Goal: Information Seeking & Learning: Find specific page/section

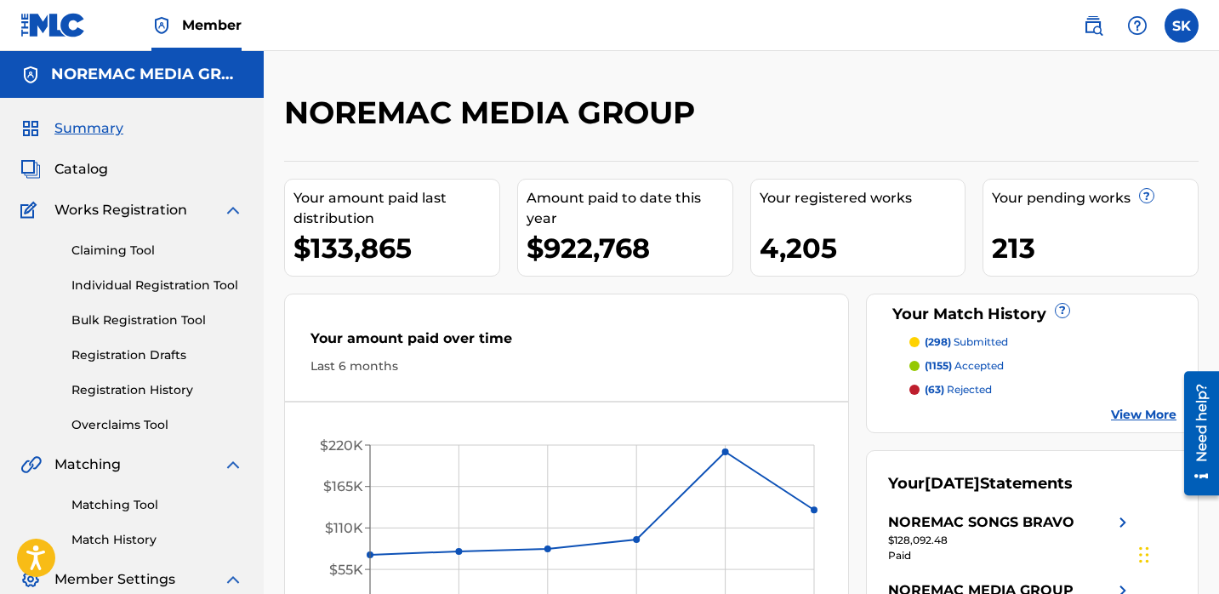
click at [127, 282] on link "Individual Registration Tool" at bounding box center [157, 285] width 172 height 18
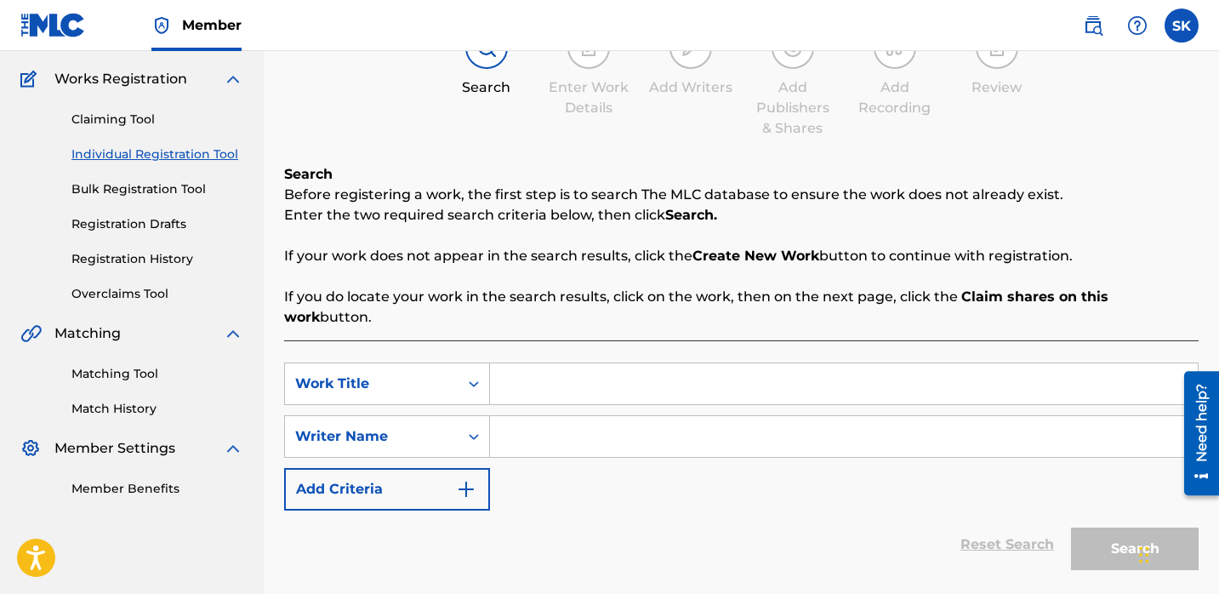
scroll to position [158, 0]
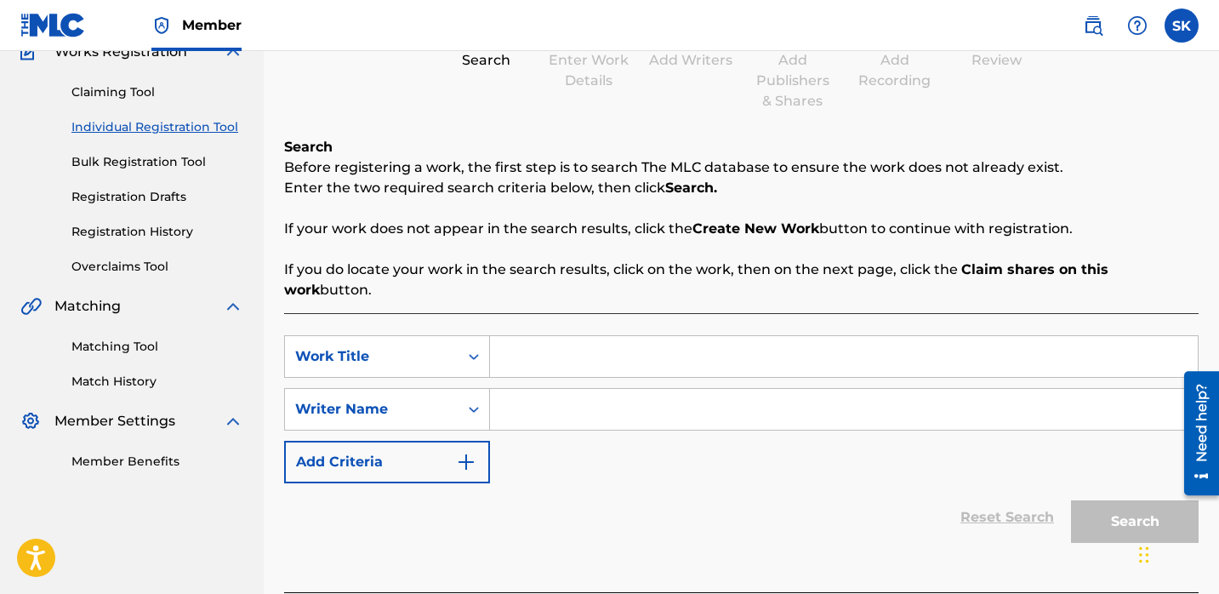
click at [513, 364] on div "SearchWithCriteria7d3df048-0c02-4a69-b006-992ec5148288 Work Title SearchWithCri…" at bounding box center [741, 409] width 914 height 148
click at [517, 347] on input "Search Form" at bounding box center [844, 356] width 708 height 41
type input "get back"
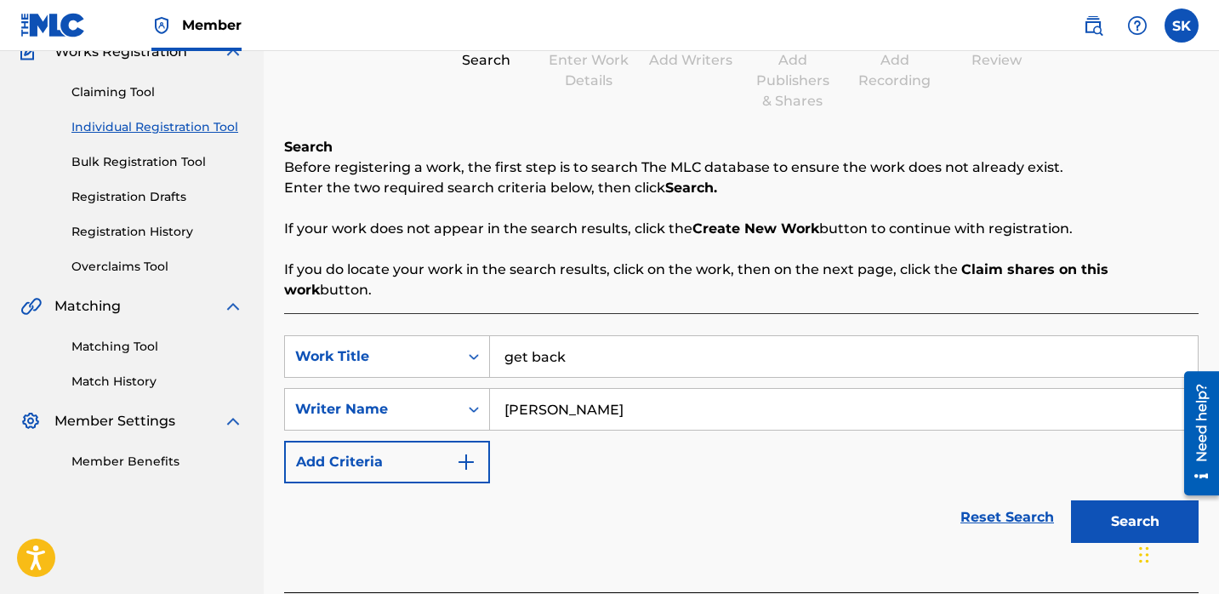
type input "[PERSON_NAME]"
click at [1071, 500] on button "Search" at bounding box center [1135, 521] width 128 height 43
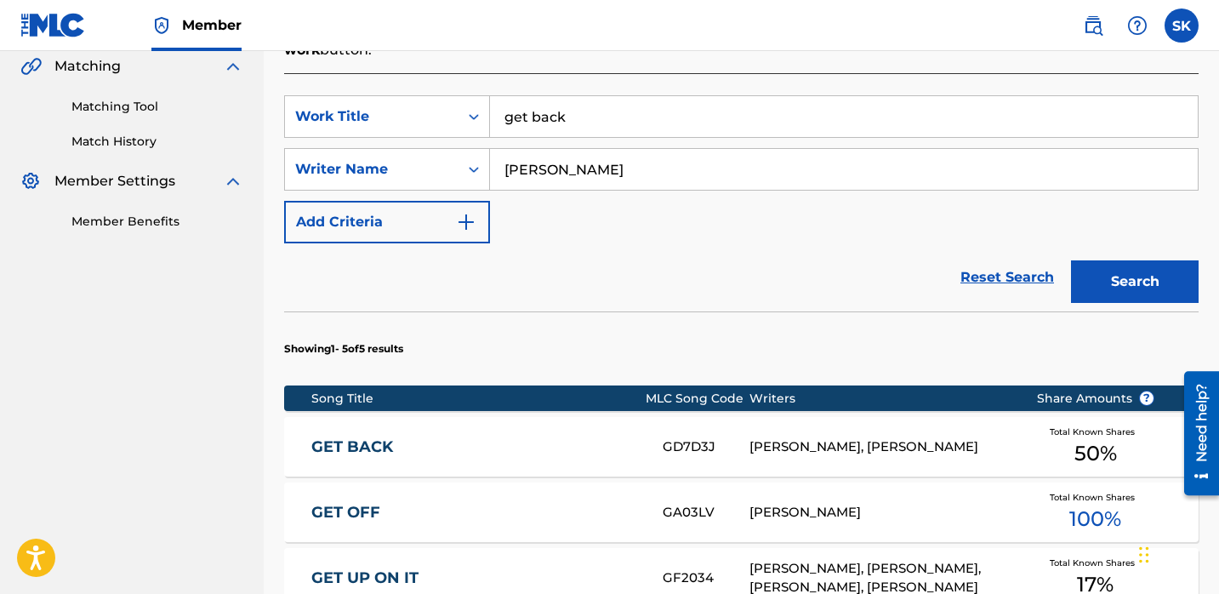
scroll to position [466, 0]
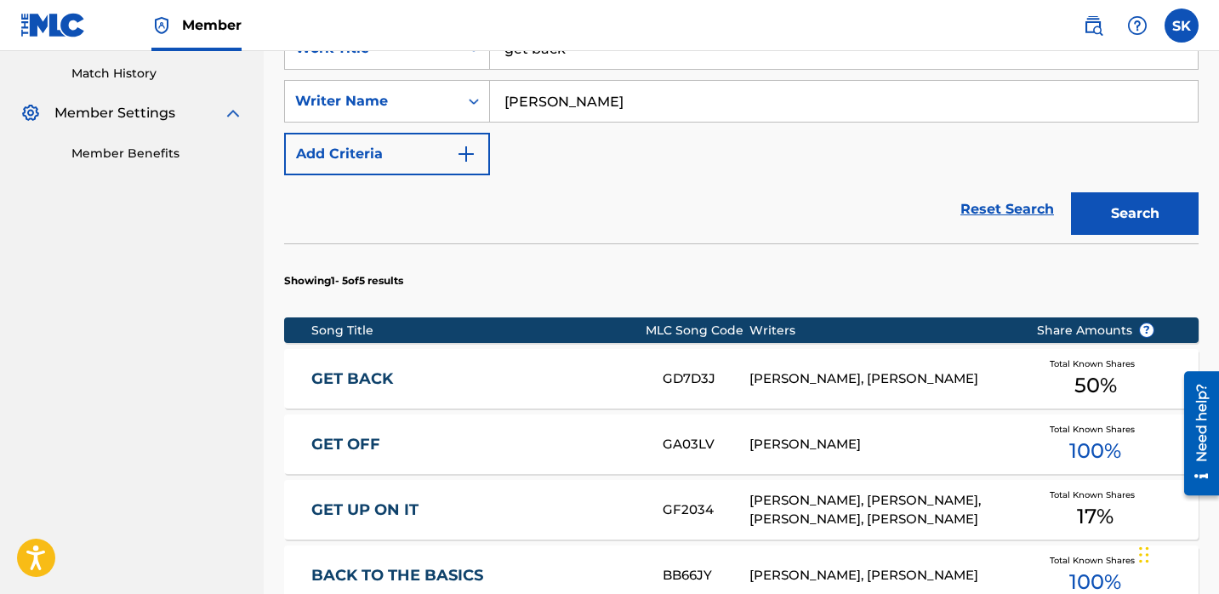
click at [570, 369] on link "GET BACK" at bounding box center [475, 379] width 328 height 20
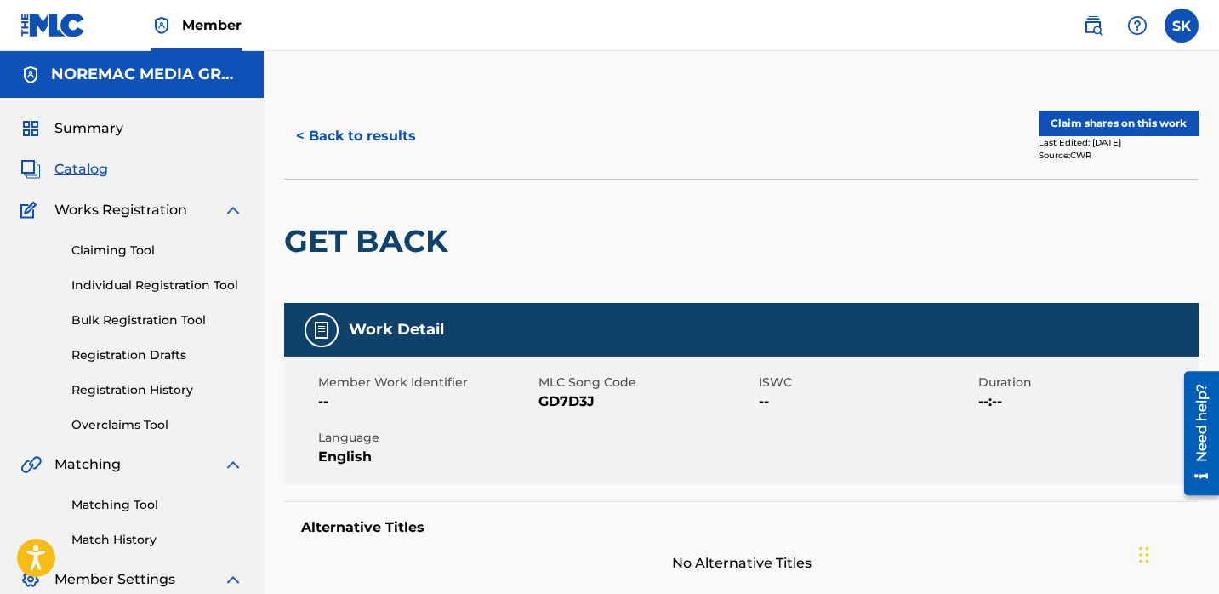
click at [342, 139] on button "< Back to results" at bounding box center [356, 136] width 144 height 43
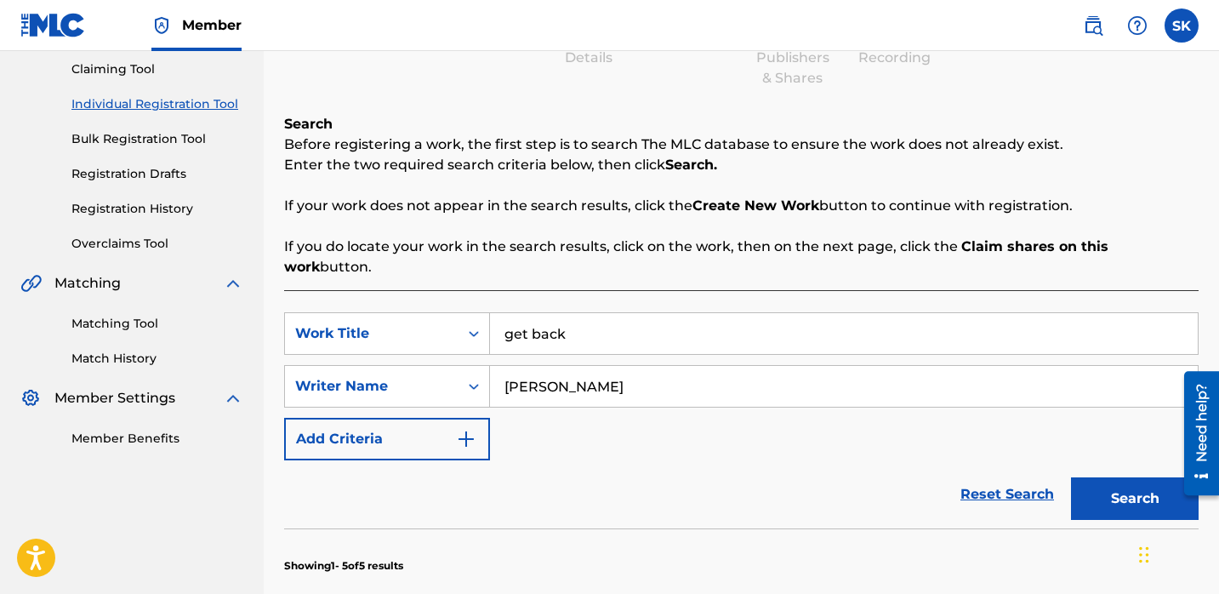
click at [549, 315] on input "get back" at bounding box center [844, 333] width 708 height 41
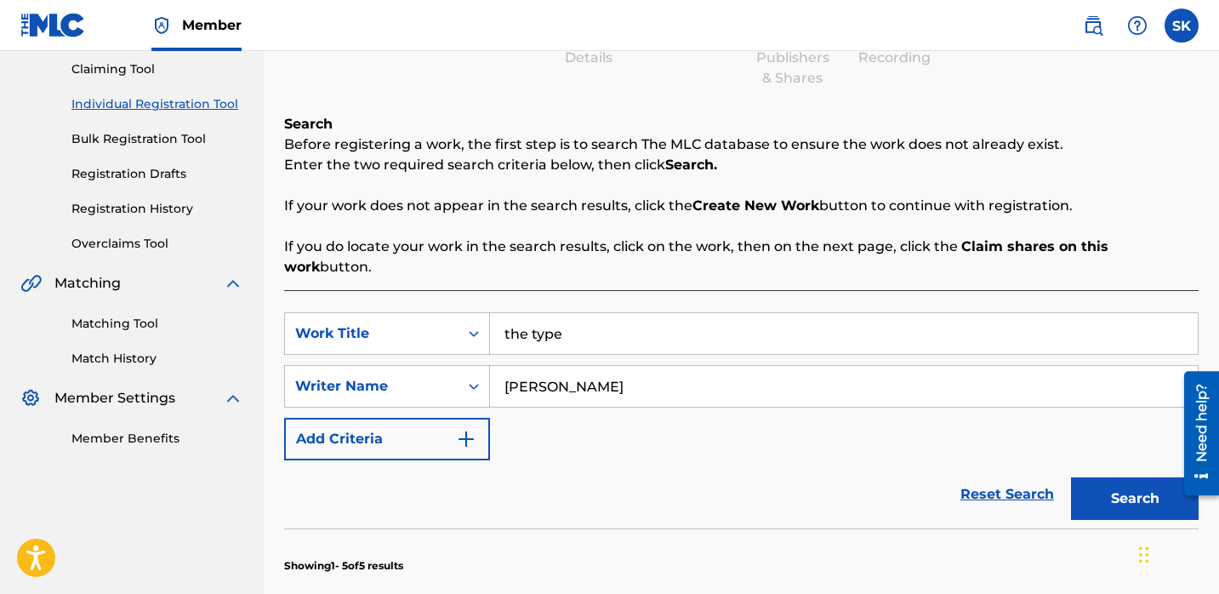
type input "the type"
click at [1071, 477] on button "Search" at bounding box center [1135, 498] width 128 height 43
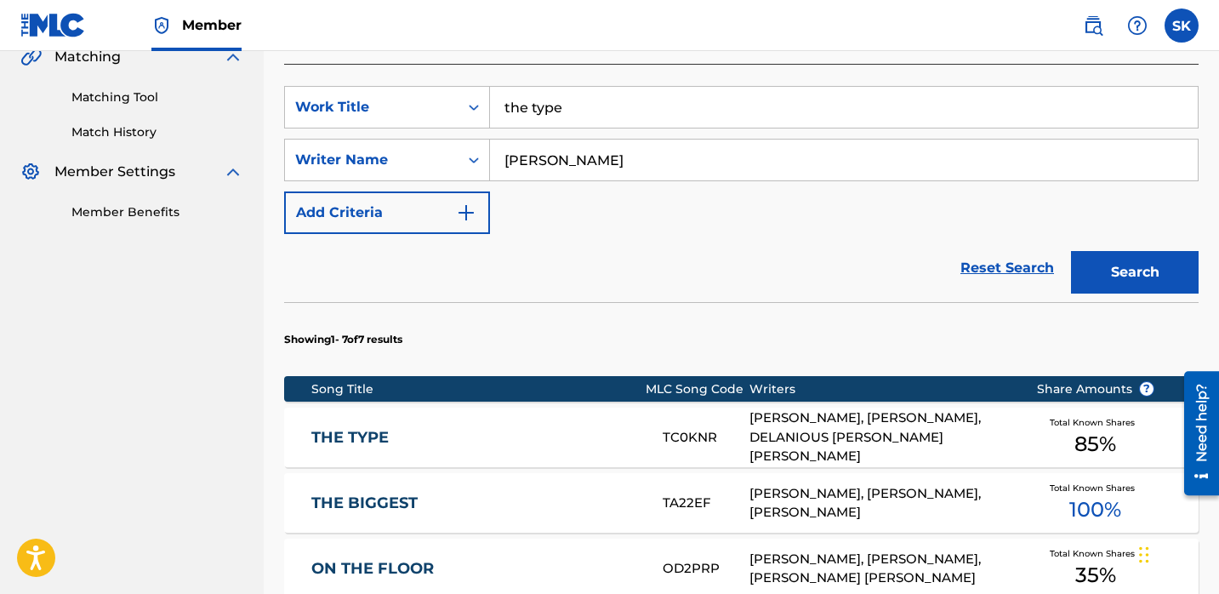
scroll to position [424, 0]
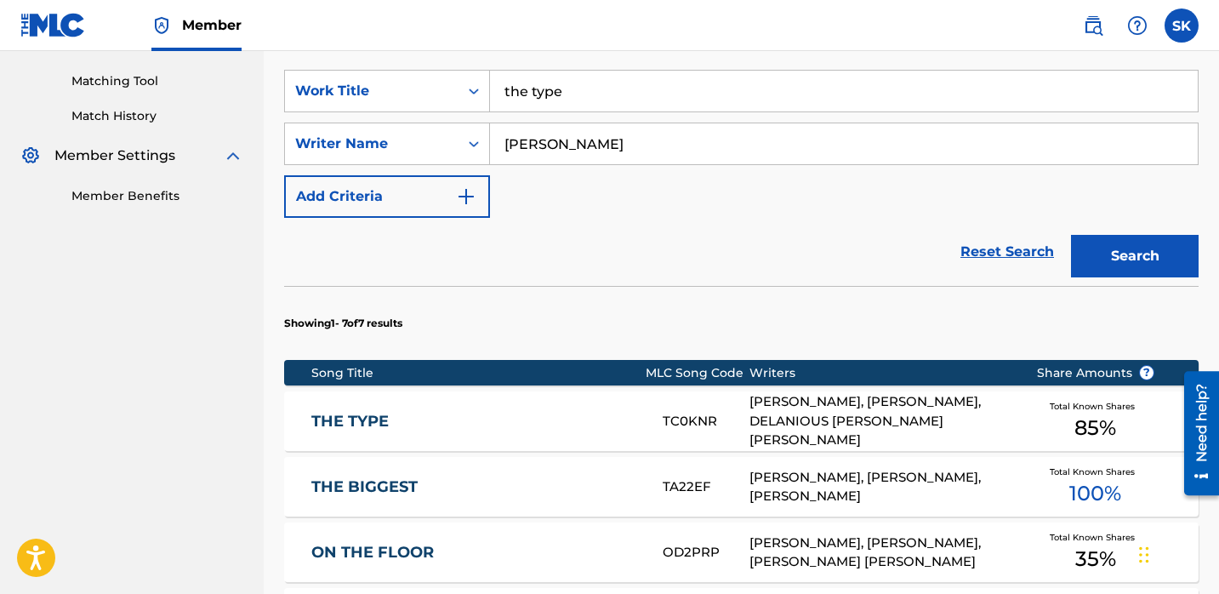
click at [576, 412] on link "THE TYPE" at bounding box center [475, 422] width 328 height 20
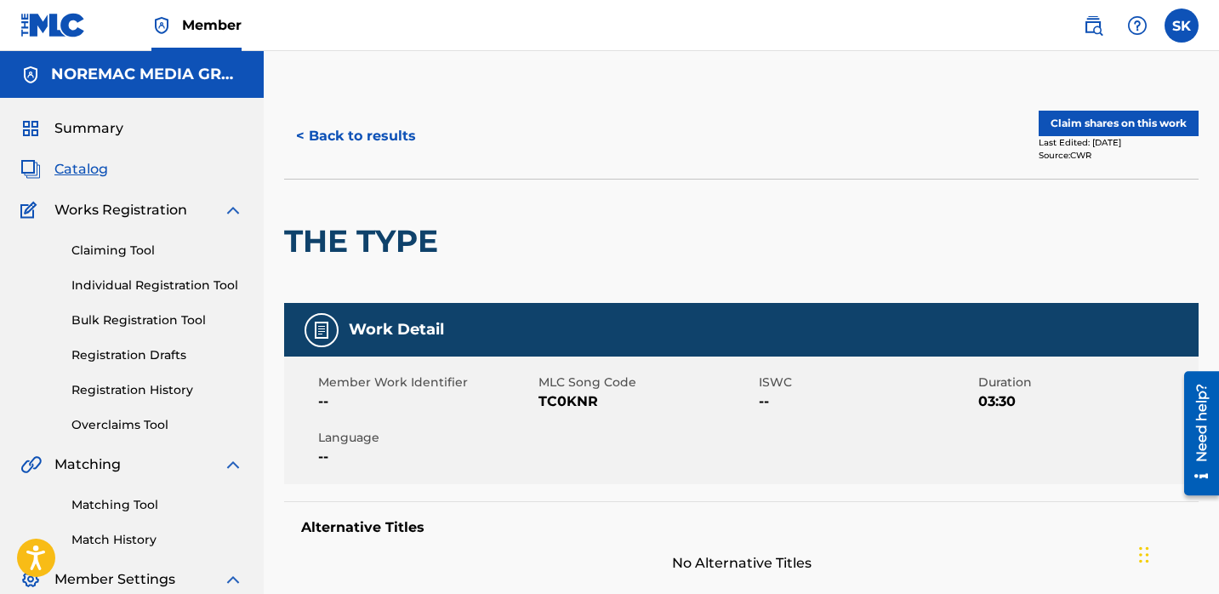
click at [329, 117] on button "< Back to results" at bounding box center [356, 136] width 144 height 43
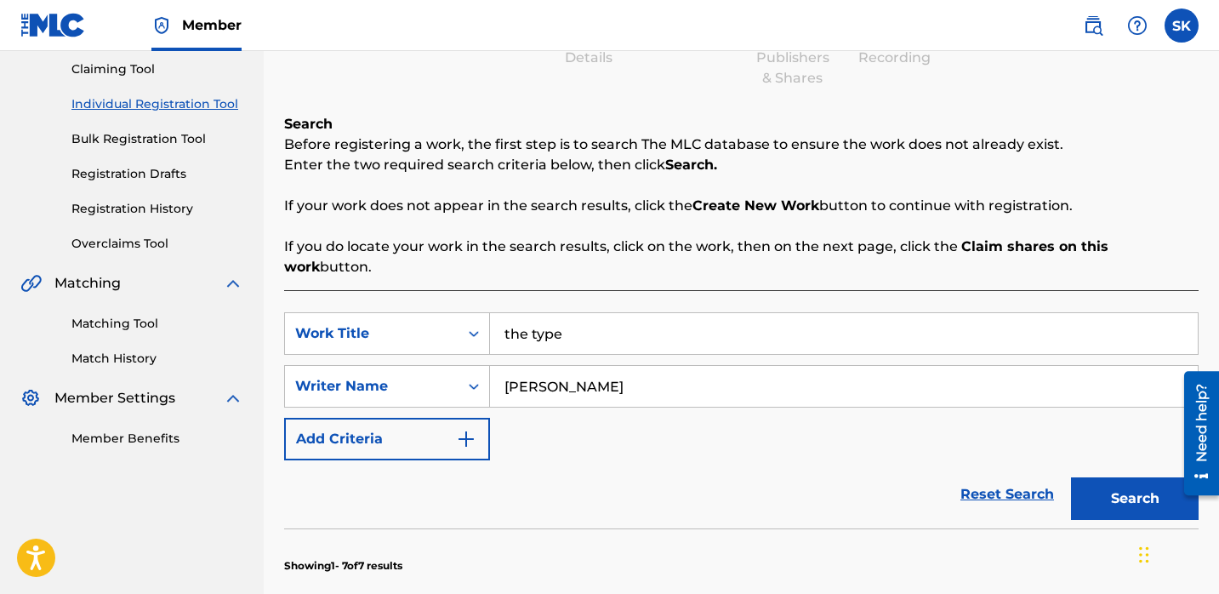
scroll to position [343, 0]
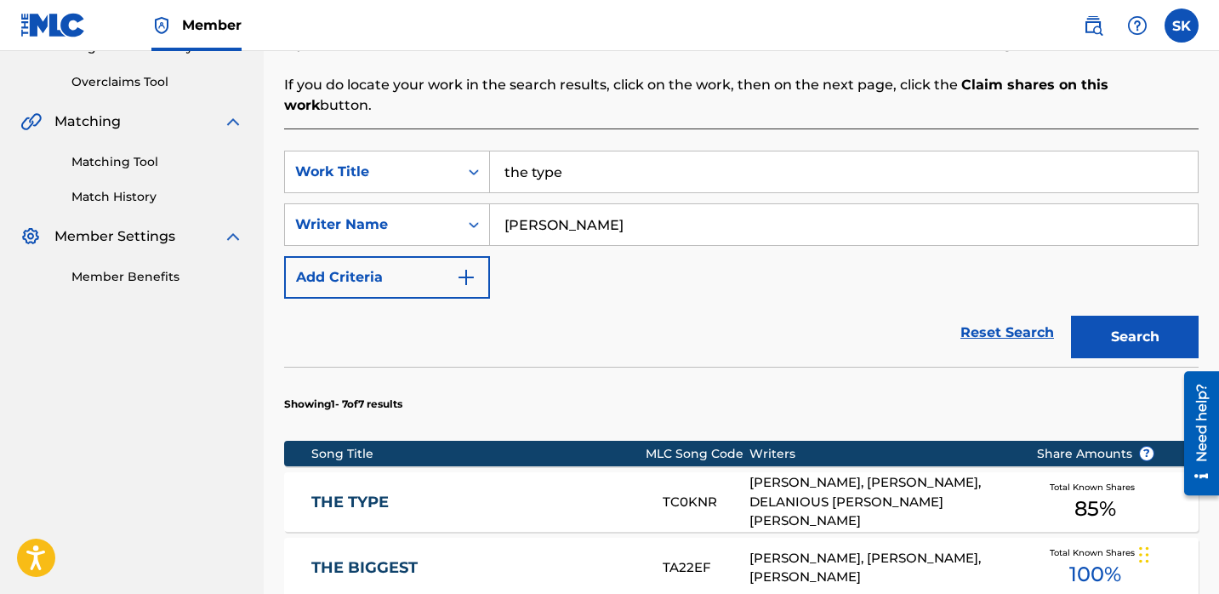
click at [519, 472] on div "THE TYPE TC0KNR JALEN FOSTER, CAVON PAIGE, DELANIOUS LEON JR WARD Total Known S…" at bounding box center [741, 502] width 914 height 60
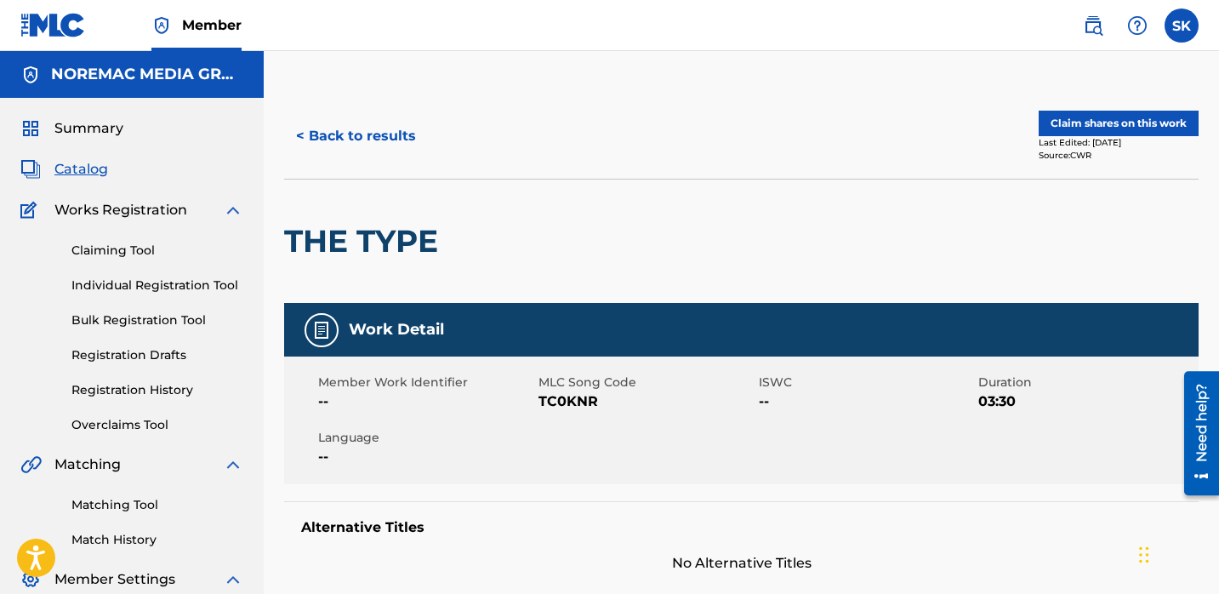
click at [299, 133] on button "< Back to results" at bounding box center [356, 136] width 144 height 43
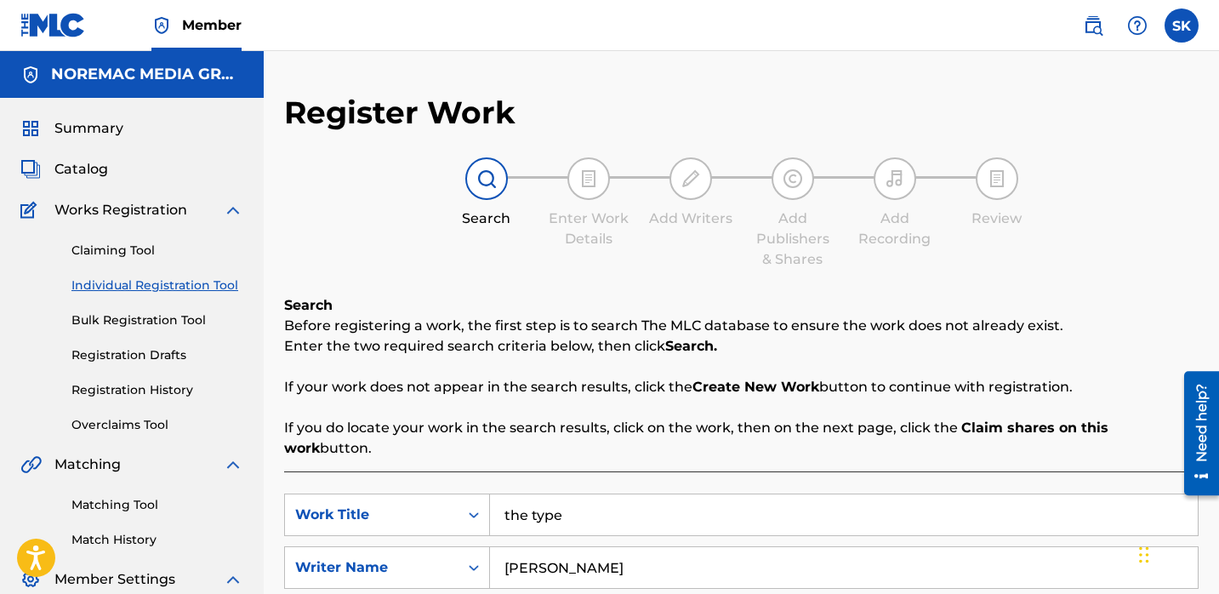
scroll to position [181, 0]
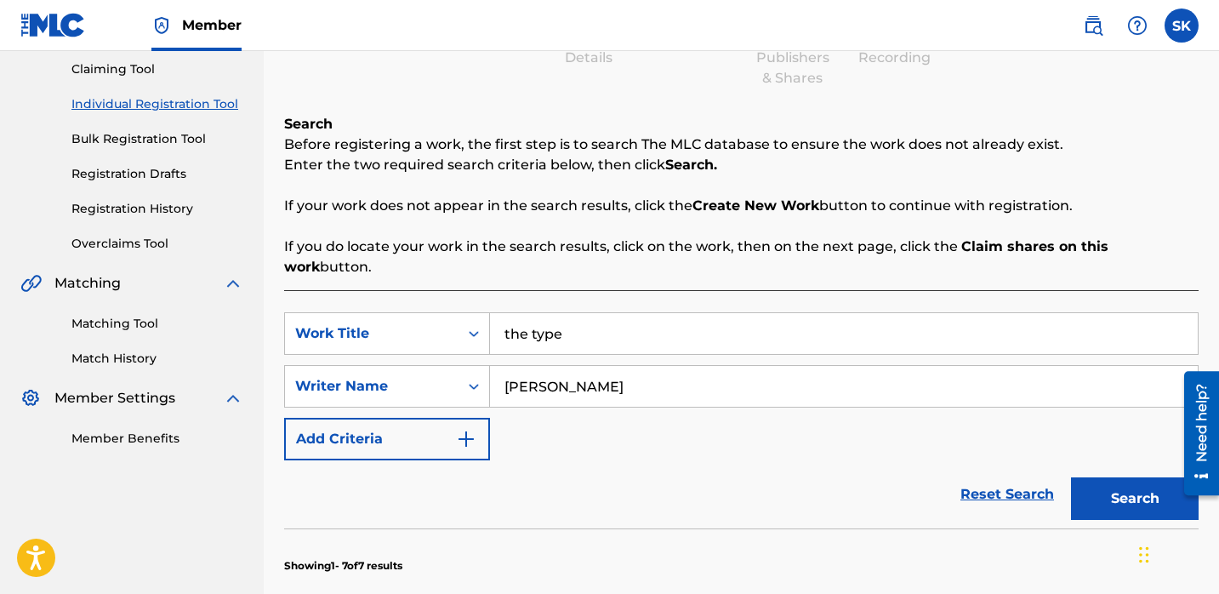
click at [559, 321] on input "the type" at bounding box center [844, 333] width 708 height 41
click at [558, 317] on input "the type" at bounding box center [844, 333] width 708 height 41
click at [1071, 477] on button "Search" at bounding box center [1135, 498] width 128 height 43
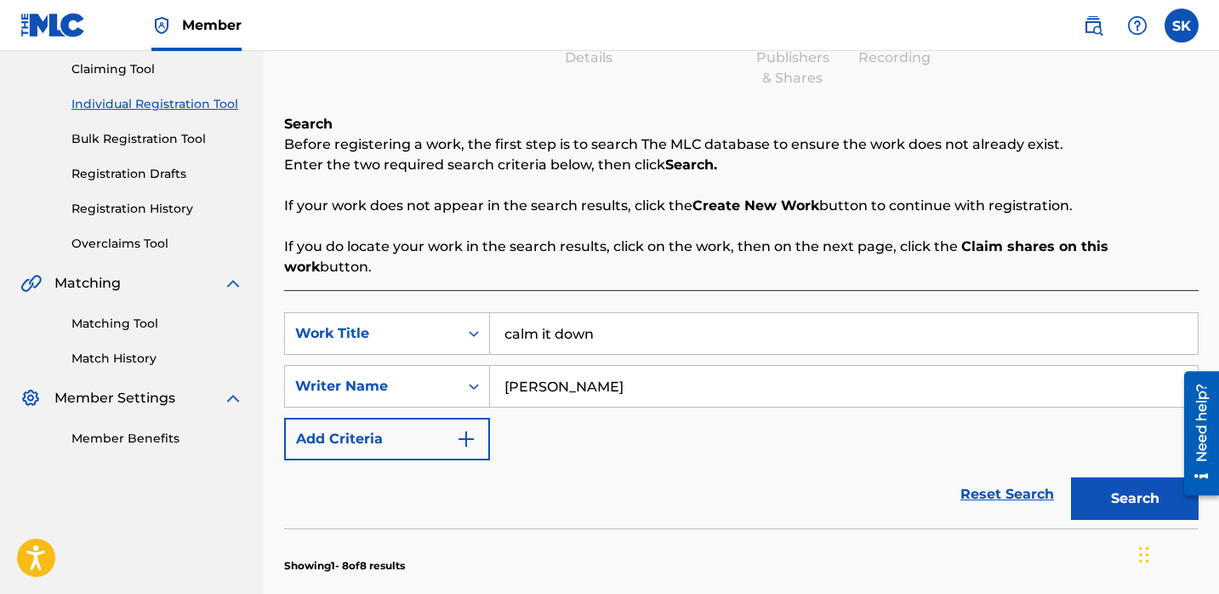
click at [1071, 477] on button "Search" at bounding box center [1135, 498] width 128 height 43
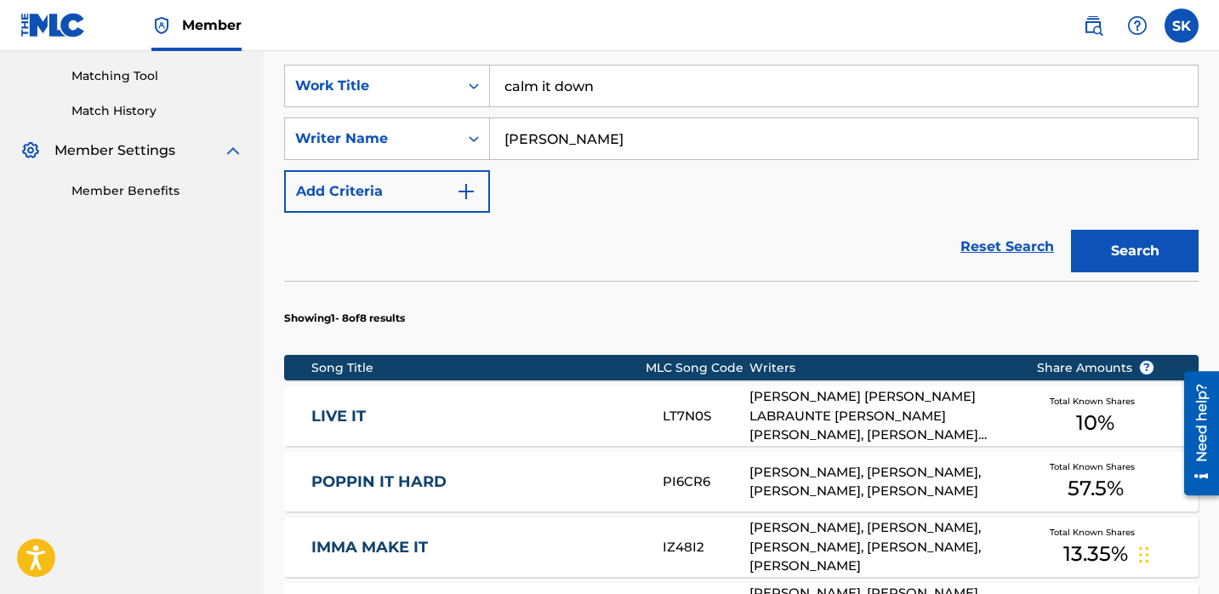
scroll to position [415, 0]
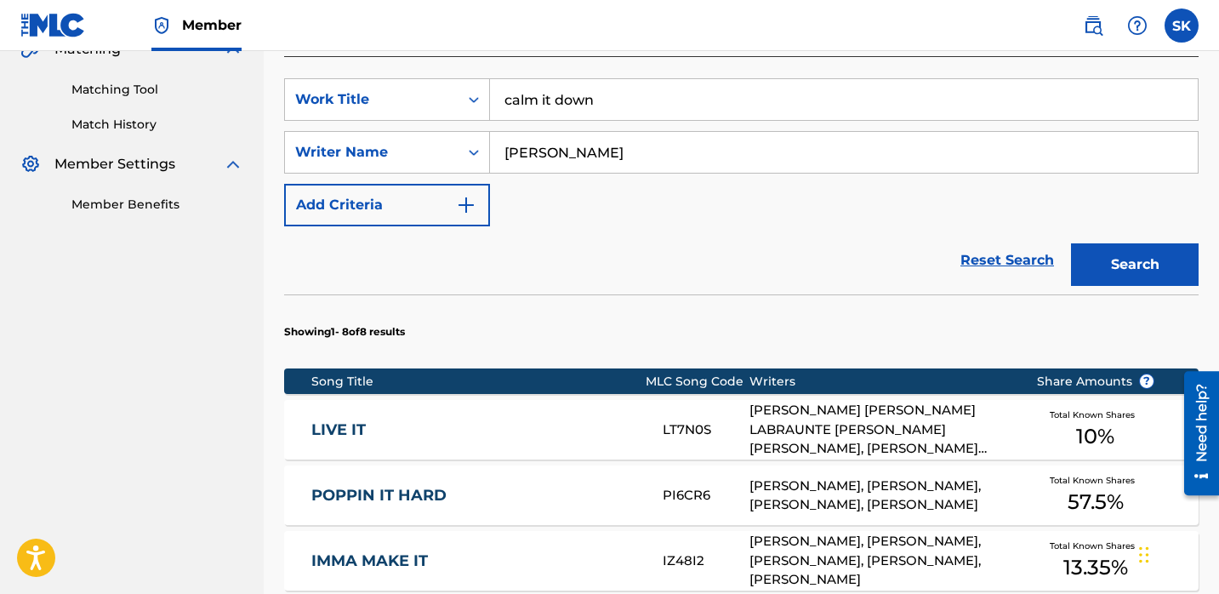
click at [601, 79] on input "calm it down" at bounding box center [844, 99] width 708 height 41
click at [1071, 243] on button "Search" at bounding box center [1135, 264] width 128 height 43
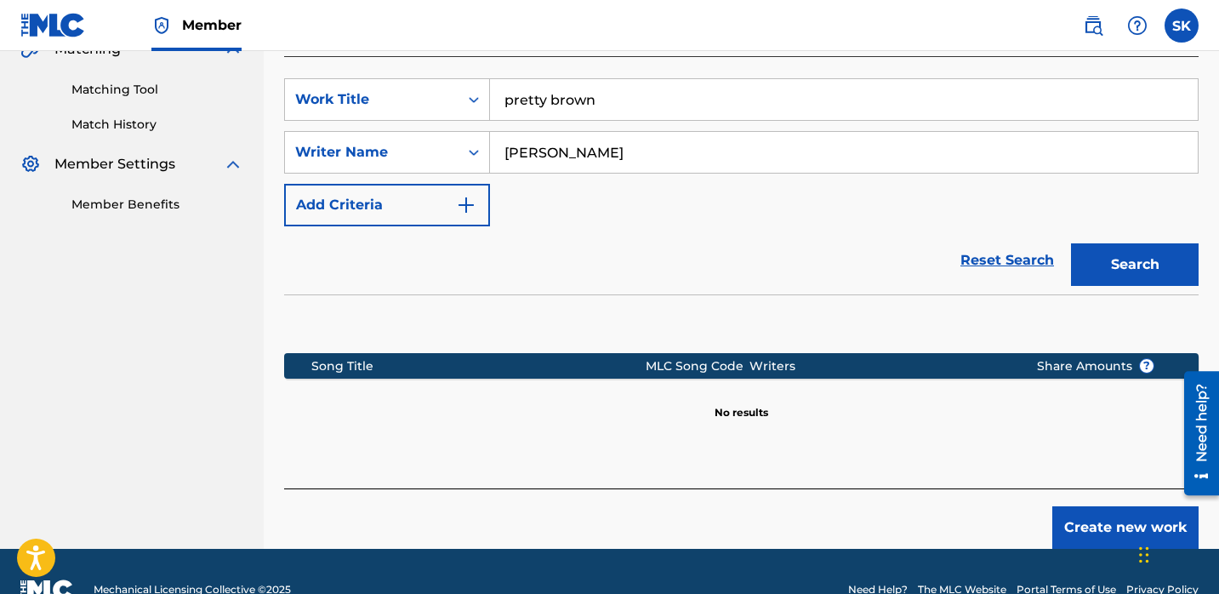
click at [660, 88] on input "pretty brown" at bounding box center [844, 99] width 708 height 41
click at [659, 88] on input "pretty brown" at bounding box center [844, 99] width 708 height 41
type input "same"
click at [1071, 243] on button "Search" at bounding box center [1135, 264] width 128 height 43
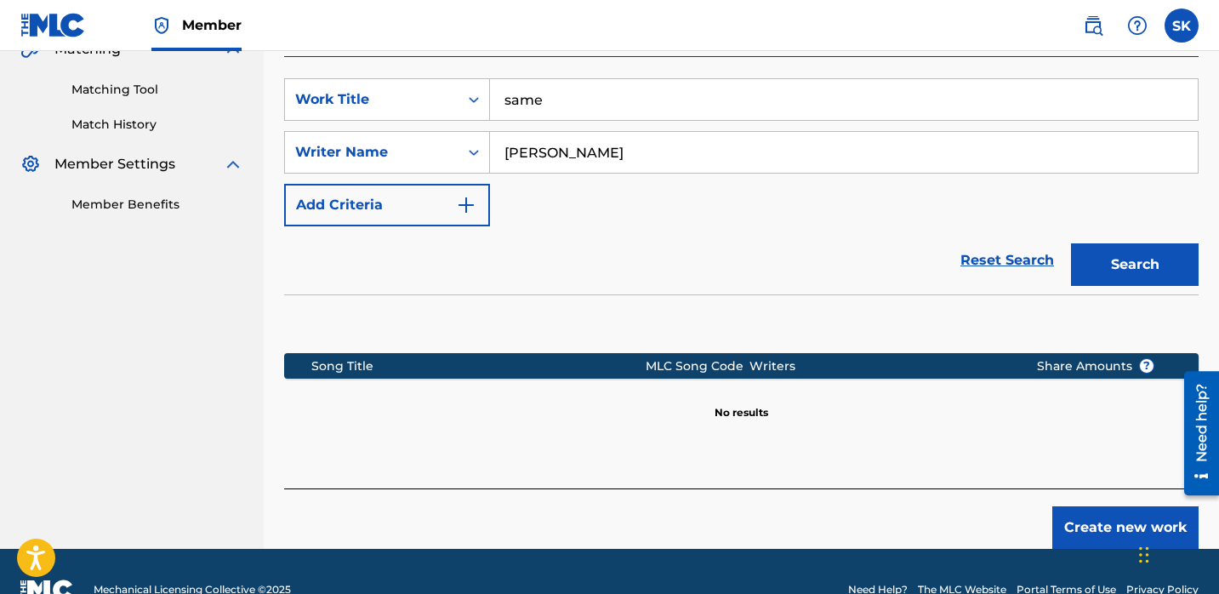
scroll to position [345, 0]
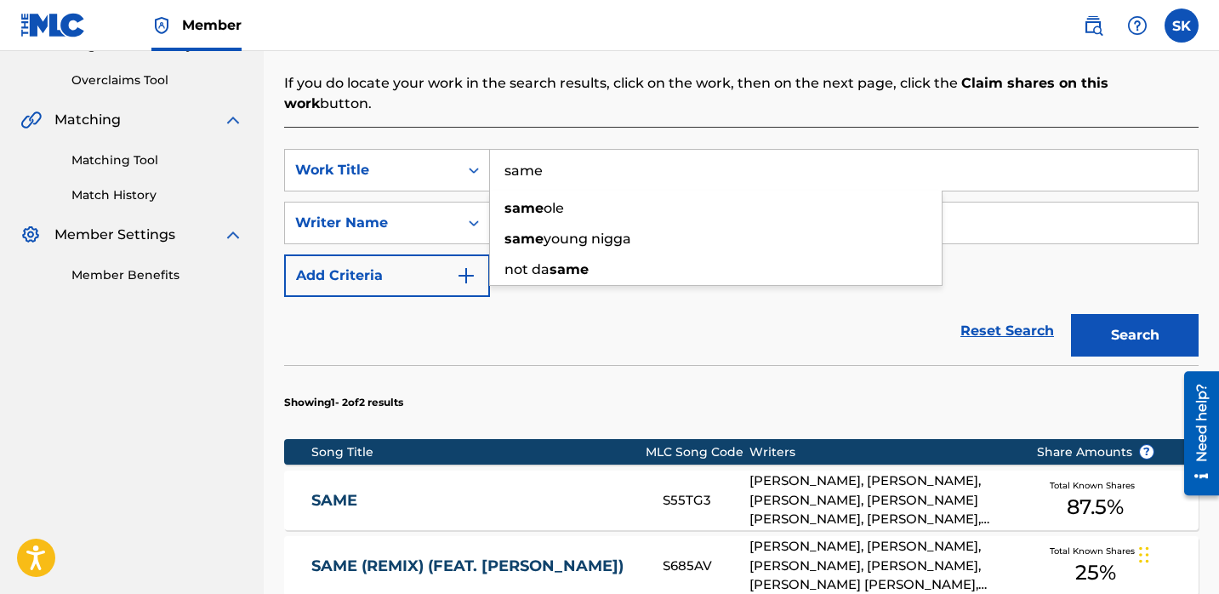
click at [675, 309] on div "Reset Search Search" at bounding box center [741, 331] width 914 height 68
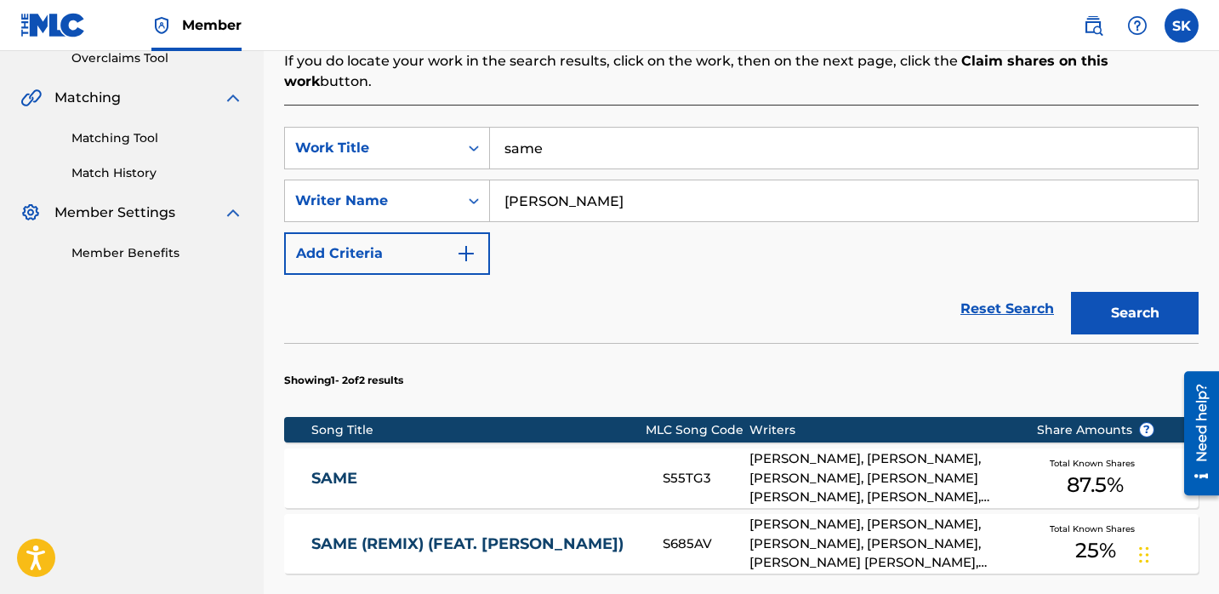
scroll to position [368, 0]
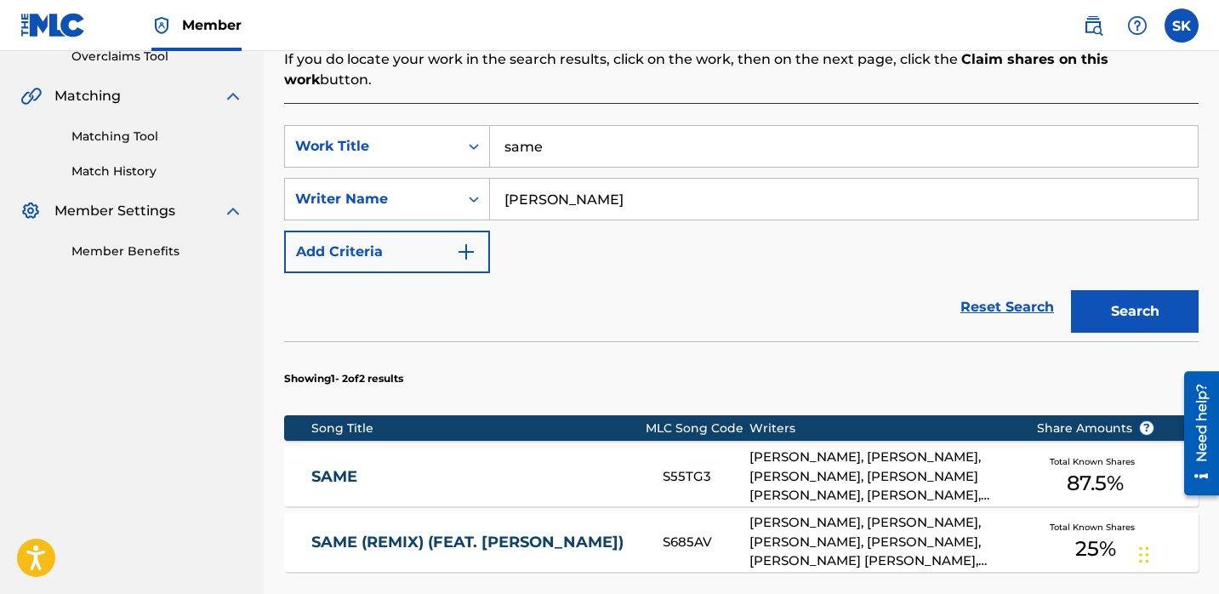
click at [641, 447] on div "SAME S55TG3 MATTHEW TAYLOR, DANIEL CANAS MORALEDA, CAVON PAIGE, JATERRIAN LETRE…" at bounding box center [741, 477] width 914 height 60
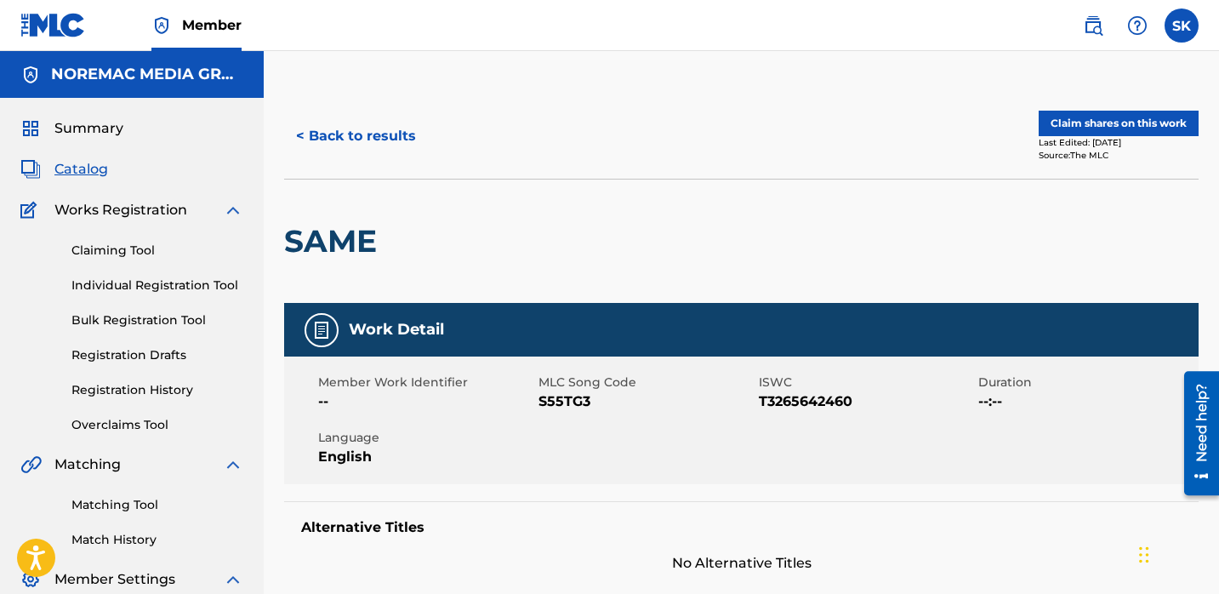
click at [352, 156] on button "< Back to results" at bounding box center [356, 136] width 144 height 43
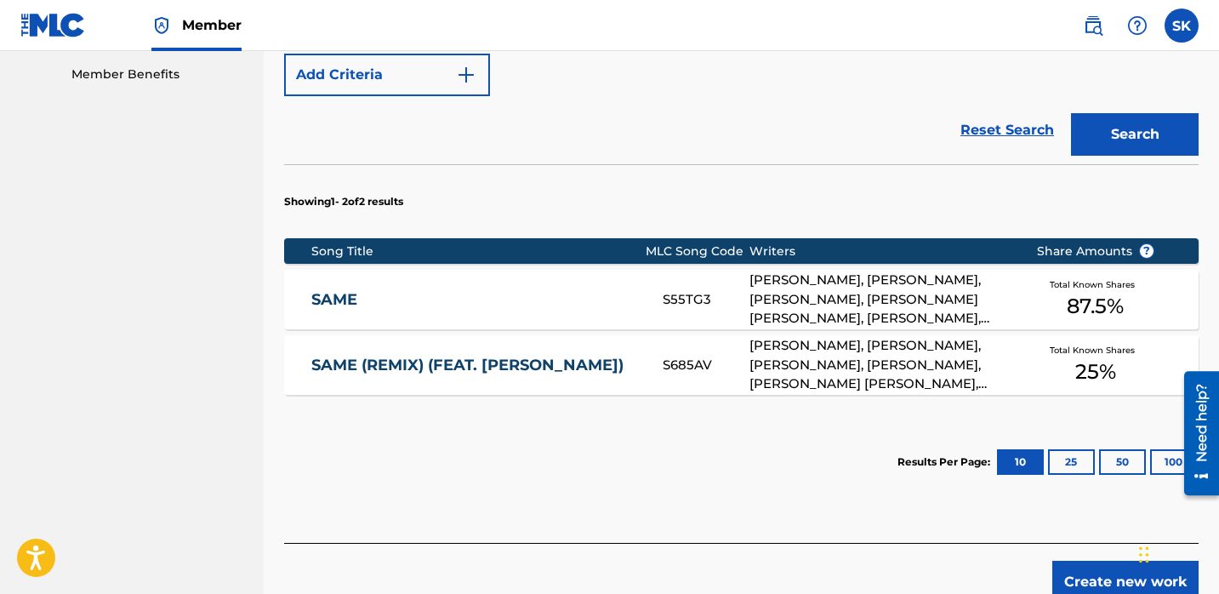
scroll to position [281, 0]
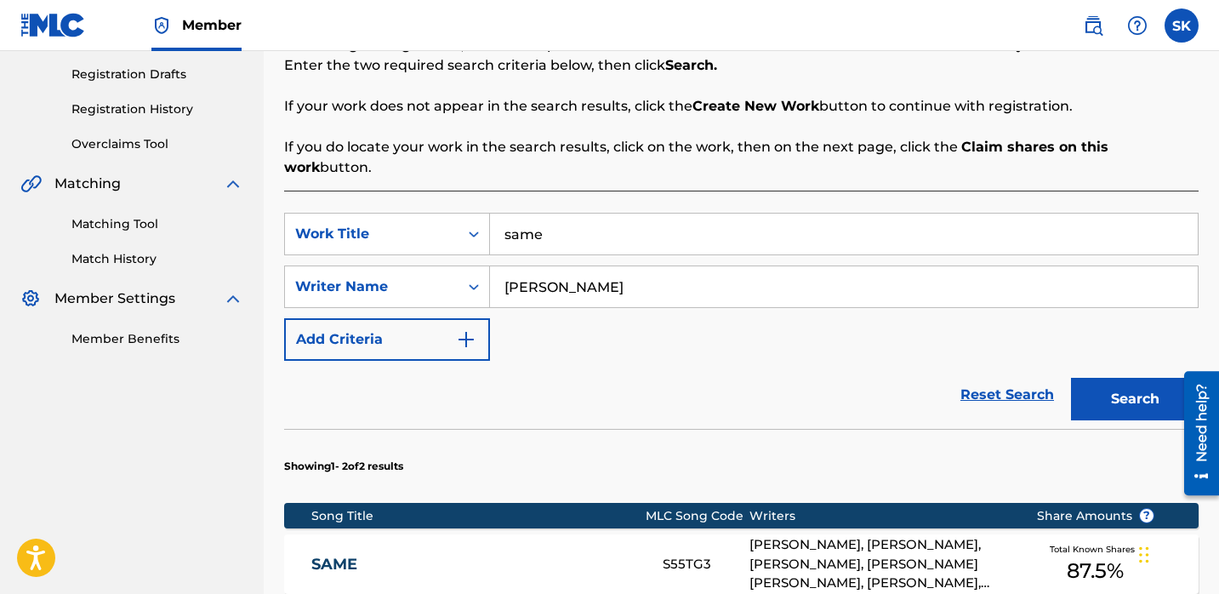
click at [620, 217] on input "same" at bounding box center [844, 234] width 708 height 41
click at [618, 214] on input "same" at bounding box center [844, 234] width 708 height 41
click at [1071, 378] on button "Search" at bounding box center [1135, 399] width 128 height 43
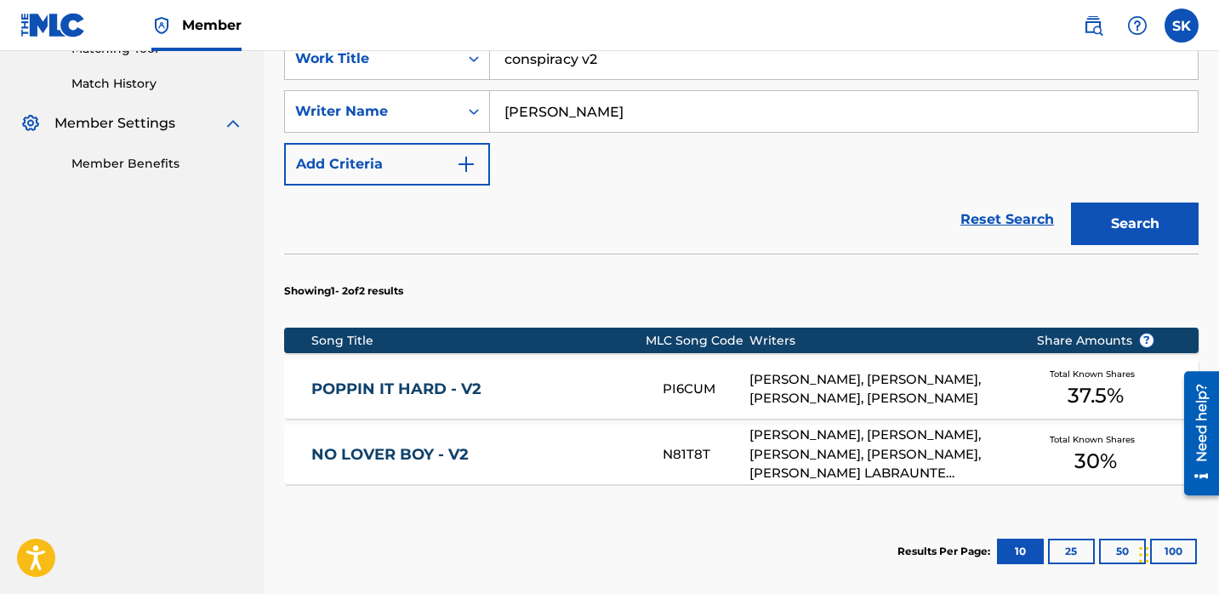
scroll to position [310, 0]
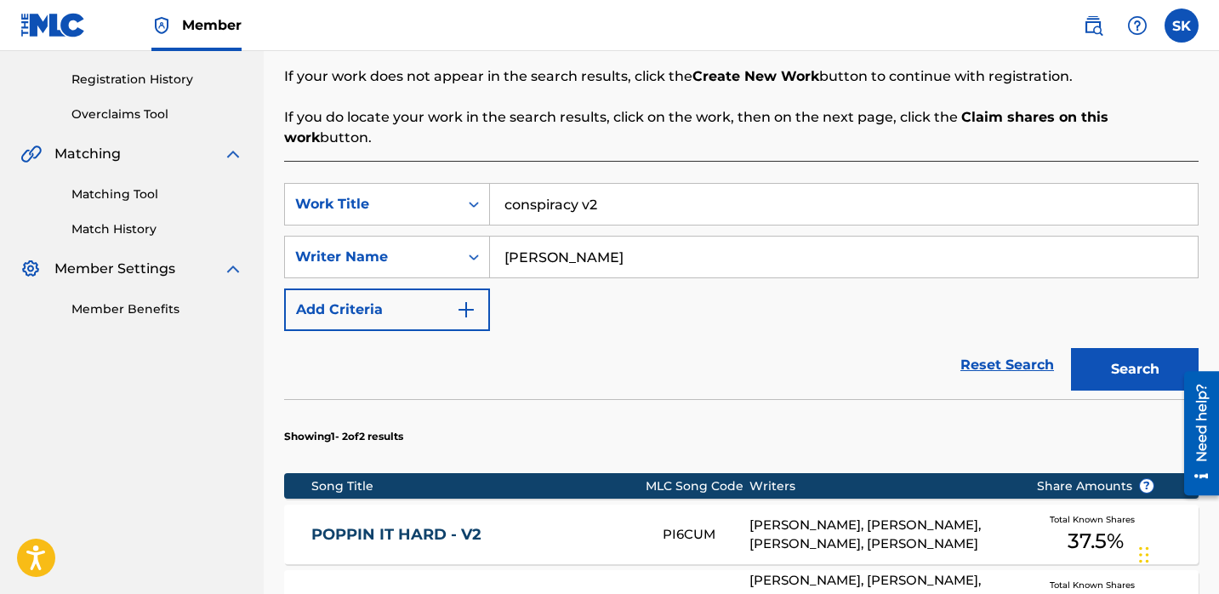
click at [554, 185] on input "conspiracy v2" at bounding box center [844, 204] width 708 height 41
click at [1071, 348] on button "Search" at bounding box center [1135, 369] width 128 height 43
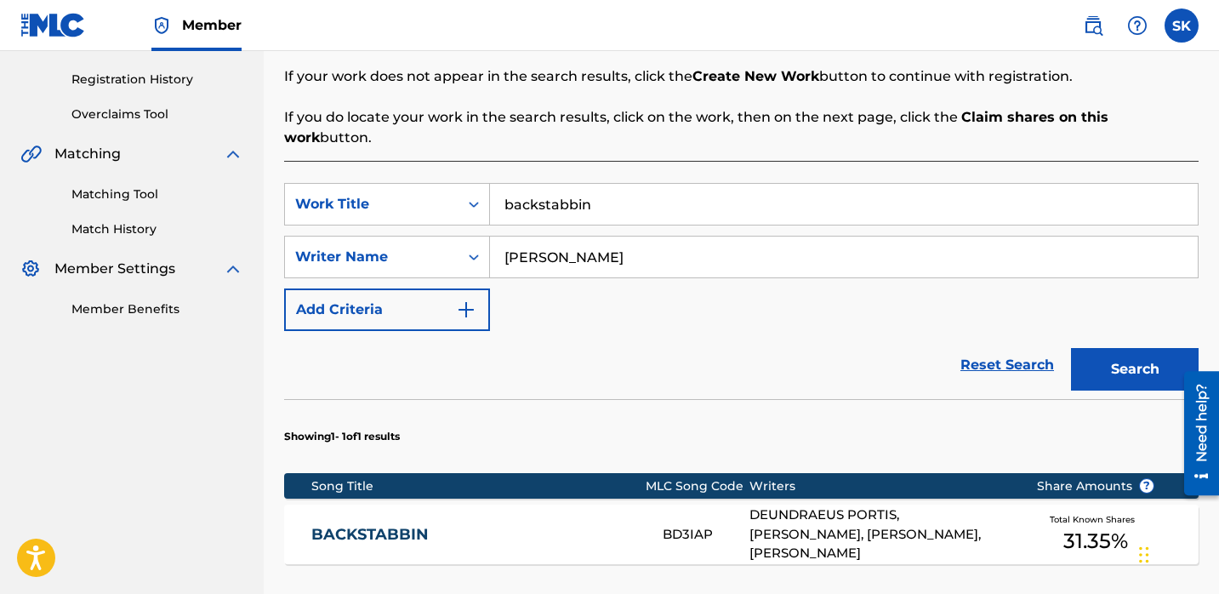
click at [555, 190] on input "backstabbin" at bounding box center [844, 204] width 708 height 41
click at [1071, 348] on button "Search" at bounding box center [1135, 369] width 128 height 43
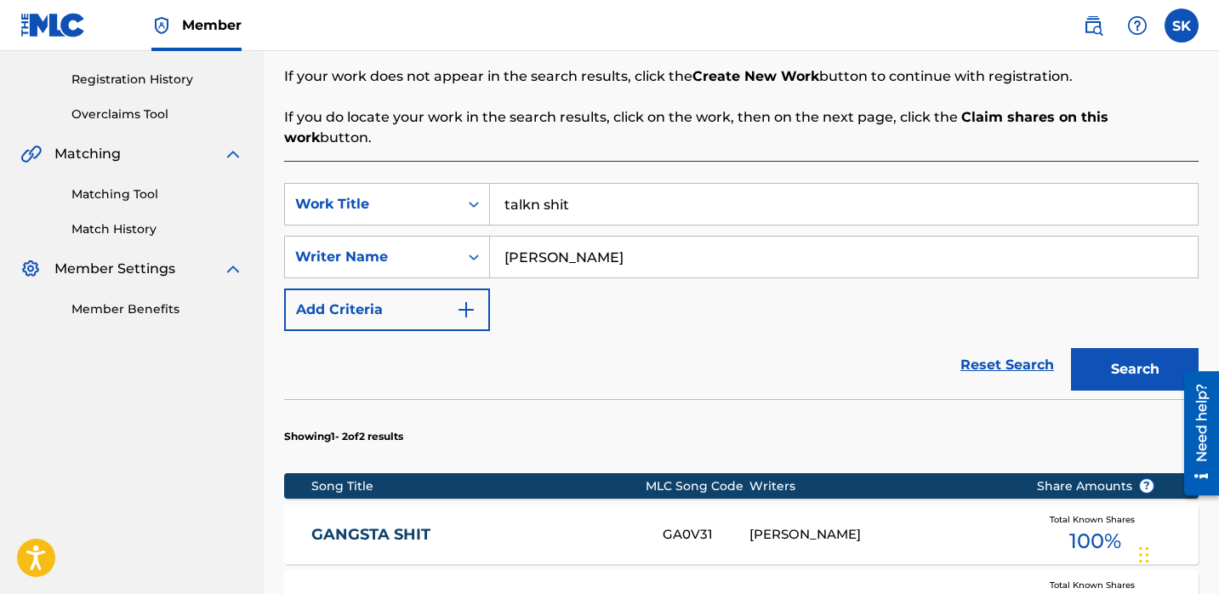
click at [579, 184] on input "talkn shit" at bounding box center [844, 204] width 708 height 41
click at [1071, 348] on button "Search" at bounding box center [1135, 369] width 128 height 43
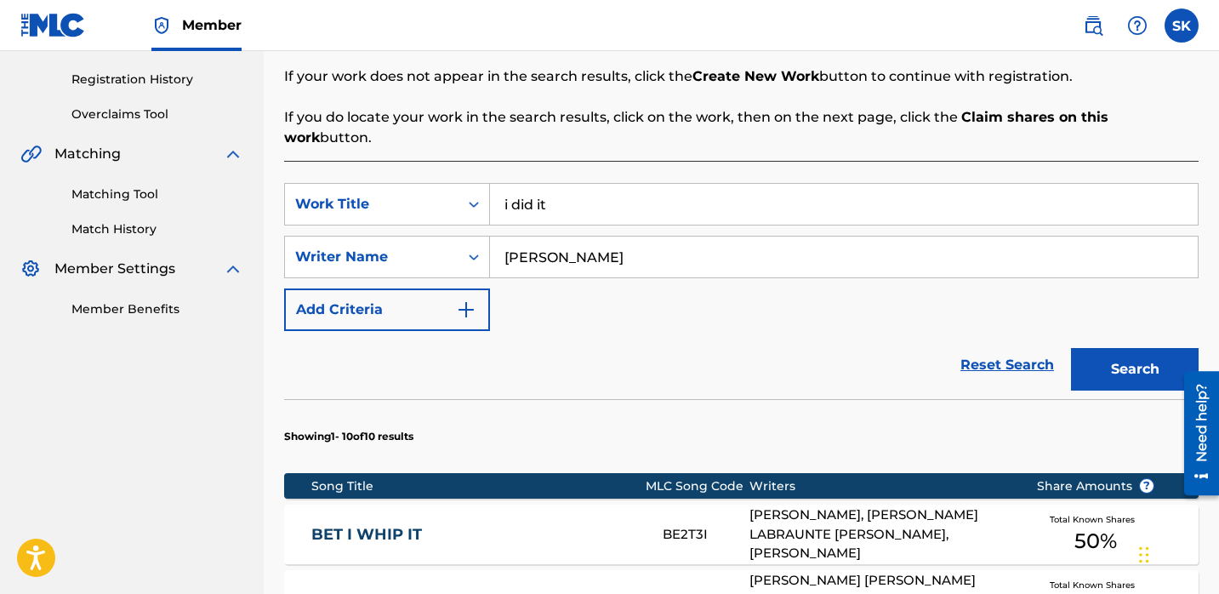
click at [603, 399] on section "Showing 1 - 10 of 10 results" at bounding box center [741, 431] width 914 height 65
click at [1114, 353] on button "Search" at bounding box center [1135, 369] width 128 height 43
click at [577, 184] on input "i did it" at bounding box center [844, 204] width 708 height 41
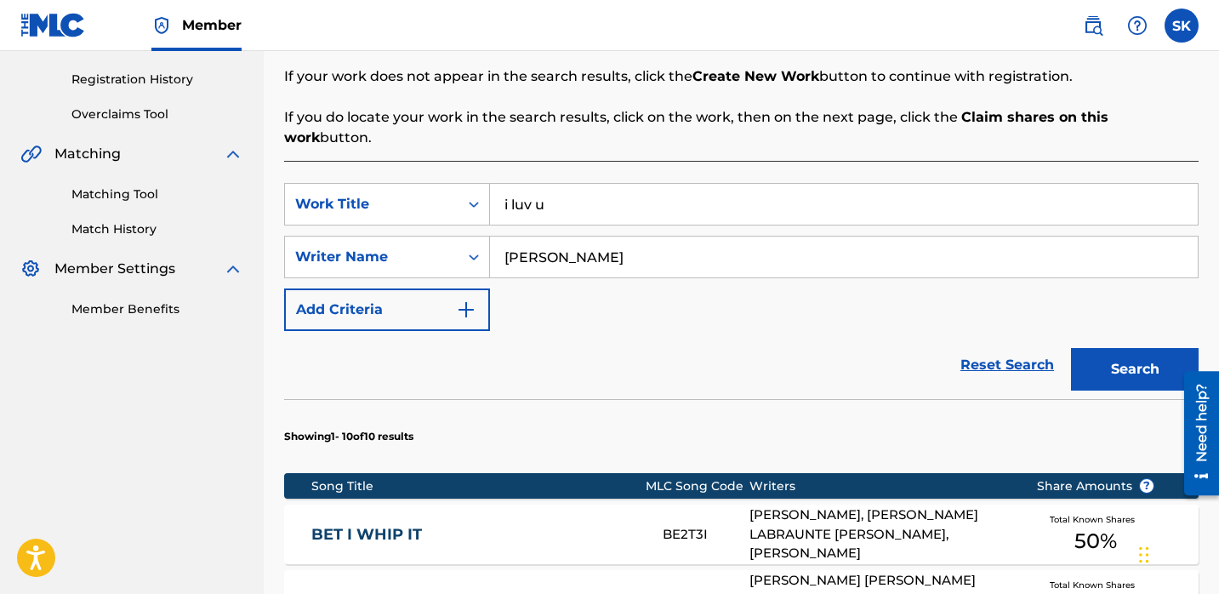
click at [1071, 348] on button "Search" at bounding box center [1135, 369] width 128 height 43
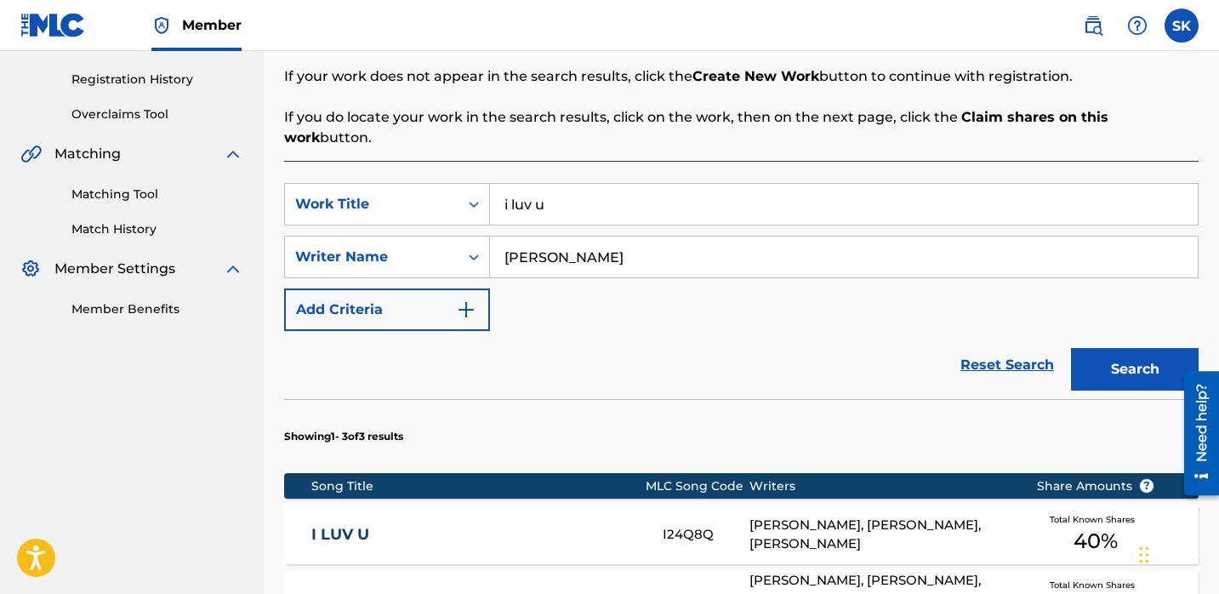
click at [860, 357] on div "Reset Search Search" at bounding box center [741, 365] width 914 height 68
click at [561, 184] on input "i luv u" at bounding box center [844, 204] width 708 height 41
click at [1071, 348] on button "Search" at bounding box center [1135, 369] width 128 height 43
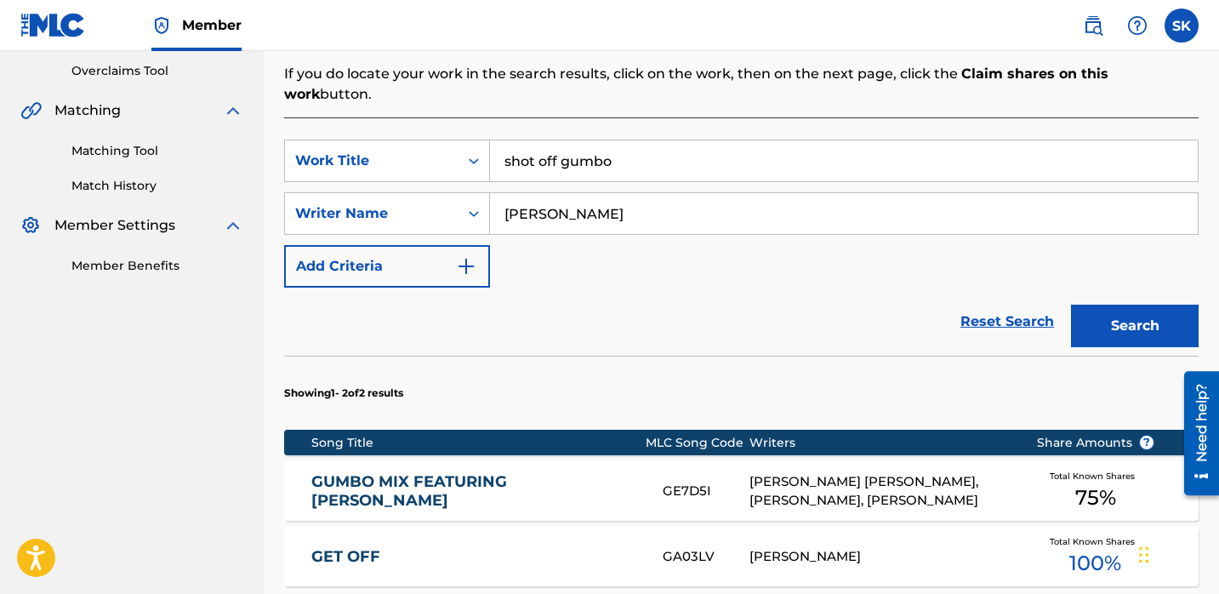
scroll to position [355, 0]
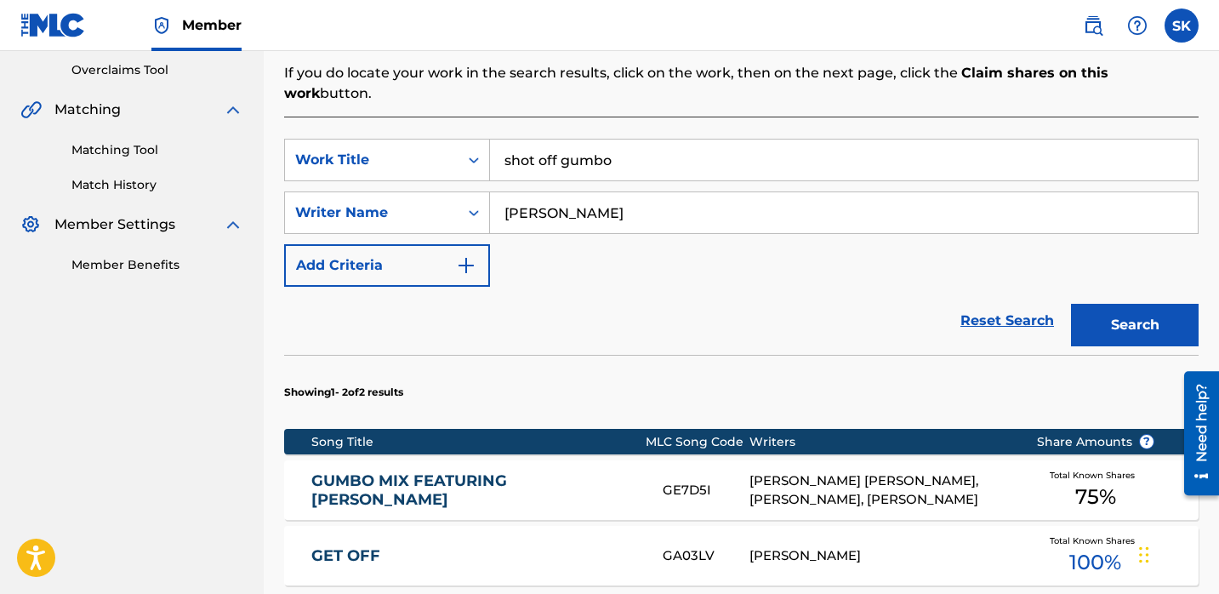
click at [600, 144] on input "shot off gumbo" at bounding box center [844, 160] width 708 height 41
click at [1071, 304] on button "Search" at bounding box center [1135, 325] width 128 height 43
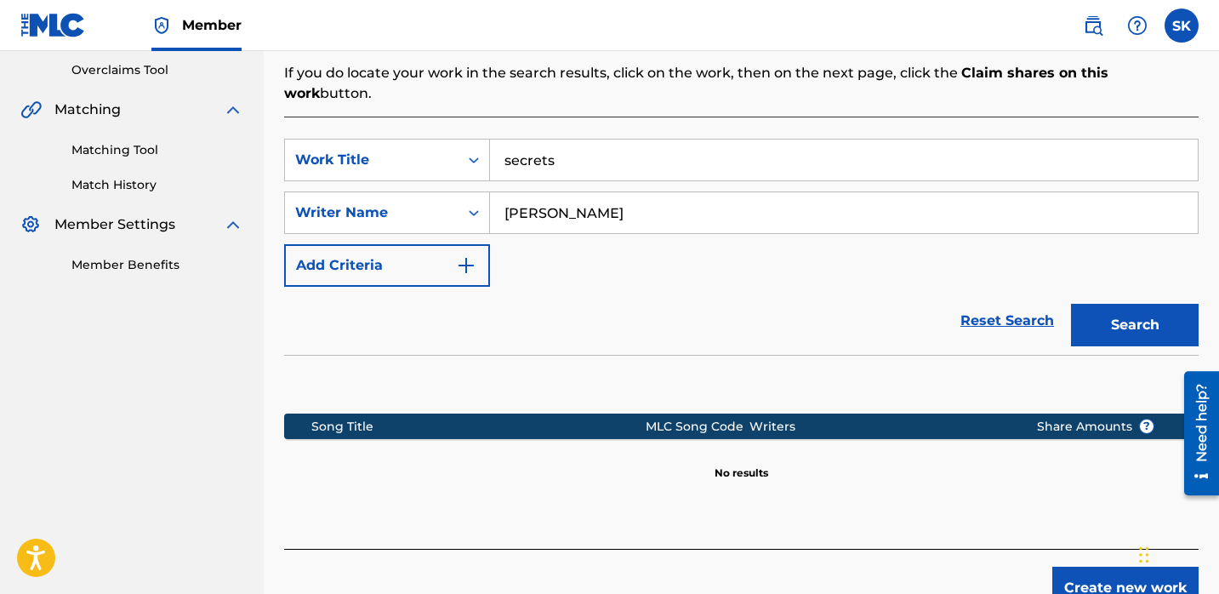
click at [1127, 311] on button "Search" at bounding box center [1135, 325] width 128 height 43
click at [593, 148] on input "secrets" at bounding box center [844, 160] width 708 height 41
click at [1071, 304] on button "Search" at bounding box center [1135, 325] width 128 height 43
click at [1108, 304] on button "Search" at bounding box center [1135, 325] width 128 height 43
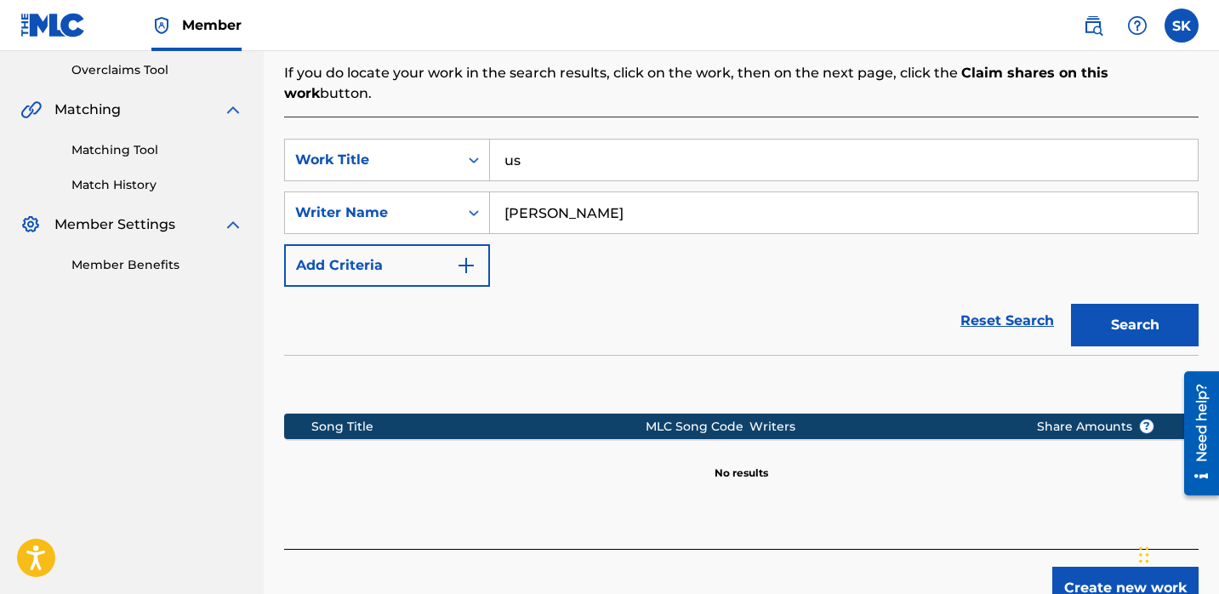
click at [831, 305] on div "Reset Search Search" at bounding box center [741, 321] width 914 height 68
click at [595, 147] on input "us" at bounding box center [844, 160] width 708 height 41
type input "rfw"
click at [1071, 304] on button "Search" at bounding box center [1135, 325] width 128 height 43
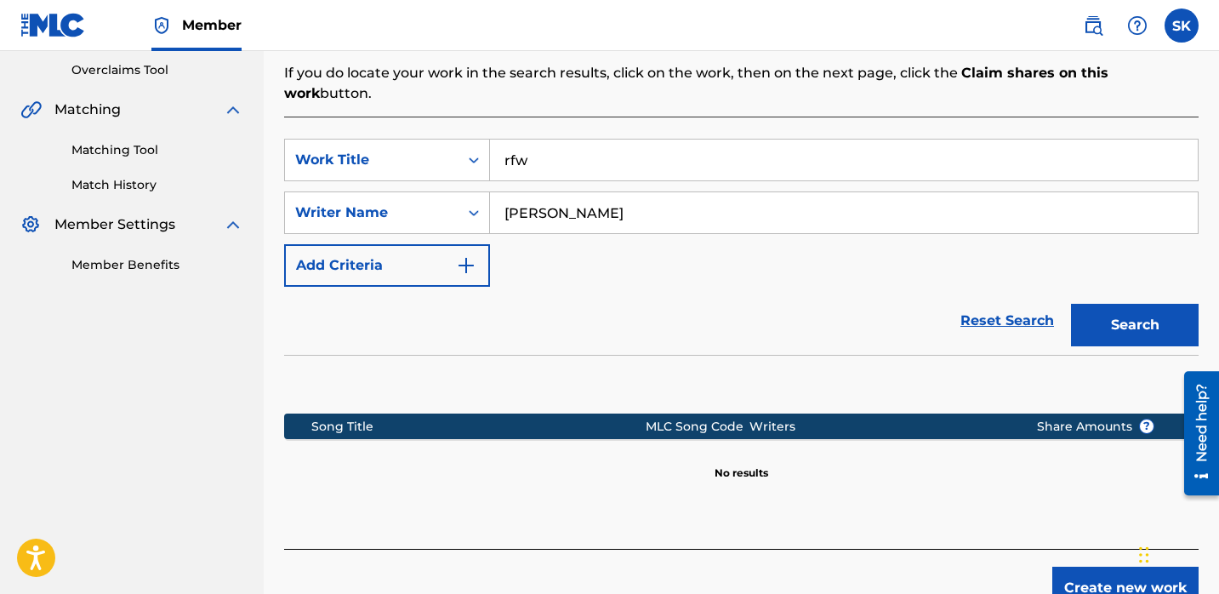
click at [1130, 304] on button "Search" at bounding box center [1135, 325] width 128 height 43
drag, startPoint x: 914, startPoint y: 288, endPoint x: 874, endPoint y: 293, distance: 41.1
click at [914, 288] on div "Reset Search Search" at bounding box center [741, 321] width 914 height 68
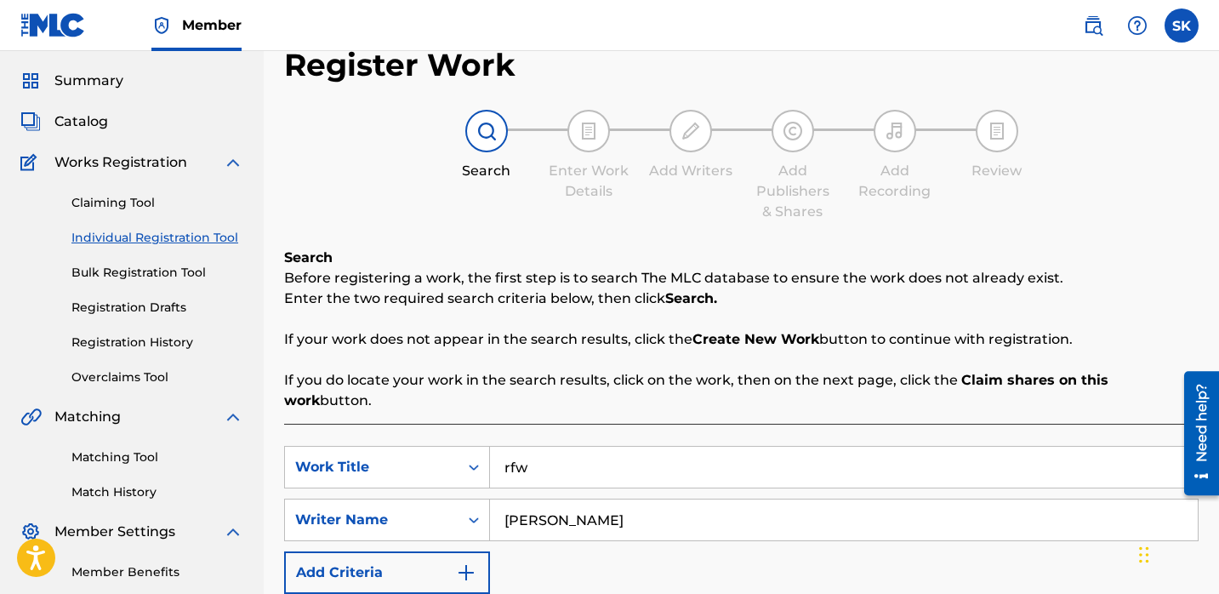
scroll to position [0, 0]
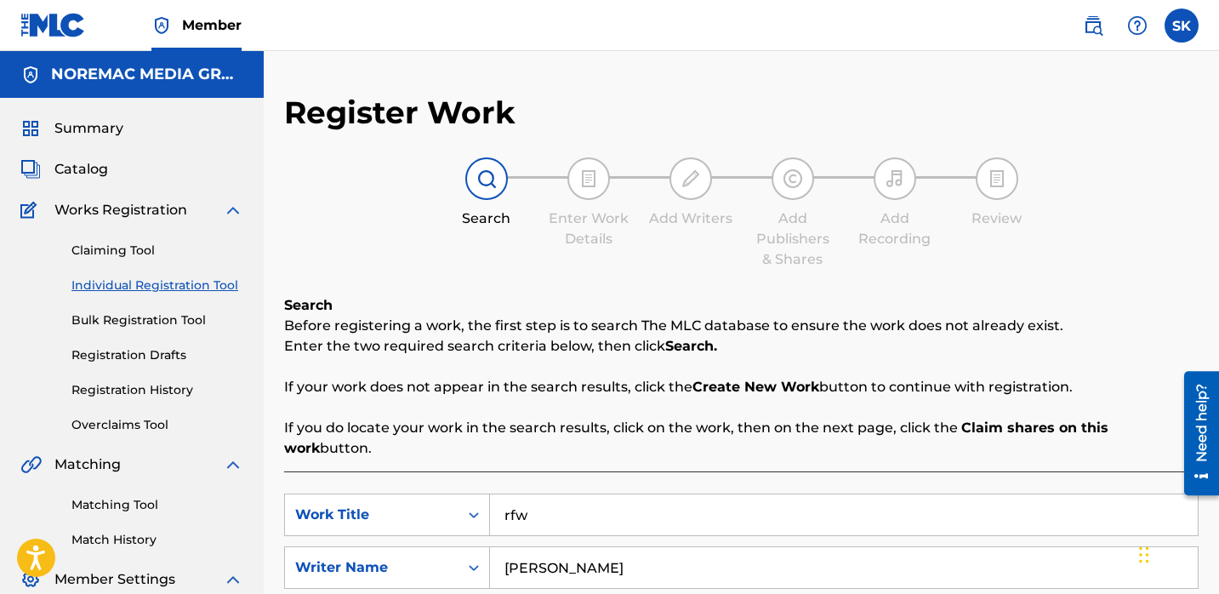
click at [95, 145] on div "Summary Catalog Works Registration Claiming Tool Individual Registration Tool B…" at bounding box center [132, 373] width 264 height 551
click at [94, 134] on span "Summary" at bounding box center [88, 128] width 69 height 20
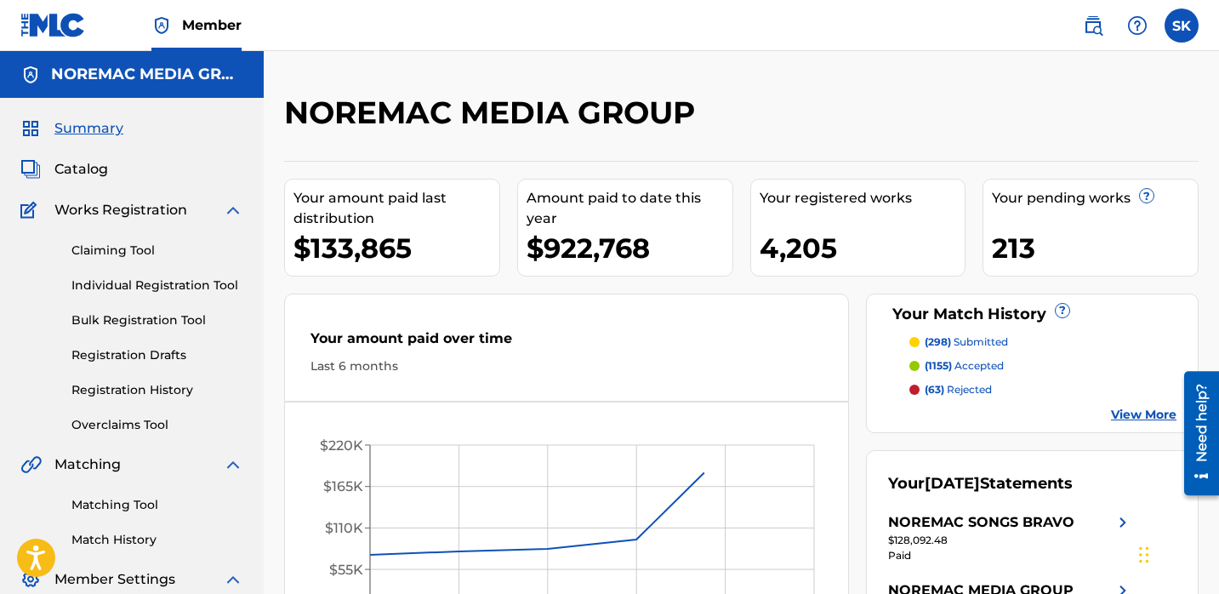
click at [65, 43] on link at bounding box center [52, 25] width 65 height 50
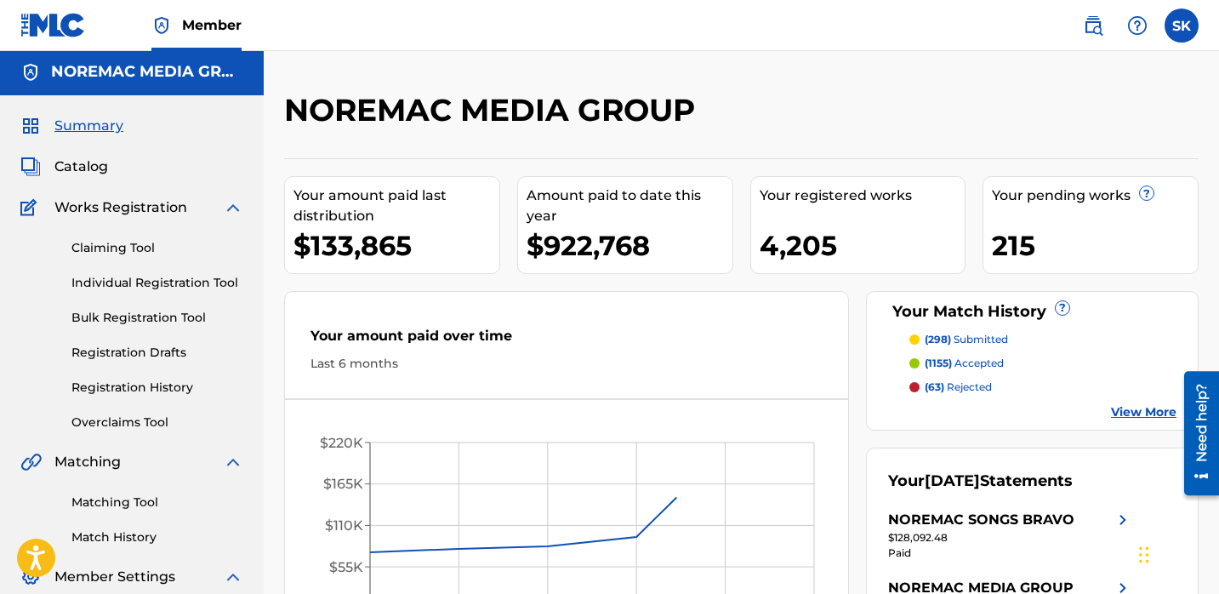
scroll to position [3, 0]
click at [168, 287] on link "Individual Registration Tool" at bounding box center [157, 282] width 172 height 18
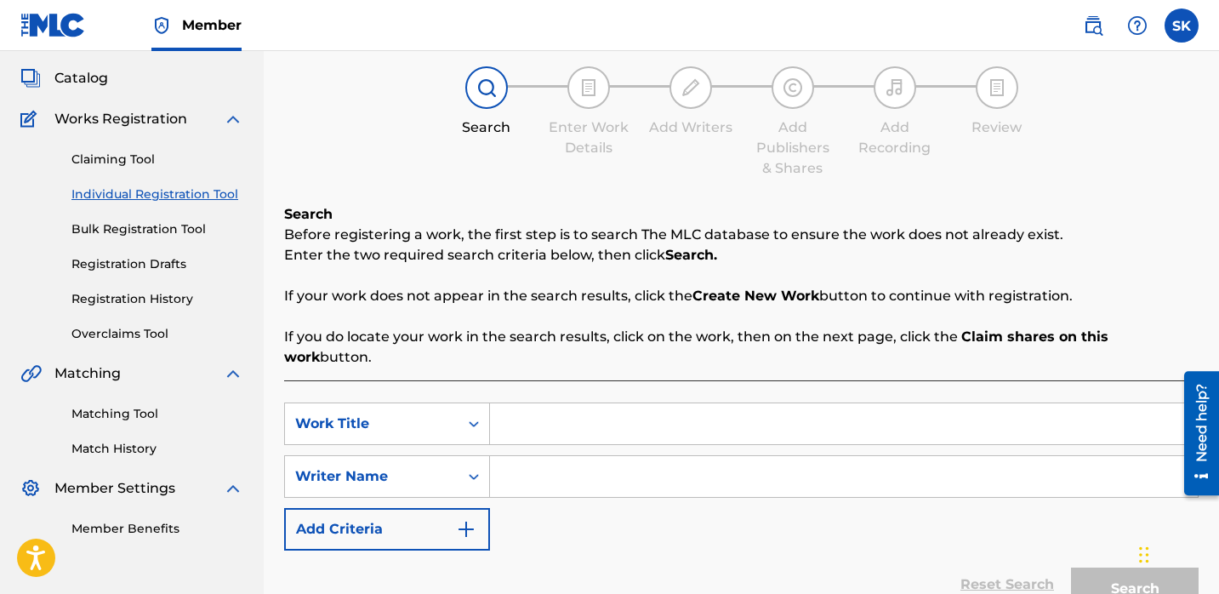
scroll to position [138, 0]
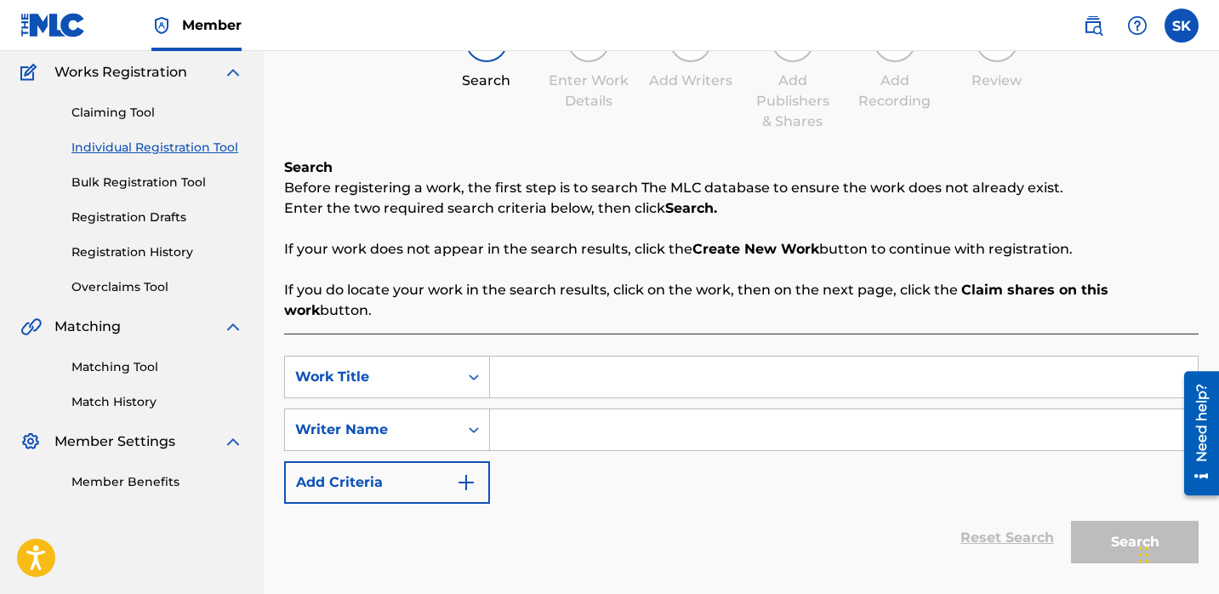
click at [552, 356] on input "Search Form" at bounding box center [844, 376] width 708 height 41
type input "rfw"
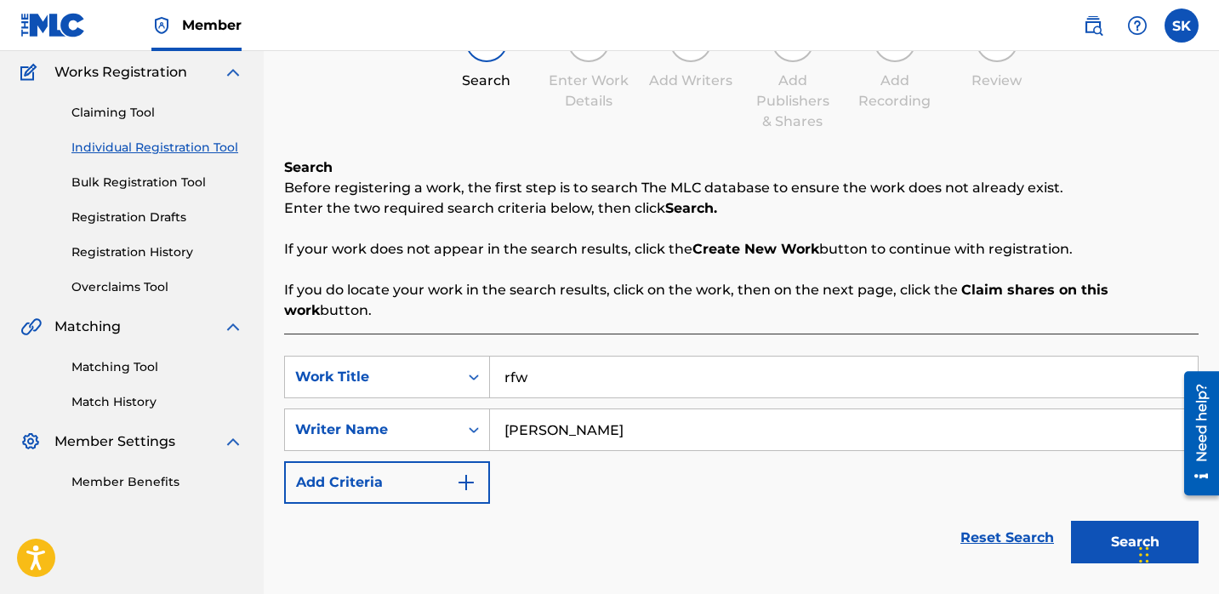
type input "[PERSON_NAME]"
click at [1071, 521] on button "Search" at bounding box center [1135, 542] width 128 height 43
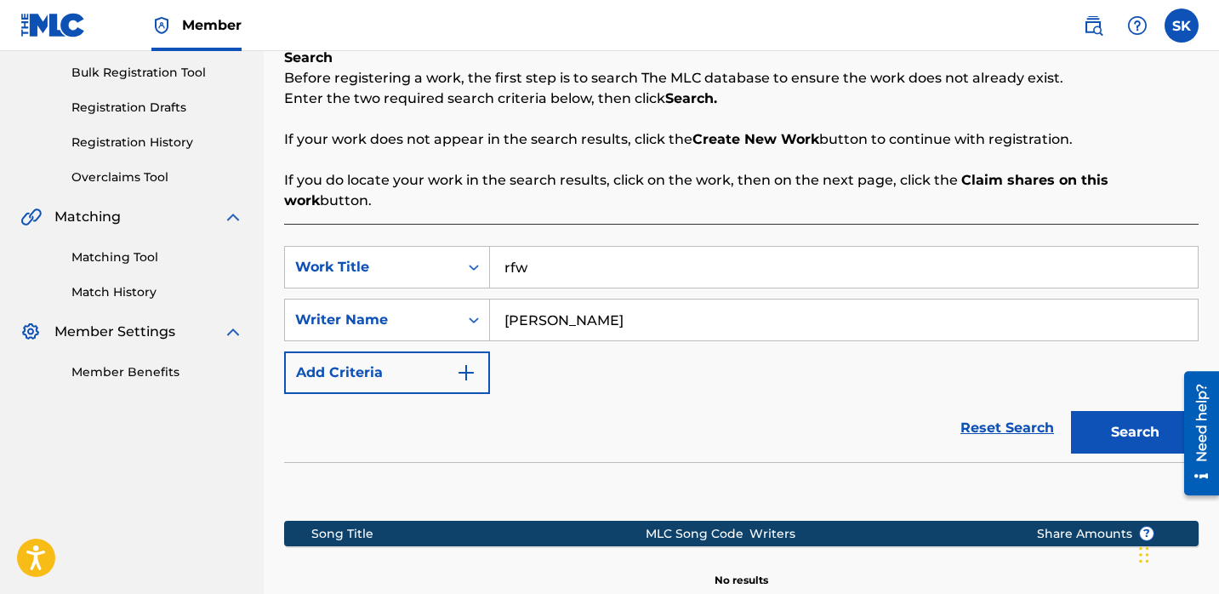
scroll to position [289, 0]
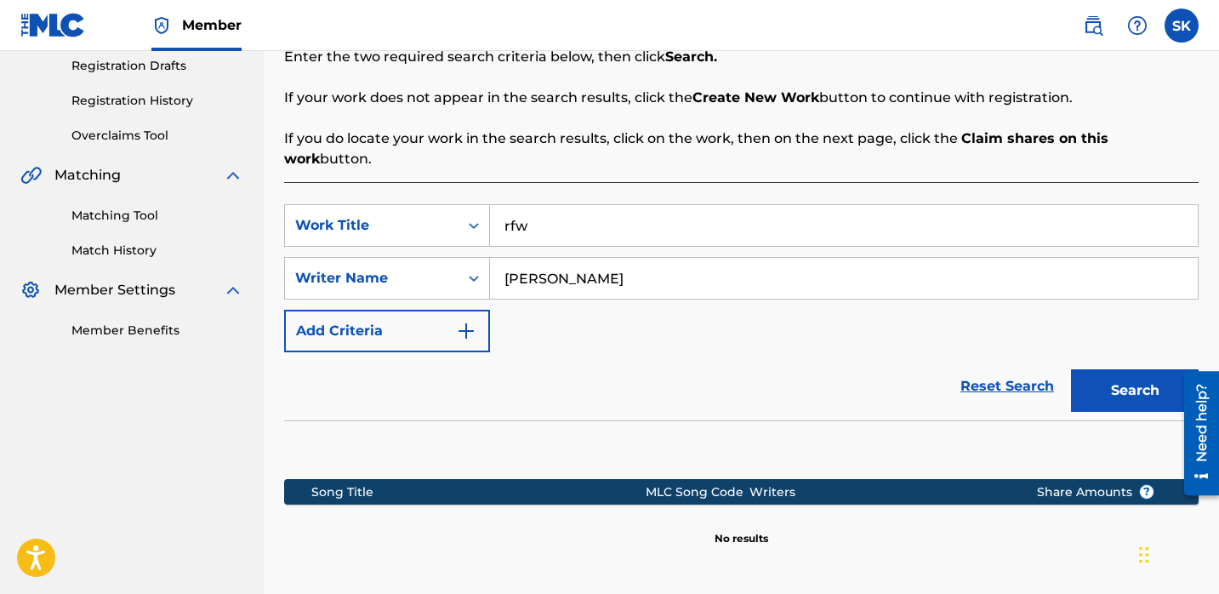
click at [567, 205] on input "rfw" at bounding box center [844, 225] width 708 height 41
click at [1071, 369] on button "Search" at bounding box center [1135, 390] width 128 height 43
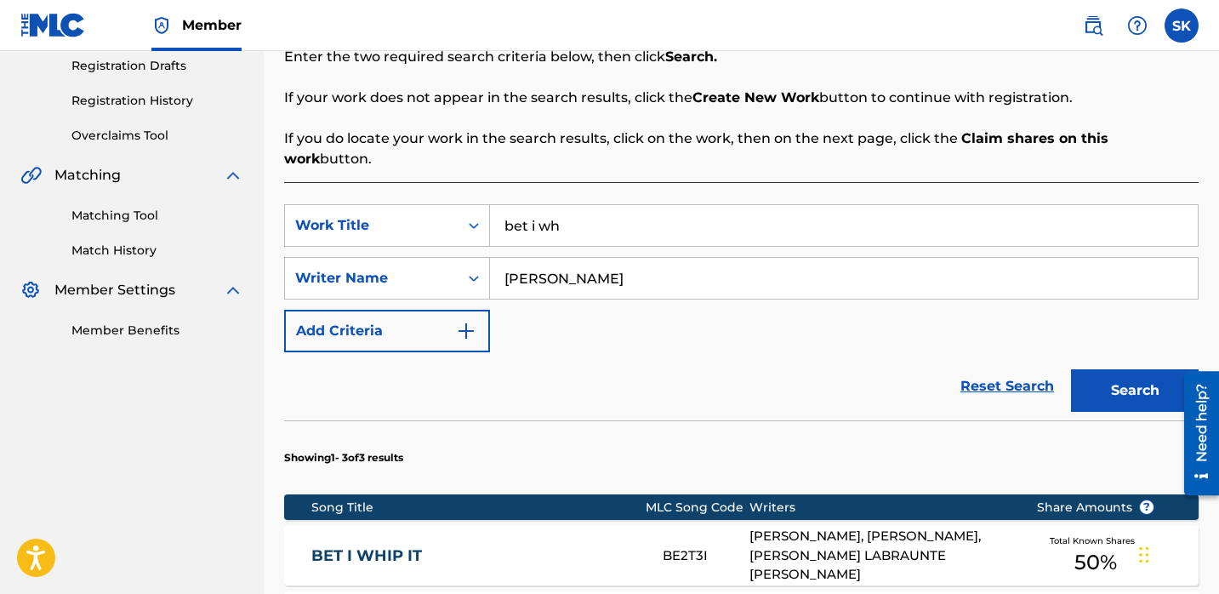
click at [638, 205] on input "bet i wh" at bounding box center [844, 225] width 708 height 41
click at [637, 205] on input "bet i wh" at bounding box center [844, 225] width 708 height 41
click at [1071, 369] on button "Search" at bounding box center [1135, 390] width 128 height 43
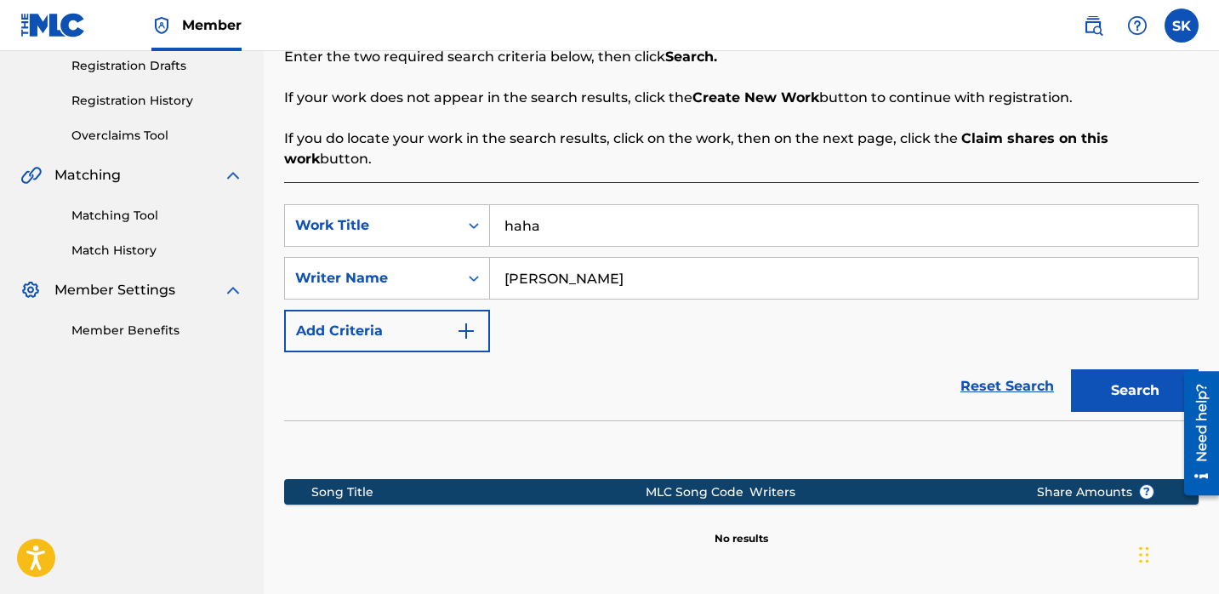
click at [545, 208] on input "haha" at bounding box center [844, 225] width 708 height 41
click at [1071, 369] on button "Search" at bounding box center [1135, 390] width 128 height 43
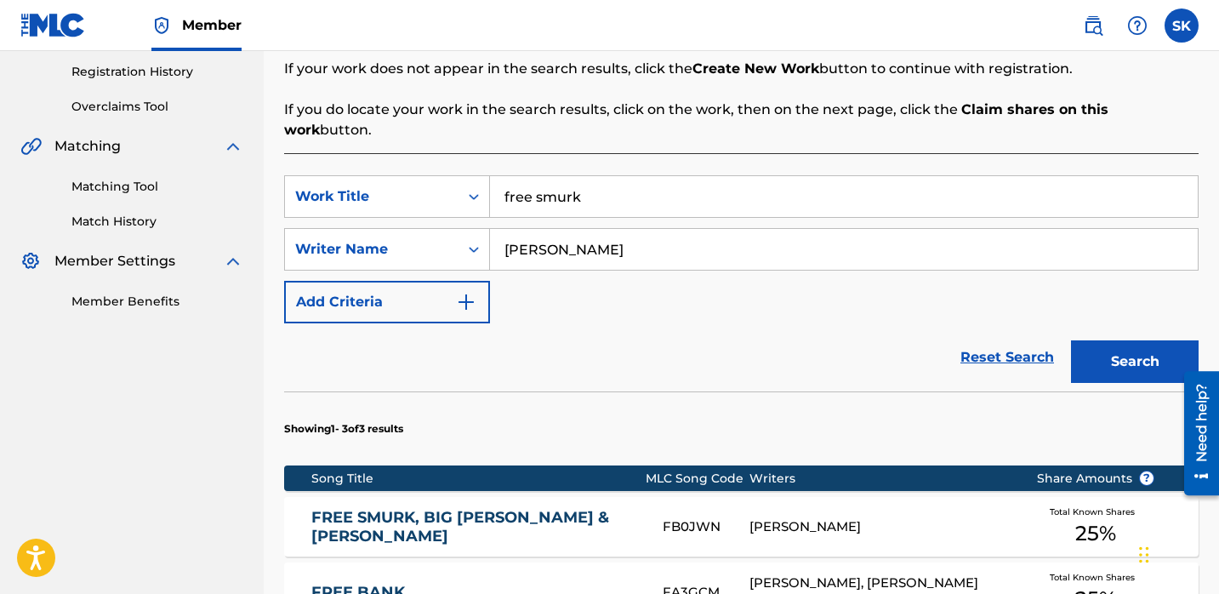
scroll to position [319, 0]
click at [596, 180] on input "free smurk" at bounding box center [844, 195] width 708 height 41
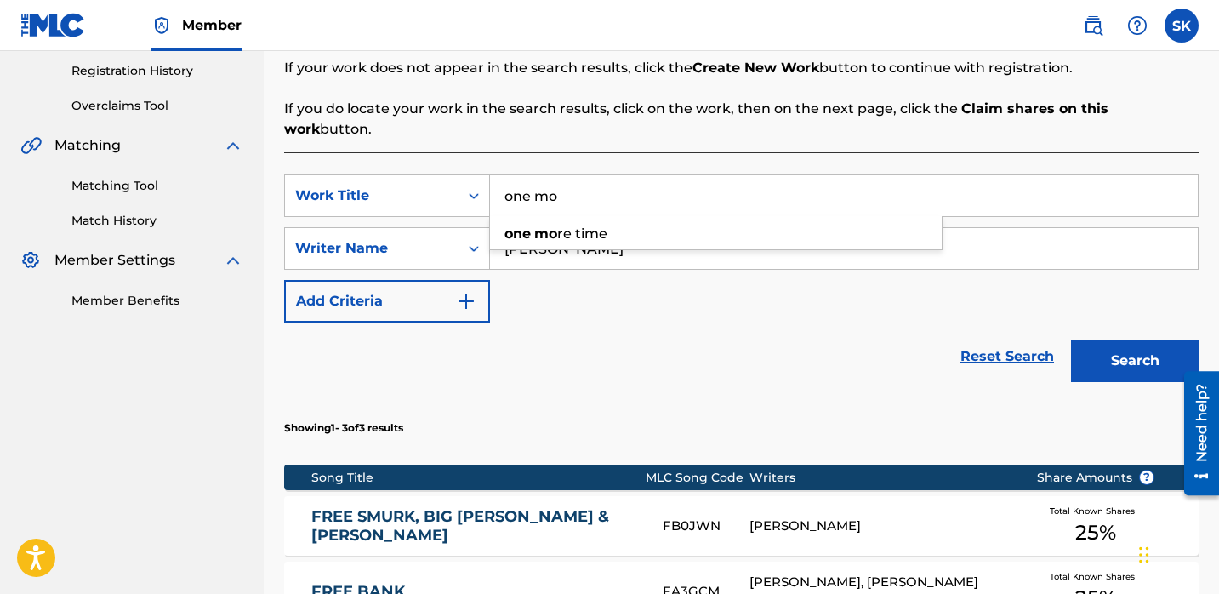
click at [1071, 339] on button "Search" at bounding box center [1135, 360] width 128 height 43
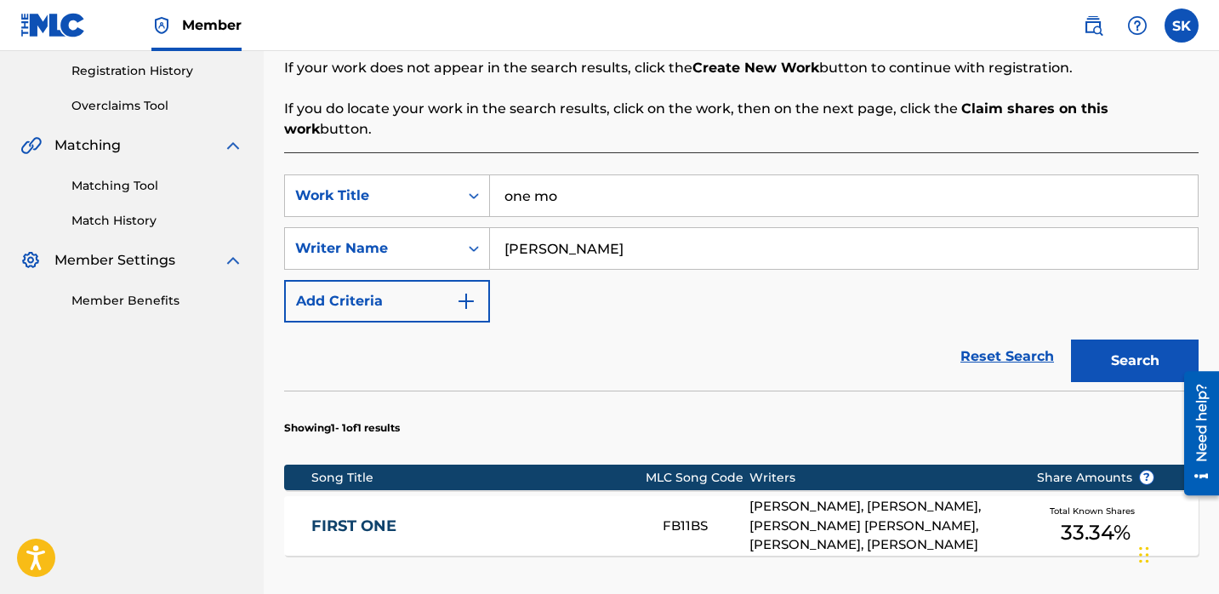
click at [572, 175] on input "one mo" at bounding box center [844, 195] width 708 height 41
click at [1071, 339] on button "Search" at bounding box center [1135, 360] width 128 height 43
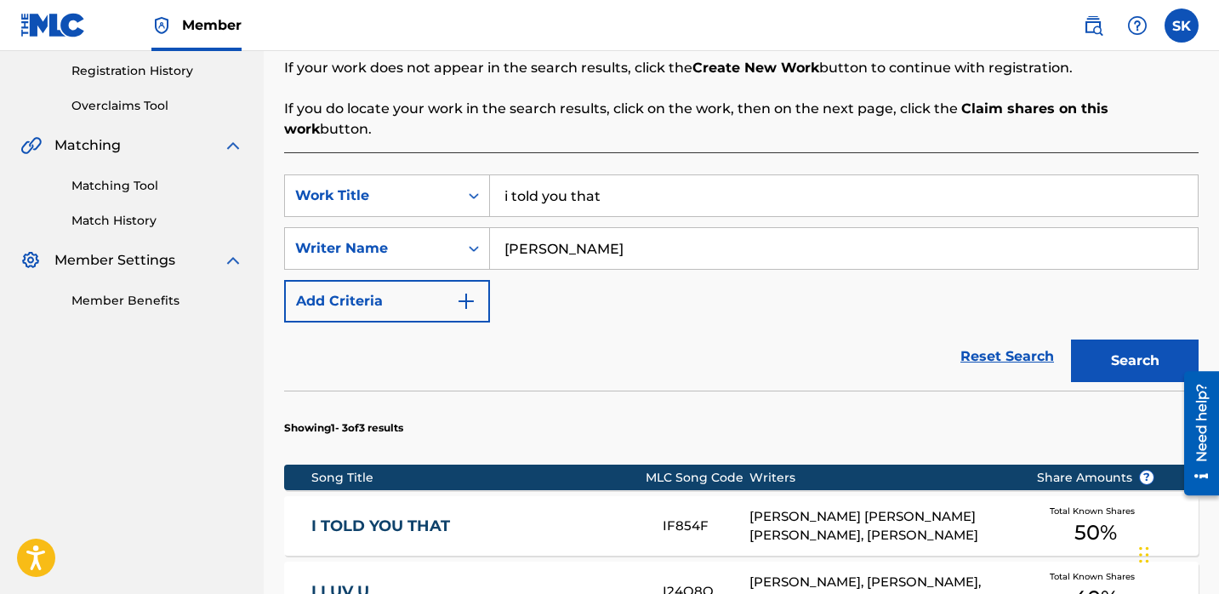
click at [554, 179] on input "i told you that" at bounding box center [844, 195] width 708 height 41
click at [1071, 339] on button "Search" at bounding box center [1135, 360] width 128 height 43
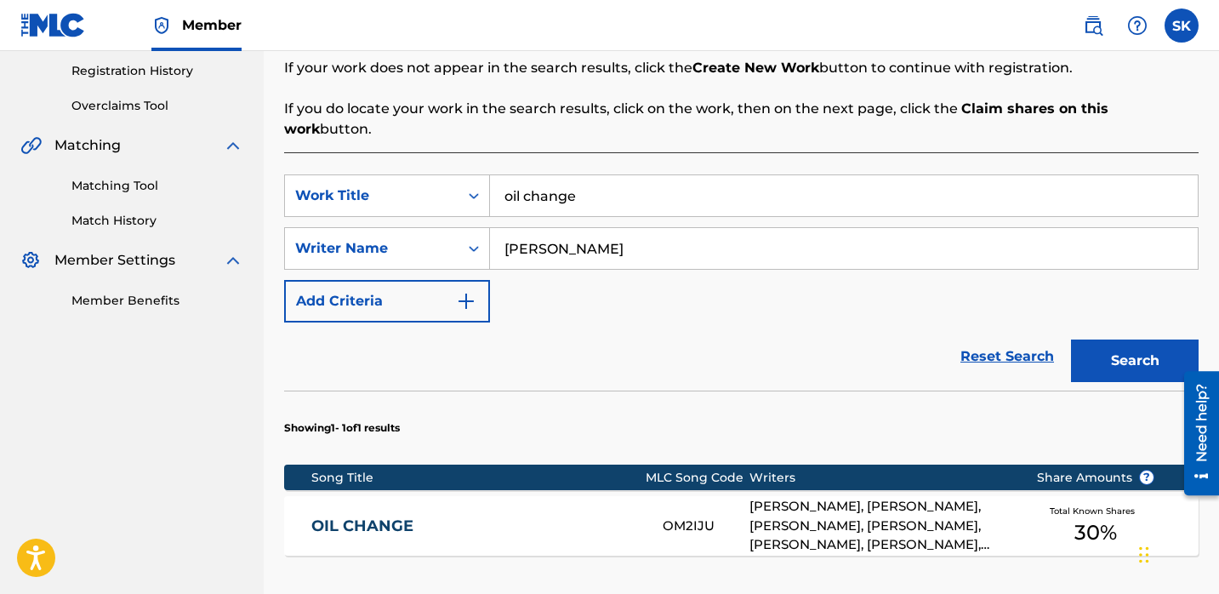
click at [606, 195] on input "oil change" at bounding box center [844, 195] width 708 height 41
click at [604, 194] on input "oil change" at bounding box center [844, 195] width 708 height 41
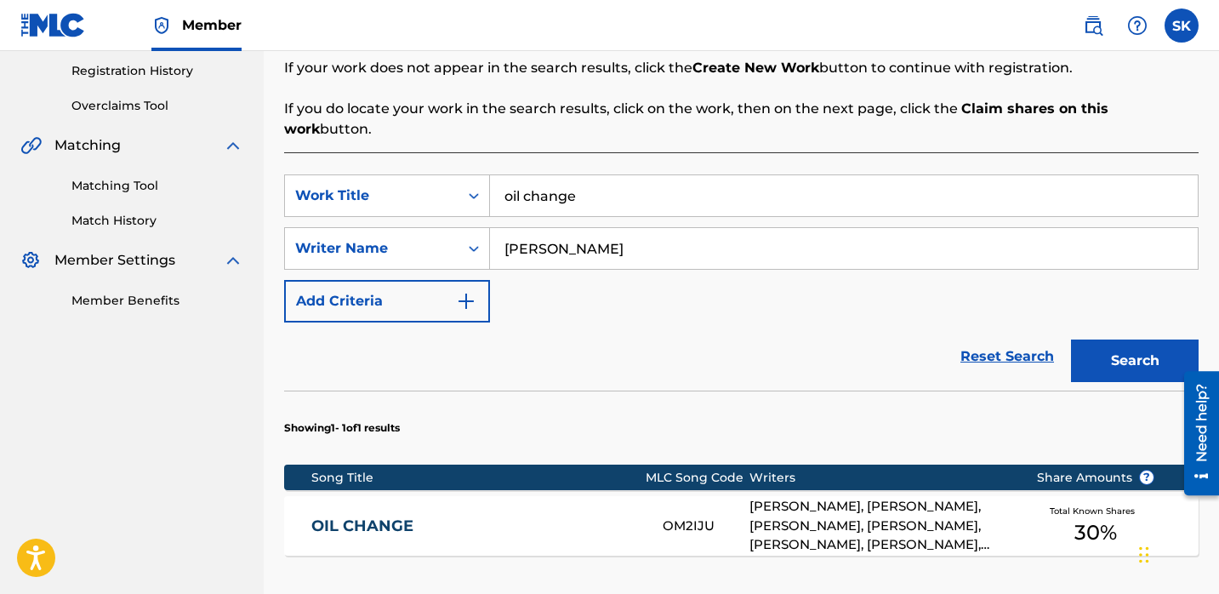
click at [604, 194] on input "oil change" at bounding box center [844, 195] width 708 height 41
click at [1071, 339] on button "Search" at bounding box center [1135, 360] width 128 height 43
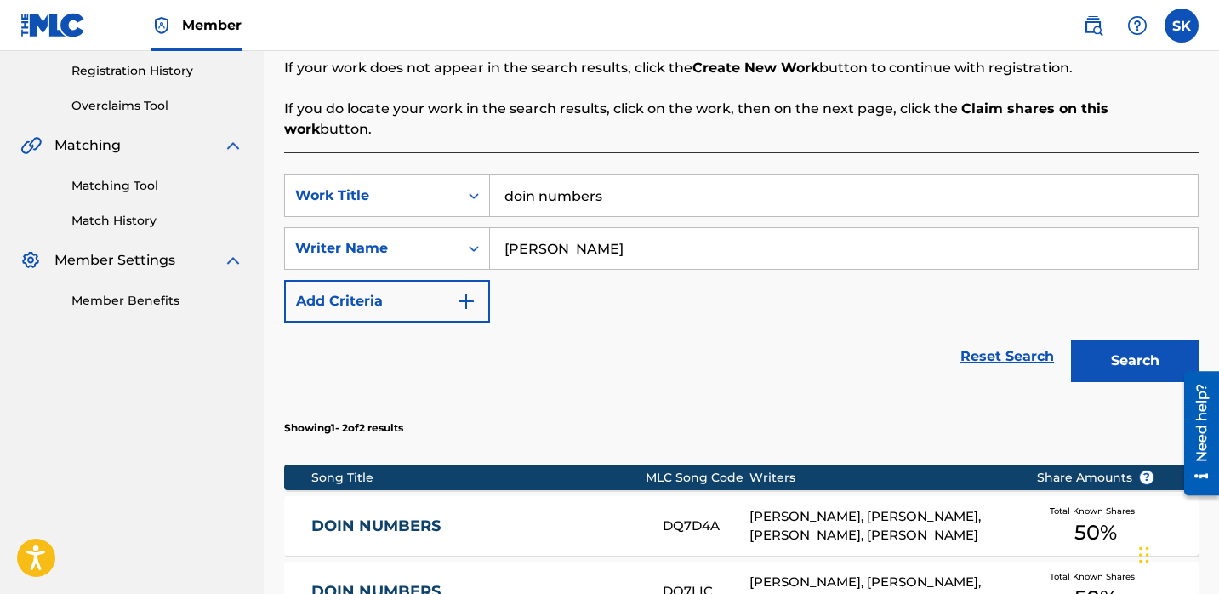
click at [555, 180] on input "doin numbers" at bounding box center [844, 195] width 708 height 41
click at [554, 180] on input "doin numbers" at bounding box center [844, 195] width 708 height 41
type input "2"
click at [1071, 339] on button "Search" at bounding box center [1135, 360] width 128 height 43
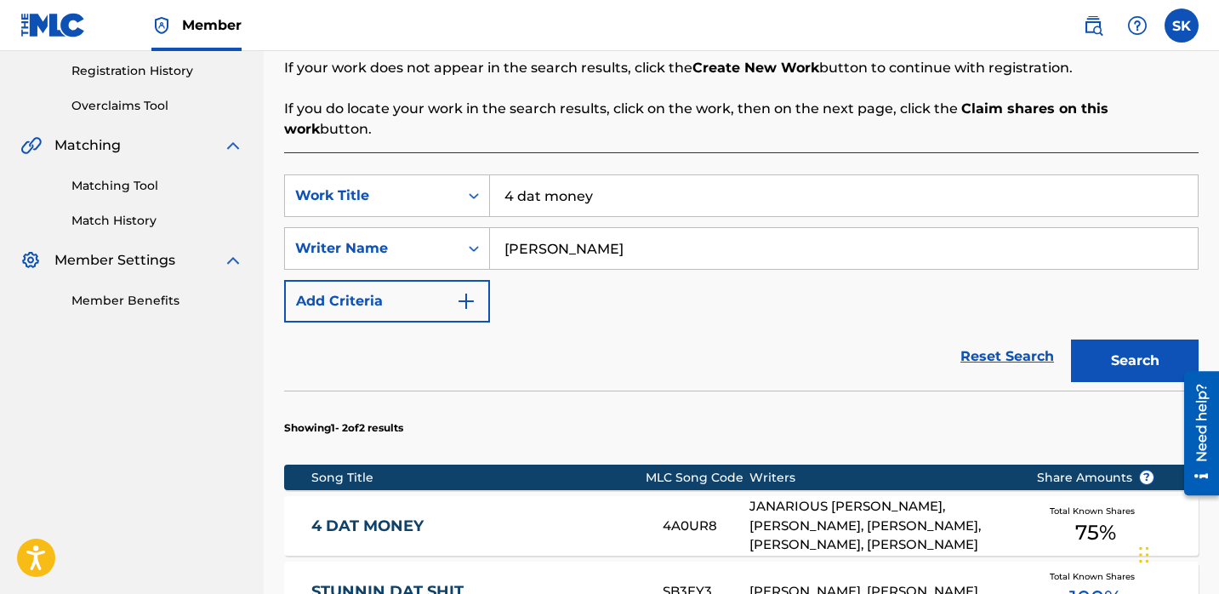
click at [544, 177] on input "4 dat money" at bounding box center [844, 195] width 708 height 41
click at [1071, 339] on button "Search" at bounding box center [1135, 360] width 128 height 43
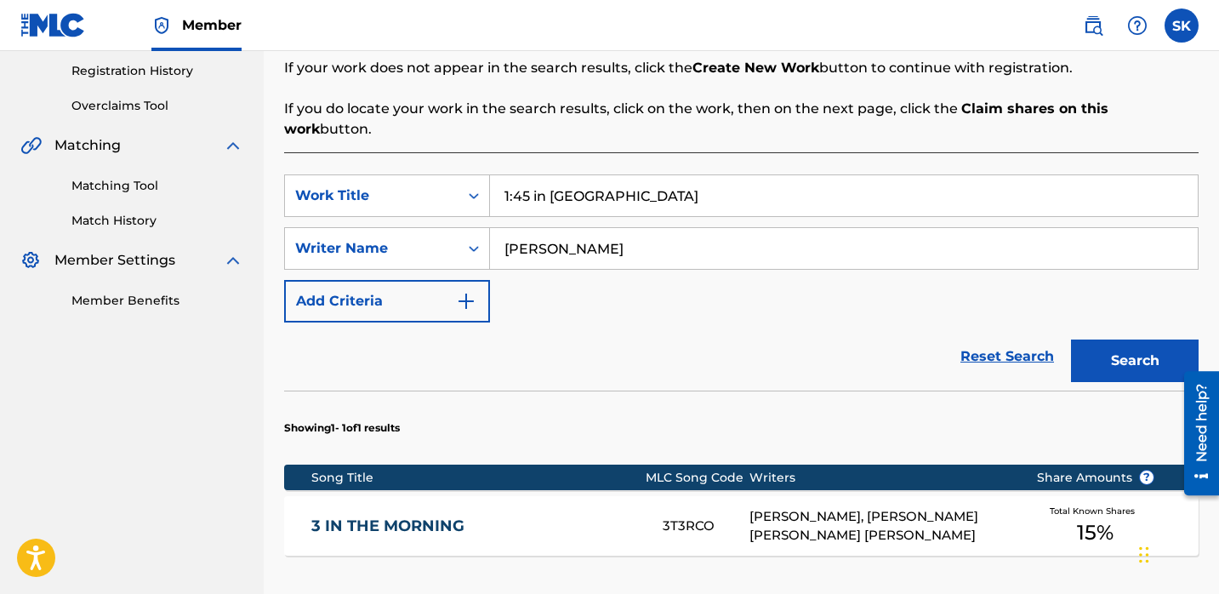
click at [577, 177] on input "1:45 in milwaukee" at bounding box center [844, 195] width 708 height 41
click at [576, 177] on input "1:45 in milwaukee" at bounding box center [844, 195] width 708 height 41
click at [1071, 339] on button "Search" at bounding box center [1135, 360] width 128 height 43
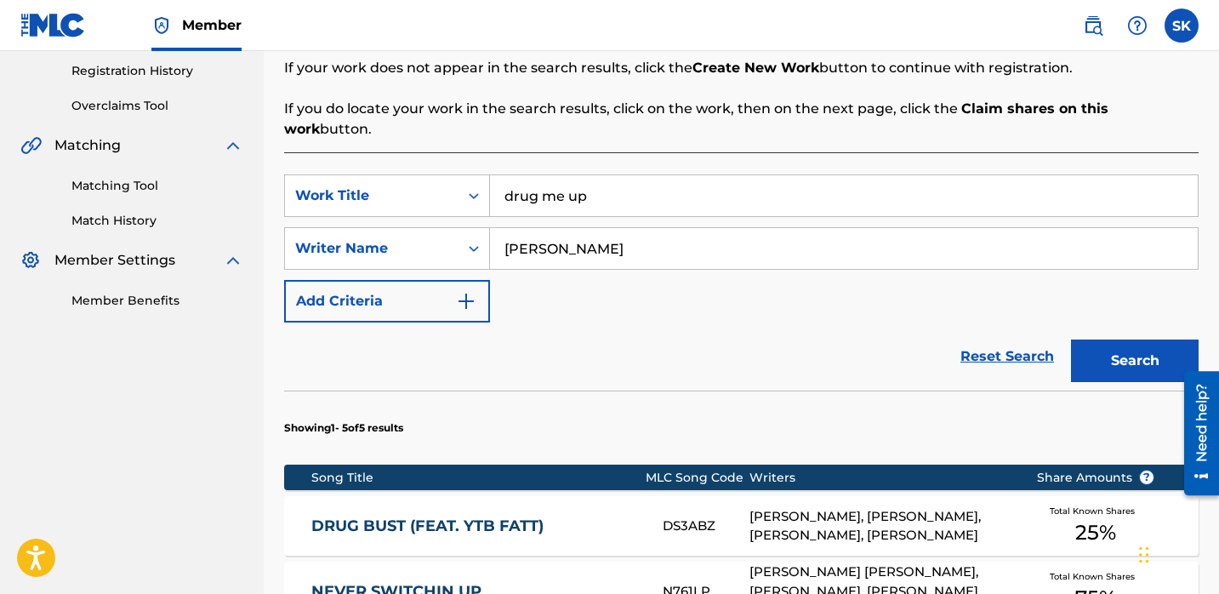
click at [660, 187] on input "drug me up" at bounding box center [844, 195] width 708 height 41
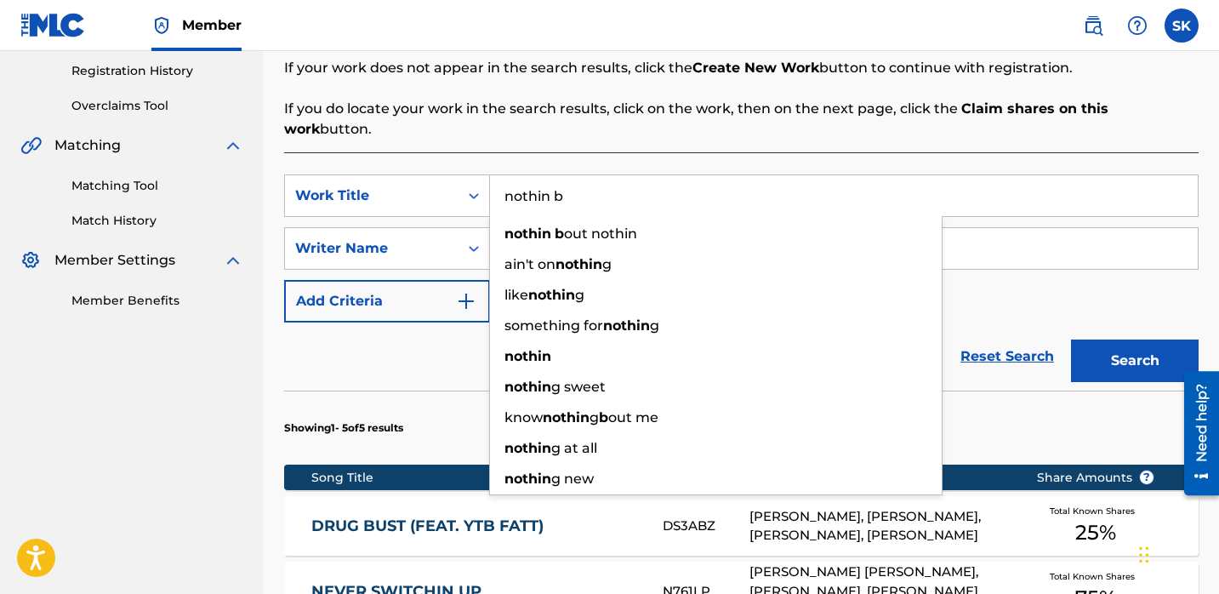
click at [1071, 339] on button "Search" at bounding box center [1135, 360] width 128 height 43
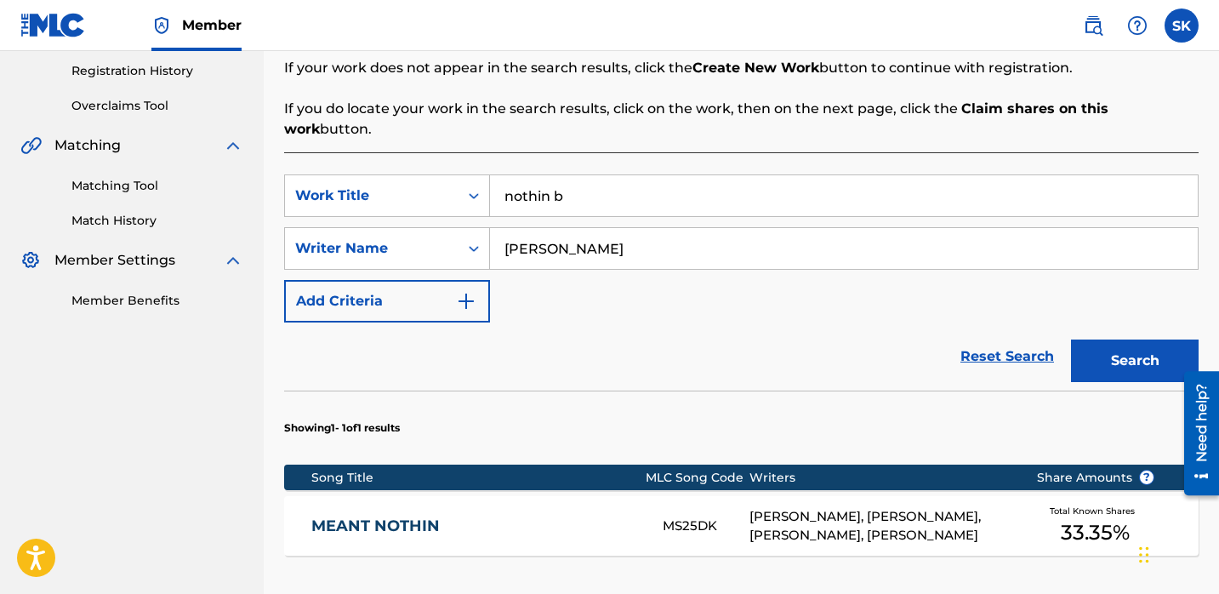
click at [1071, 339] on button "Search" at bounding box center [1135, 360] width 128 height 43
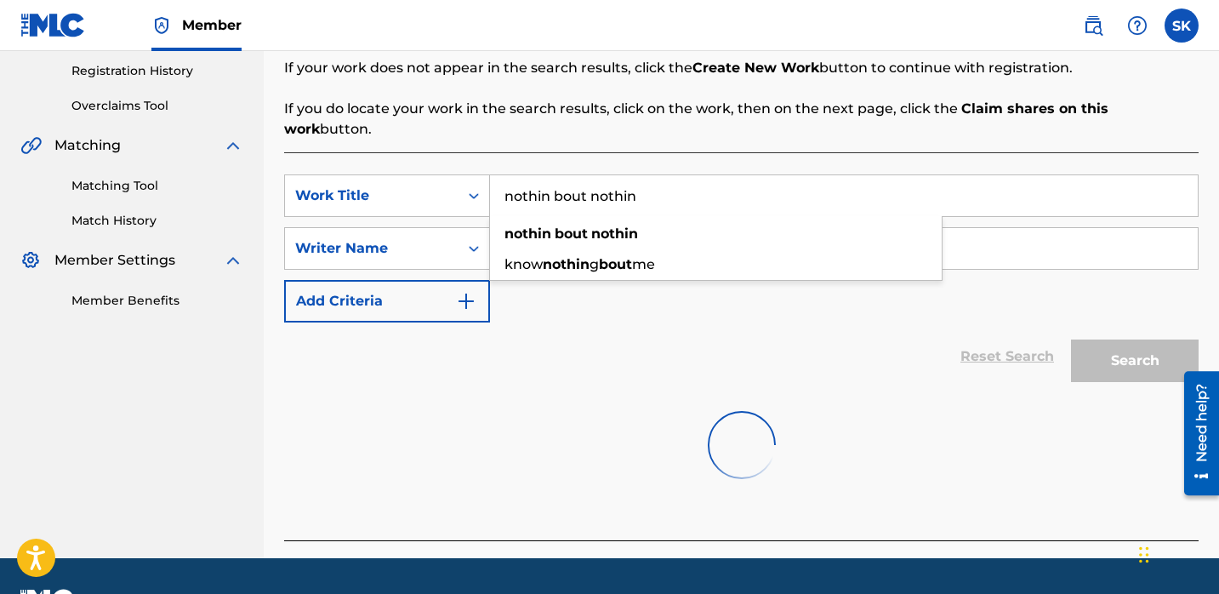
type input "nothin bout nothin"
click at [651, 219] on div "nothin bout nothin" at bounding box center [716, 234] width 452 height 31
click at [849, 291] on div "SearchWithCriteria7d3df048-0c02-4a69-b006-992ec5148288 Work Title nothin bout n…" at bounding box center [741, 248] width 914 height 148
click at [804, 253] on div "SearchWithCriteria7d3df048-0c02-4a69-b006-992ec5148288 Work Title nothin bout n…" at bounding box center [741, 248] width 914 height 148
click at [791, 228] on input "[PERSON_NAME]" at bounding box center [844, 248] width 708 height 41
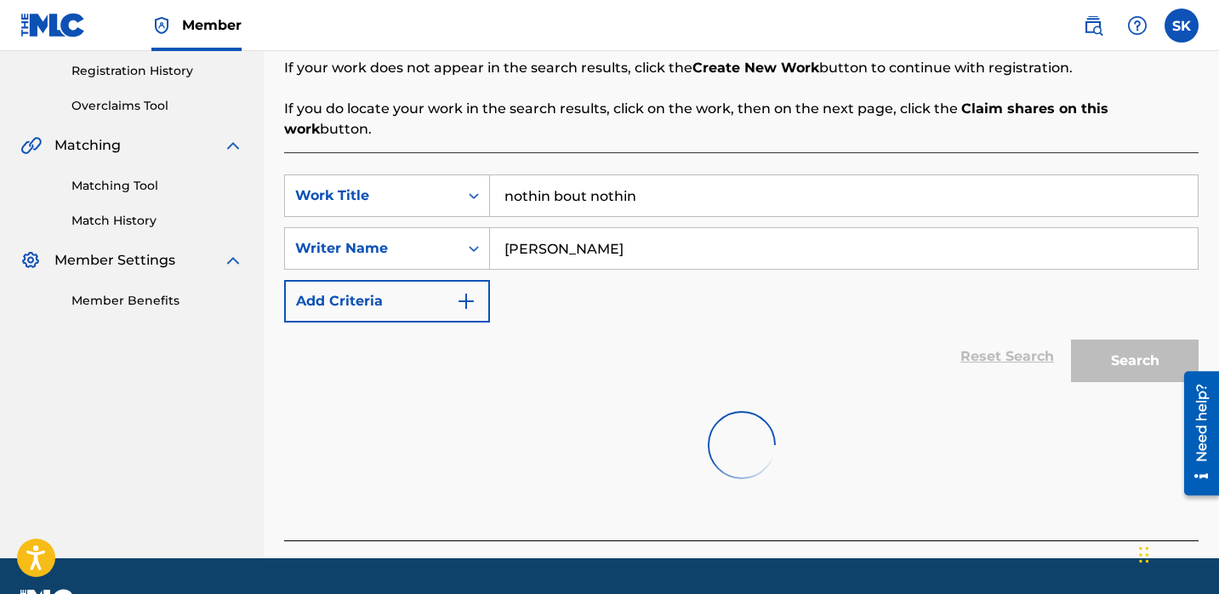
click at [776, 267] on div "SearchWithCriteria7d3df048-0c02-4a69-b006-992ec5148288 Work Title nothin bout n…" at bounding box center [741, 248] width 914 height 148
click at [728, 260] on div "SearchWithCriteria7d3df048-0c02-4a69-b006-992ec5148288 Work Title nothin bout n…" at bounding box center [741, 248] width 914 height 148
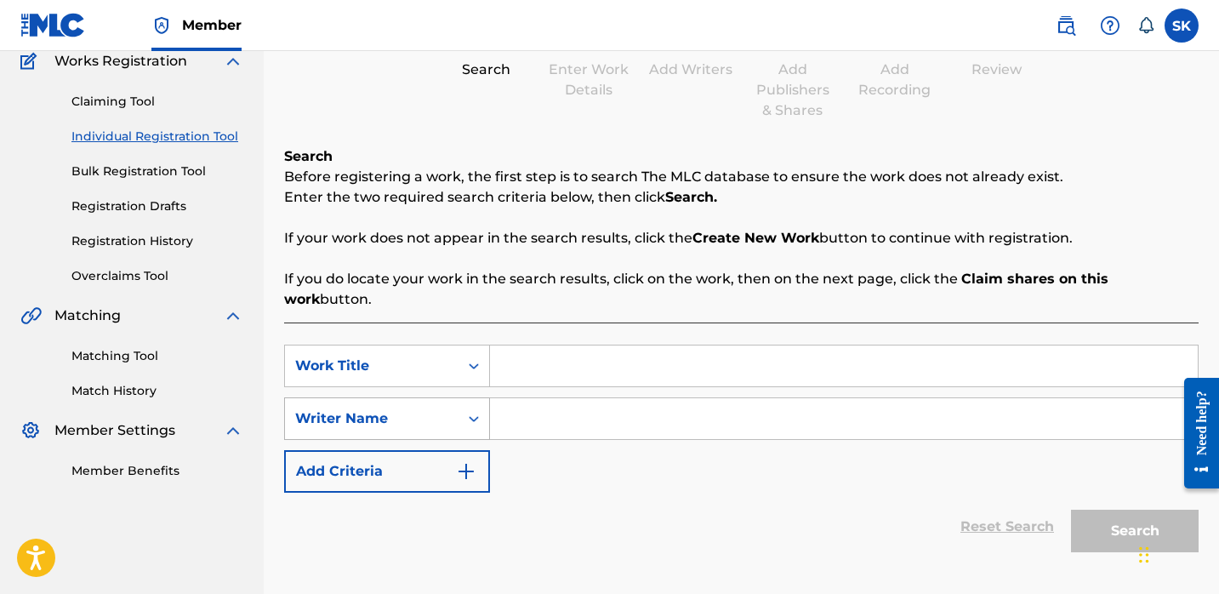
scroll to position [236, 0]
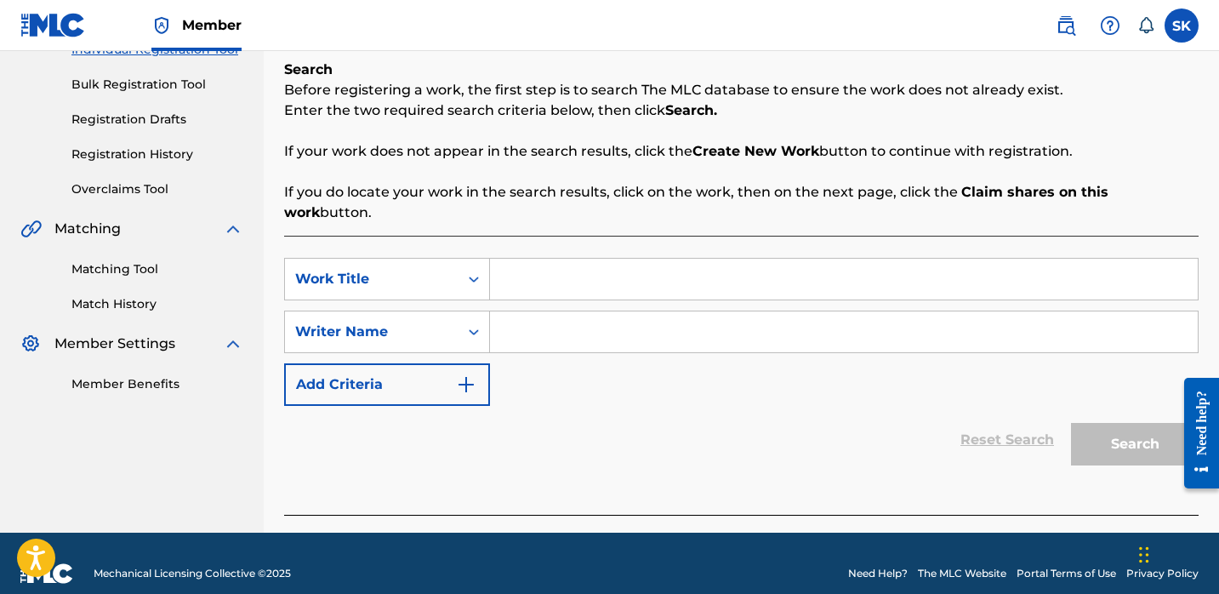
click at [545, 259] on input "Search Form" at bounding box center [844, 279] width 708 height 41
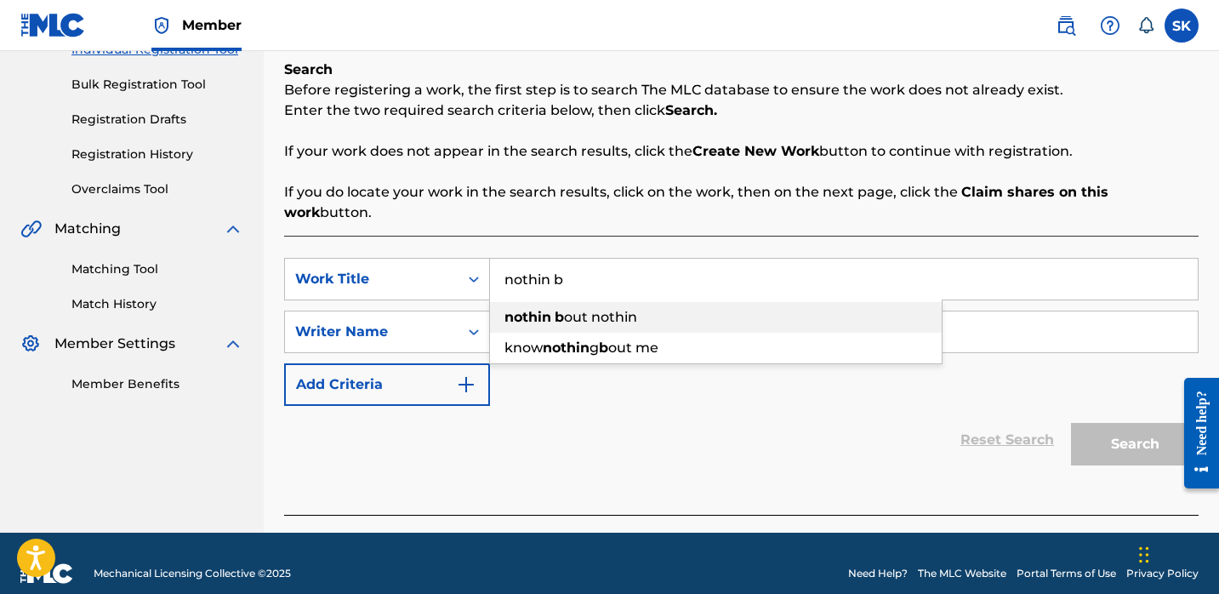
click at [587, 309] on span "out nothin" at bounding box center [600, 317] width 73 height 16
type input "nothin bout nothin"
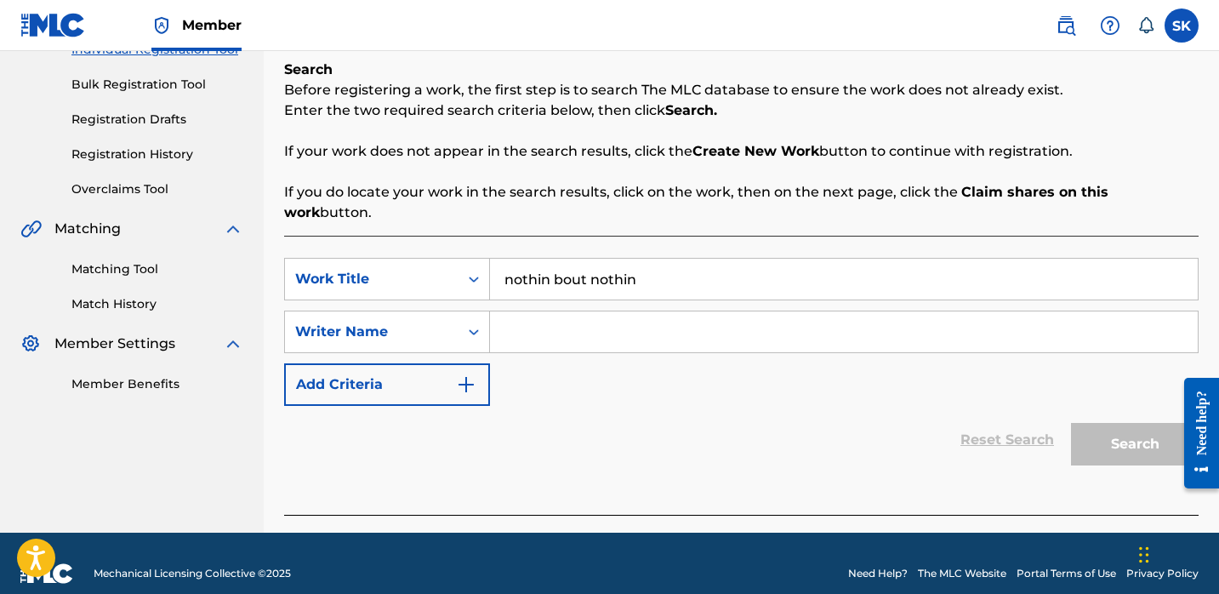
click at [566, 311] on input "Search Form" at bounding box center [844, 331] width 708 height 41
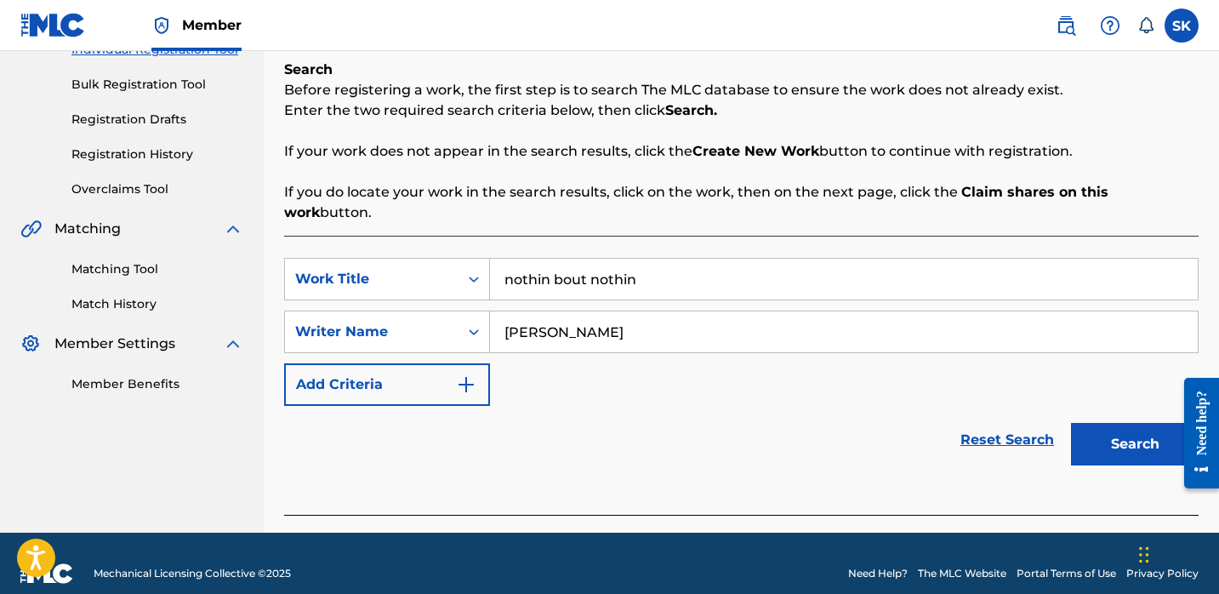
type input "[PERSON_NAME]"
click at [1071, 423] on button "Search" at bounding box center [1135, 444] width 128 height 43
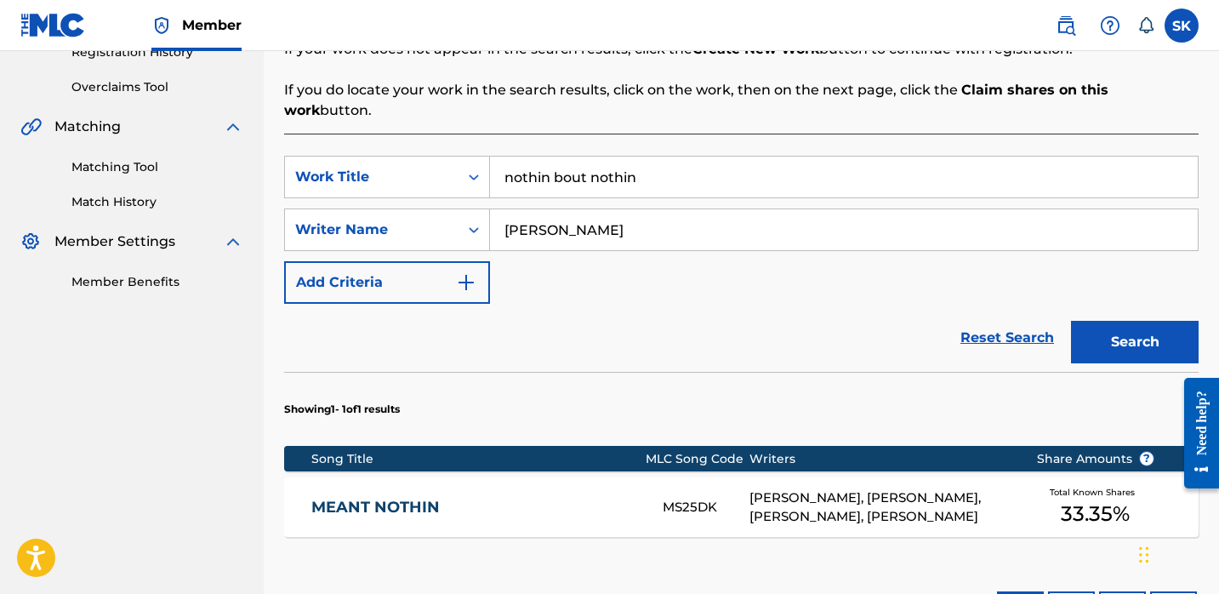
scroll to position [379, 0]
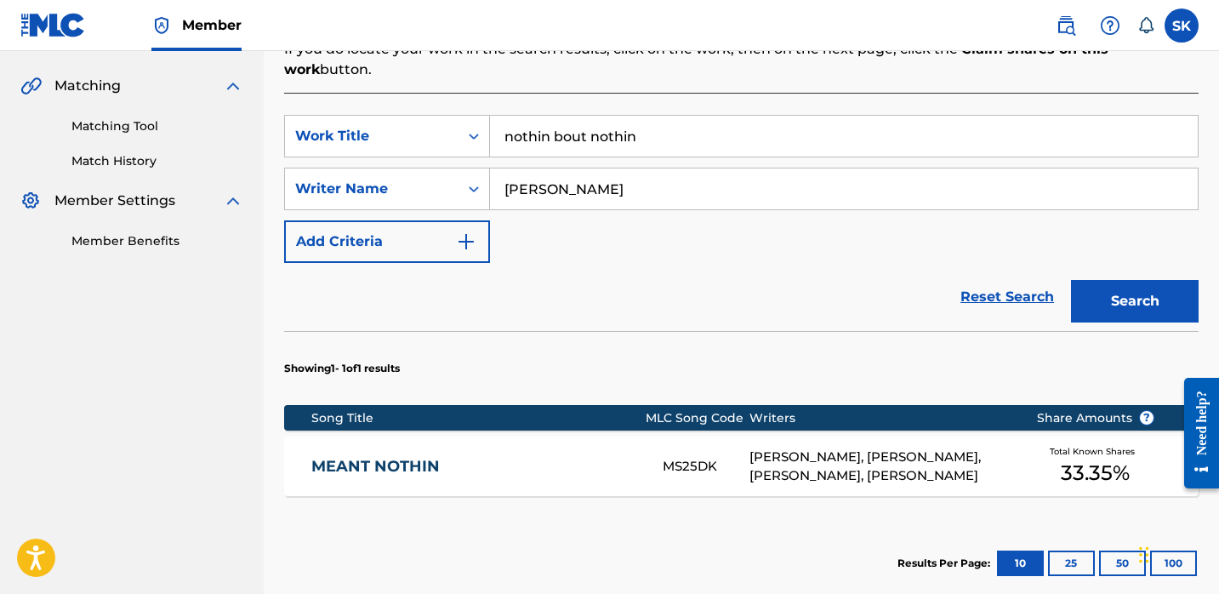
click at [650, 168] on input "[PERSON_NAME]" at bounding box center [844, 188] width 708 height 41
type input "[PERSON_NAME] speaks"
click at [1071, 280] on button "Search" at bounding box center [1135, 301] width 128 height 43
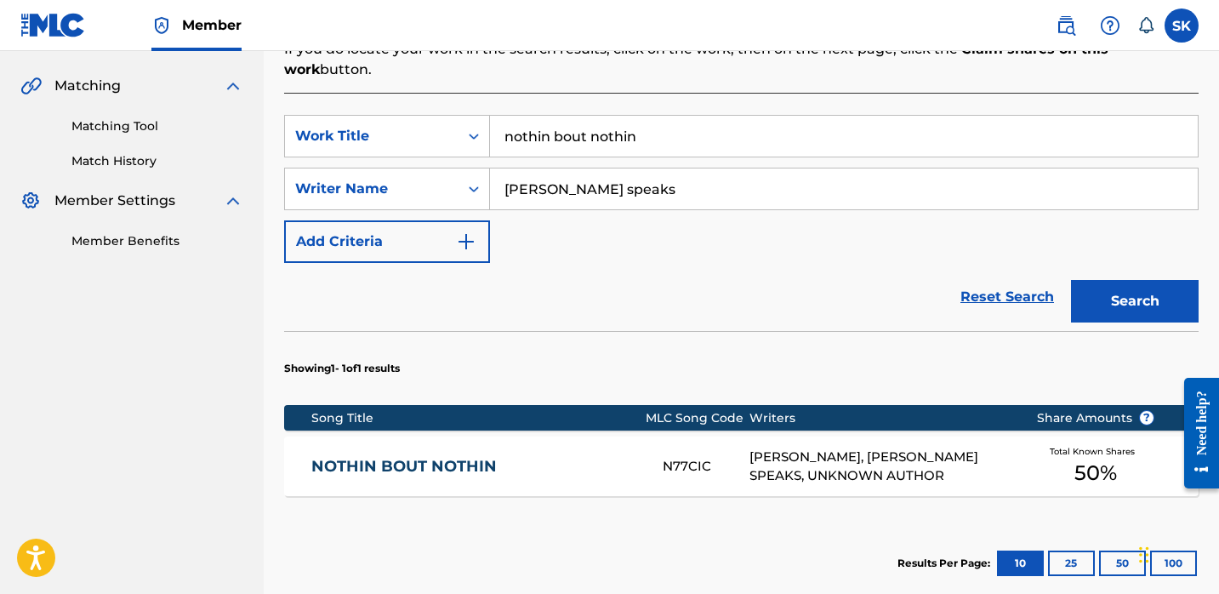
click at [575, 168] on input "[PERSON_NAME] speaks" at bounding box center [844, 188] width 708 height 41
click at [584, 118] on input "nothin bout nothin" at bounding box center [844, 136] width 708 height 41
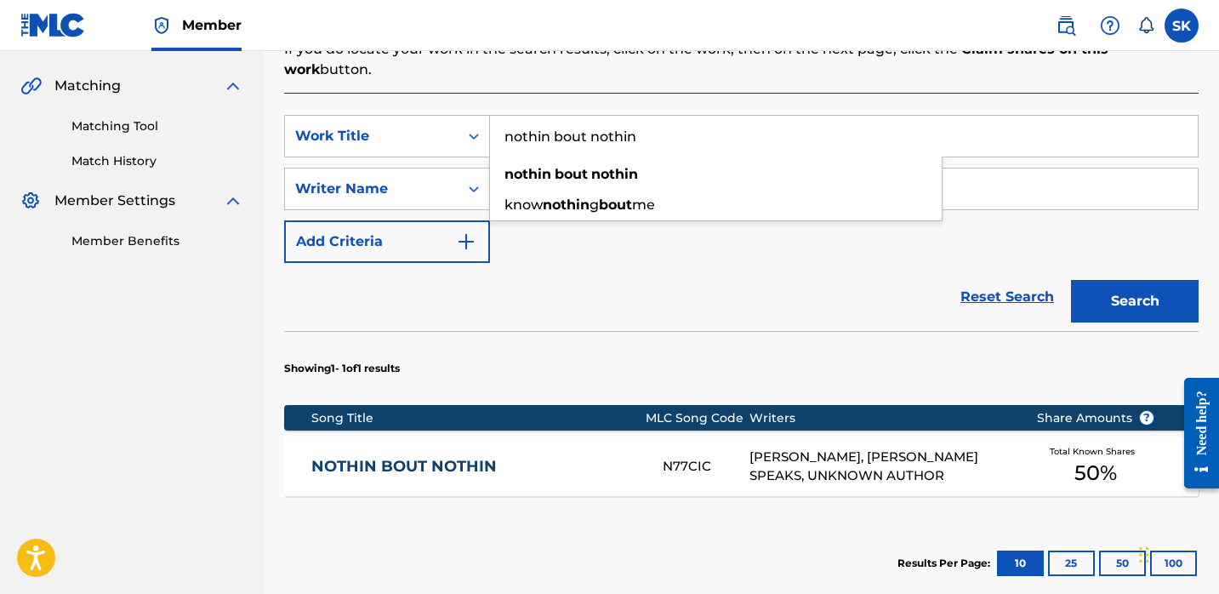
click at [584, 118] on input "nothin bout nothin" at bounding box center [844, 136] width 708 height 41
type input "[GEOGRAPHIC_DATA]"
type input "[PERSON_NAME]"
click at [1071, 280] on button "Search" at bounding box center [1135, 301] width 128 height 43
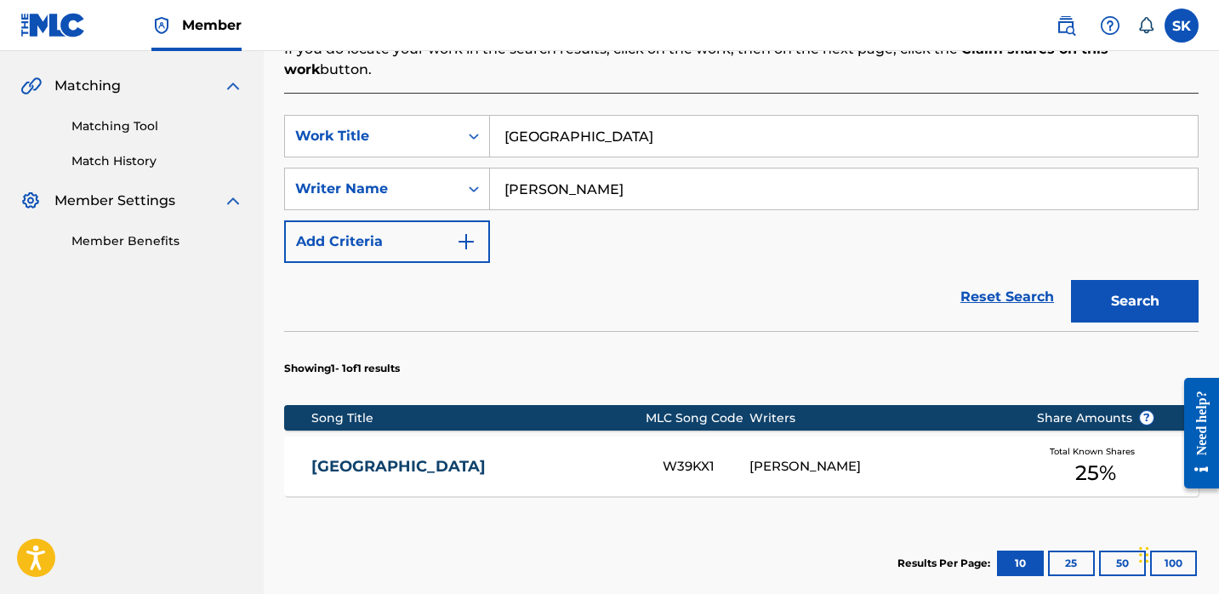
click at [577, 129] on input "[GEOGRAPHIC_DATA]" at bounding box center [844, 136] width 708 height 41
click at [1071, 280] on button "Search" at bounding box center [1135, 301] width 128 height 43
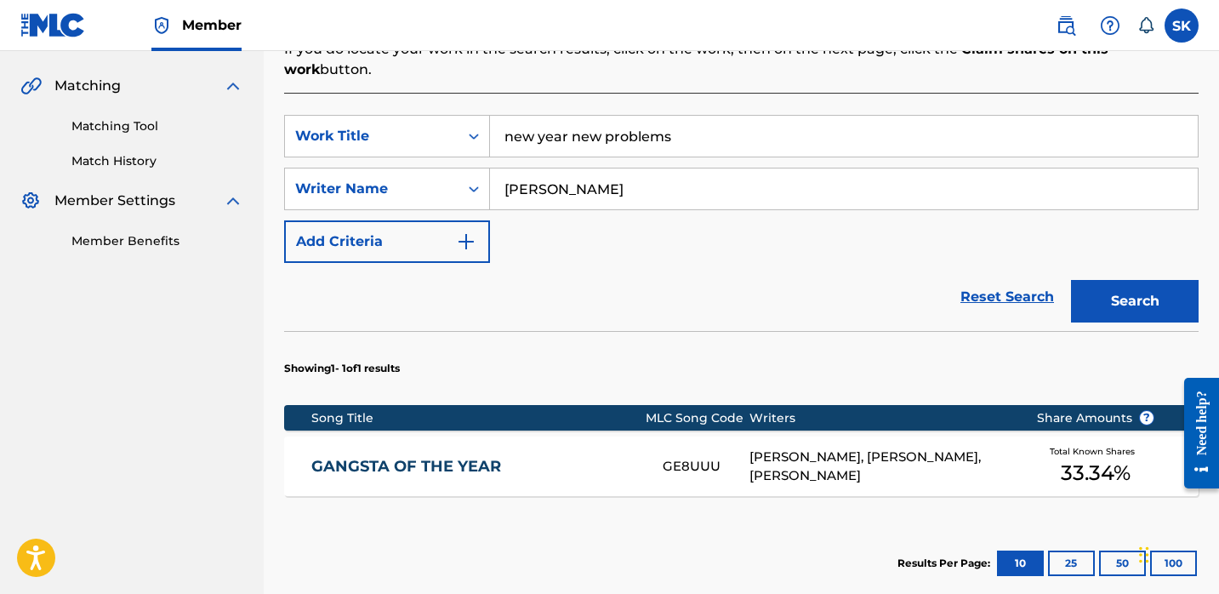
click at [567, 116] on input "new year new problems" at bounding box center [844, 136] width 708 height 41
click at [1071, 280] on button "Search" at bounding box center [1135, 301] width 128 height 43
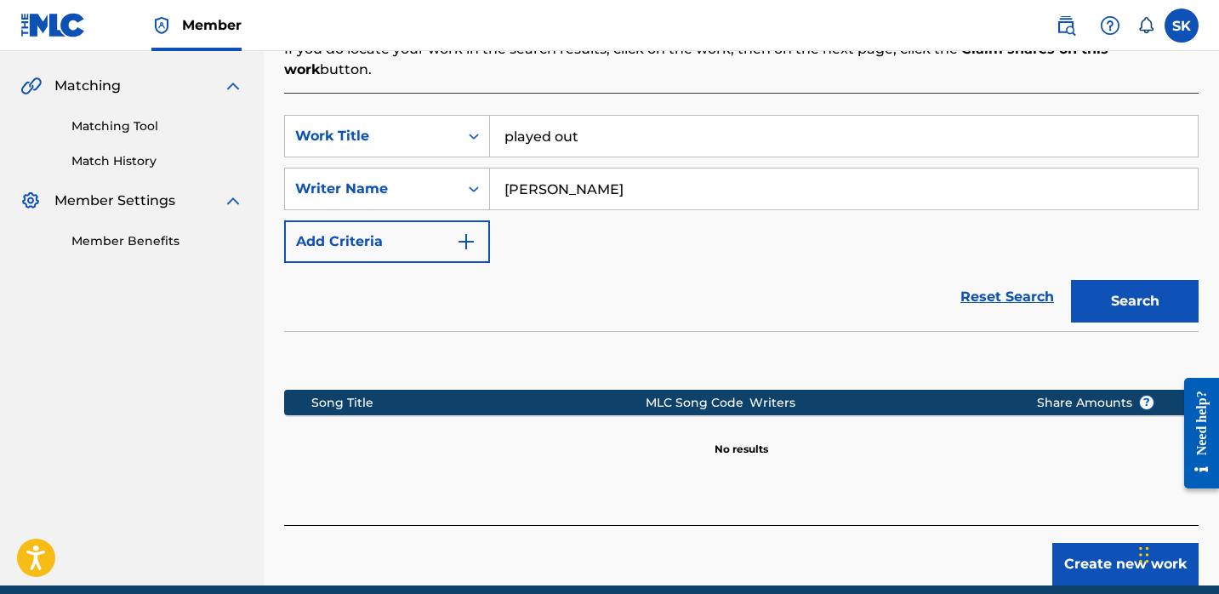
click at [633, 116] on input "played out" at bounding box center [844, 136] width 708 height 41
click at [1071, 280] on button "Search" at bounding box center [1135, 301] width 128 height 43
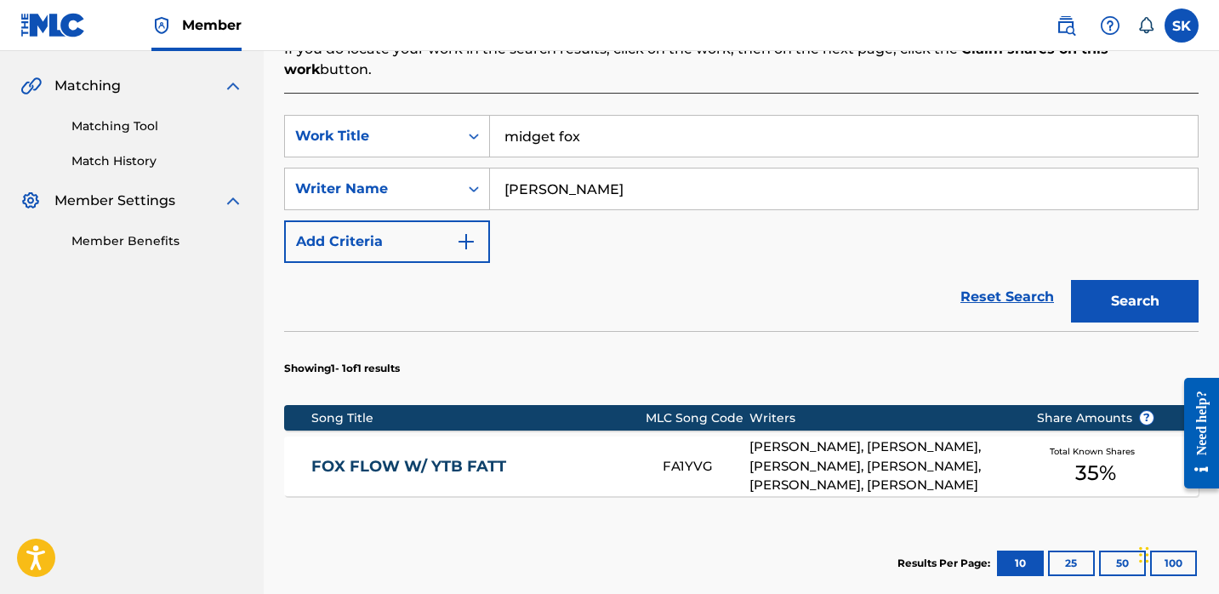
click at [580, 116] on input "midget fox" at bounding box center [844, 136] width 708 height 41
click at [579, 116] on input "midget fox" at bounding box center [844, 136] width 708 height 41
click at [1071, 280] on button "Search" at bounding box center [1135, 301] width 128 height 43
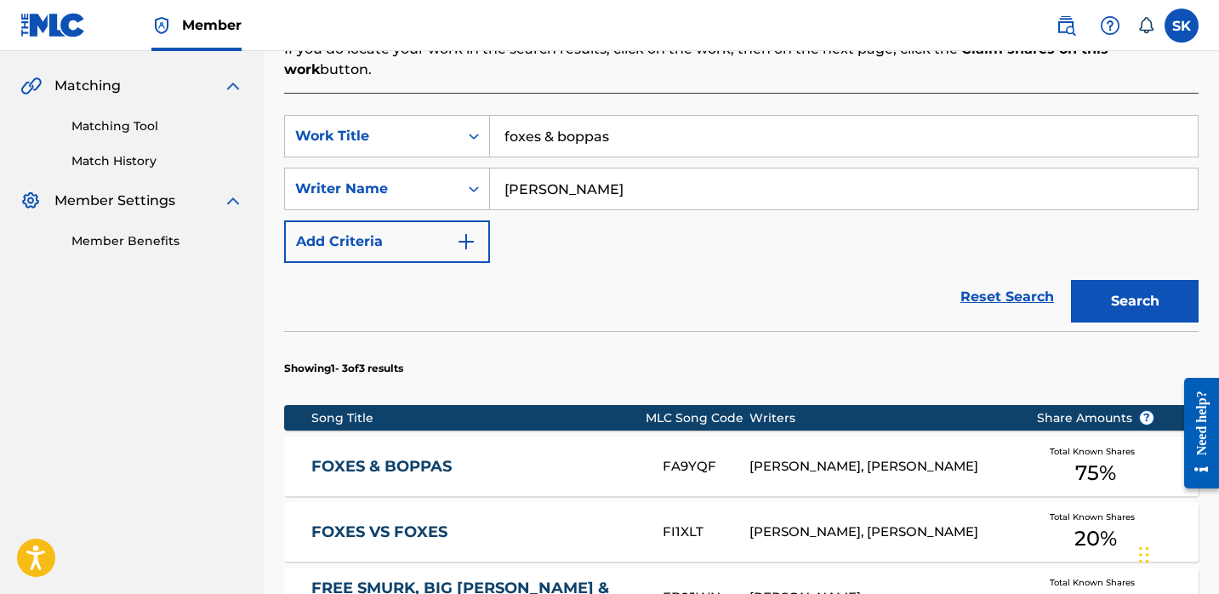
click at [1071, 280] on button "Search" at bounding box center [1135, 301] width 128 height 43
click at [632, 116] on input "foxes & boppas" at bounding box center [844, 136] width 708 height 41
click at [631, 116] on input "foxes & boppas" at bounding box center [844, 136] width 708 height 41
click at [1071, 280] on button "Search" at bounding box center [1135, 301] width 128 height 43
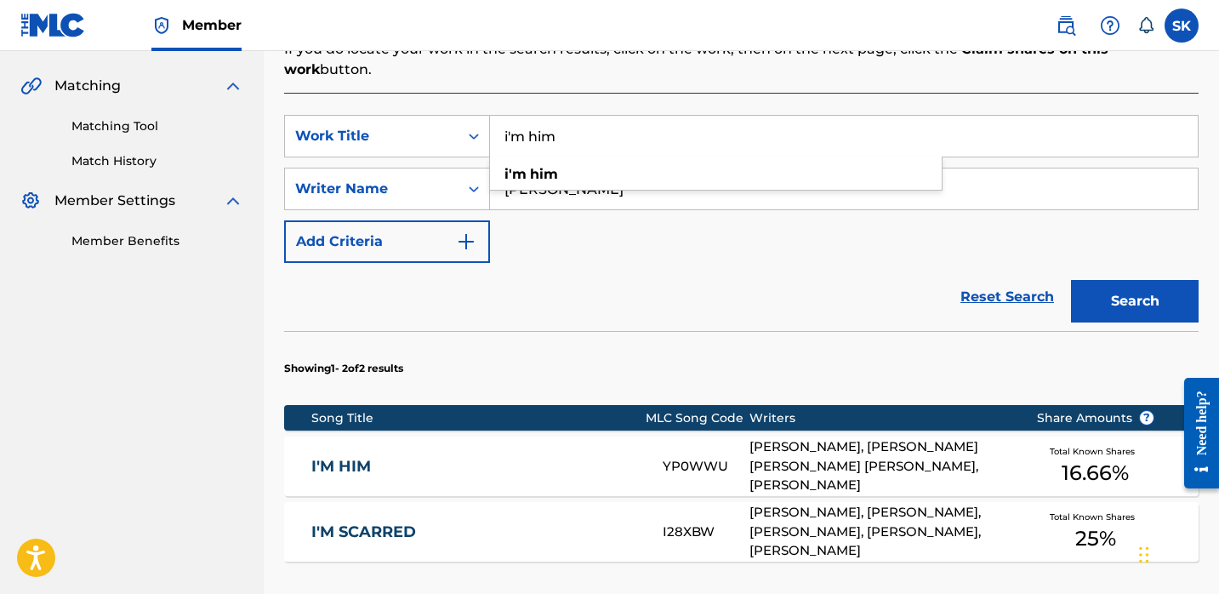
click at [590, 116] on input "i'm him" at bounding box center [844, 136] width 708 height 41
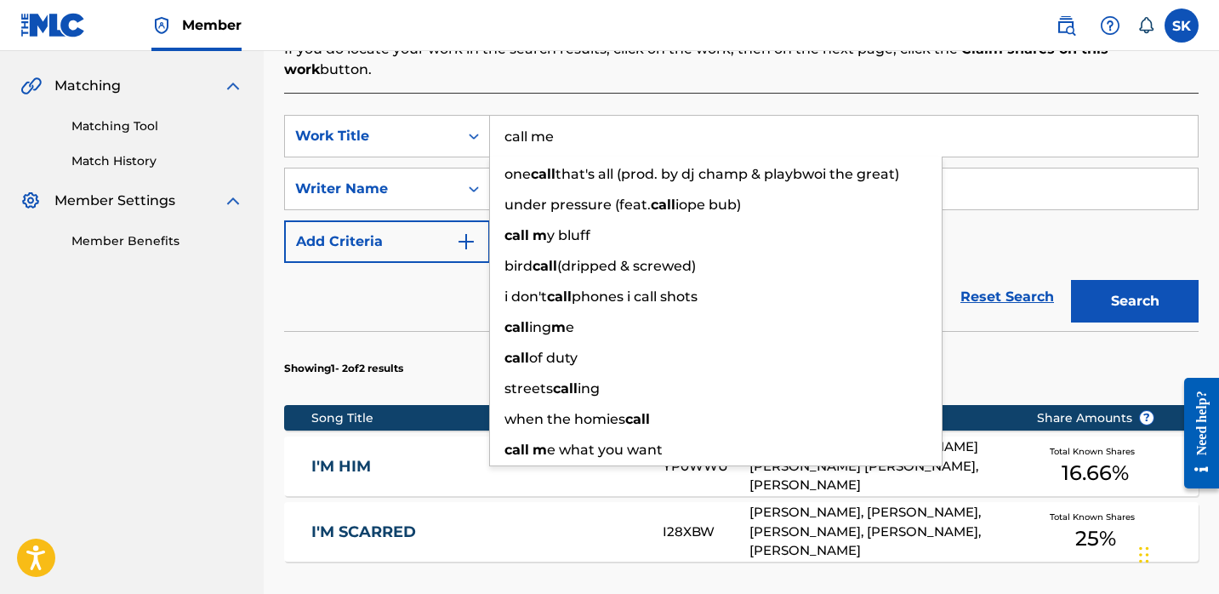
click at [1071, 280] on button "Search" at bounding box center [1135, 301] width 128 height 43
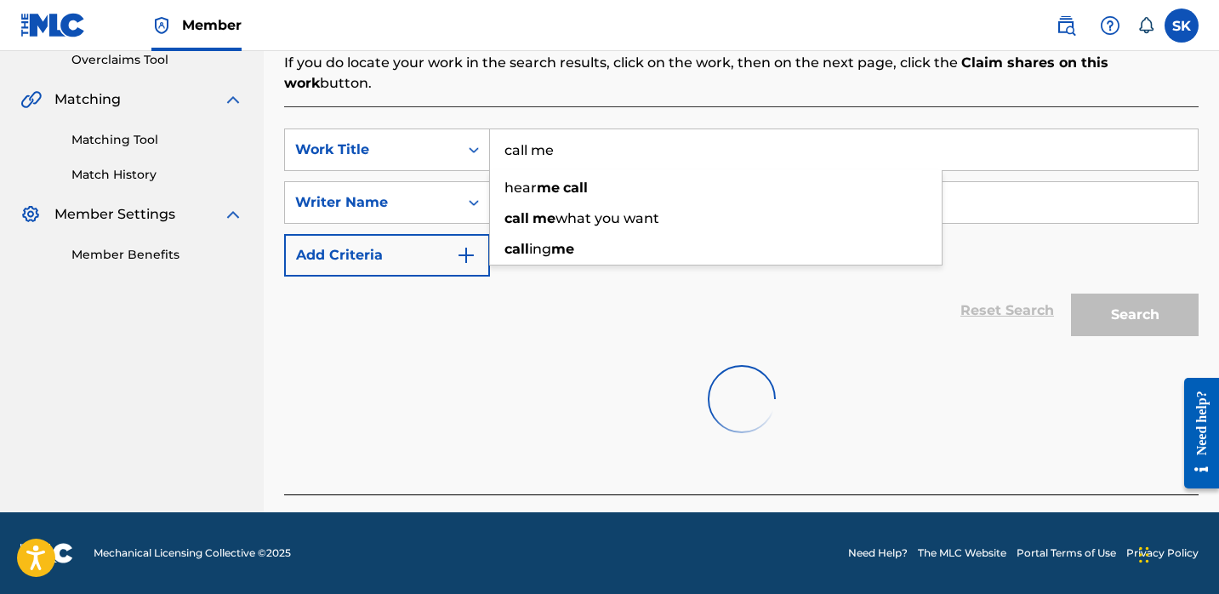
scroll to position [345, 0]
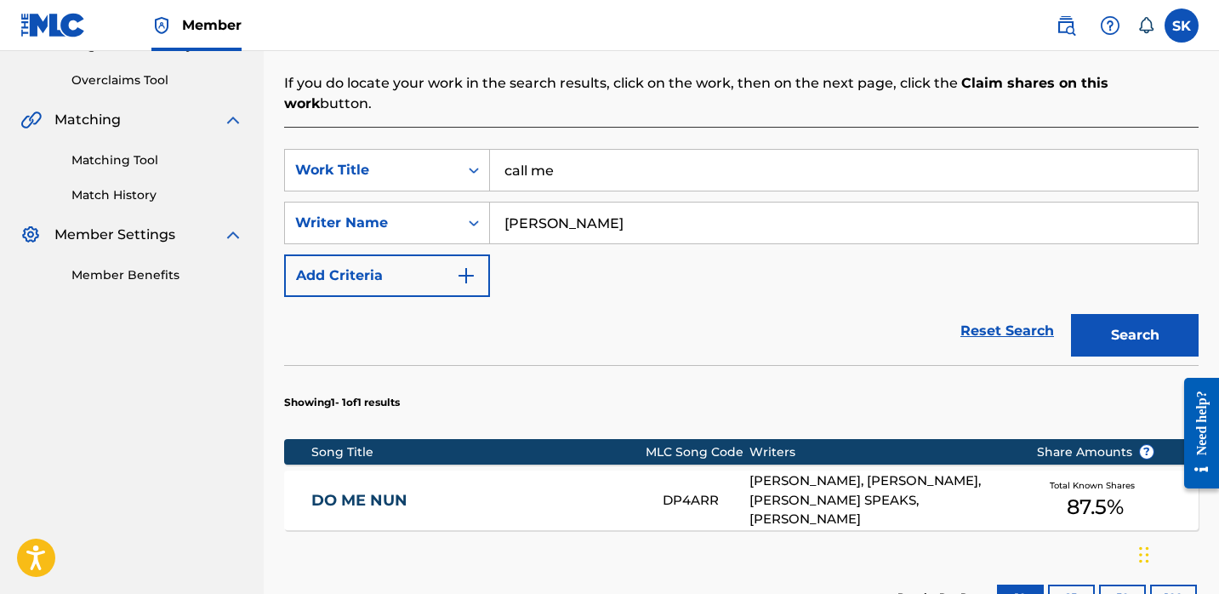
click at [624, 342] on div "Reset Search Search" at bounding box center [741, 331] width 914 height 68
drag, startPoint x: 1166, startPoint y: 301, endPoint x: 1140, endPoint y: 321, distance: 32.8
click at [1166, 314] on button "Search" at bounding box center [1135, 335] width 128 height 43
click at [598, 154] on input "call me" at bounding box center [844, 170] width 708 height 41
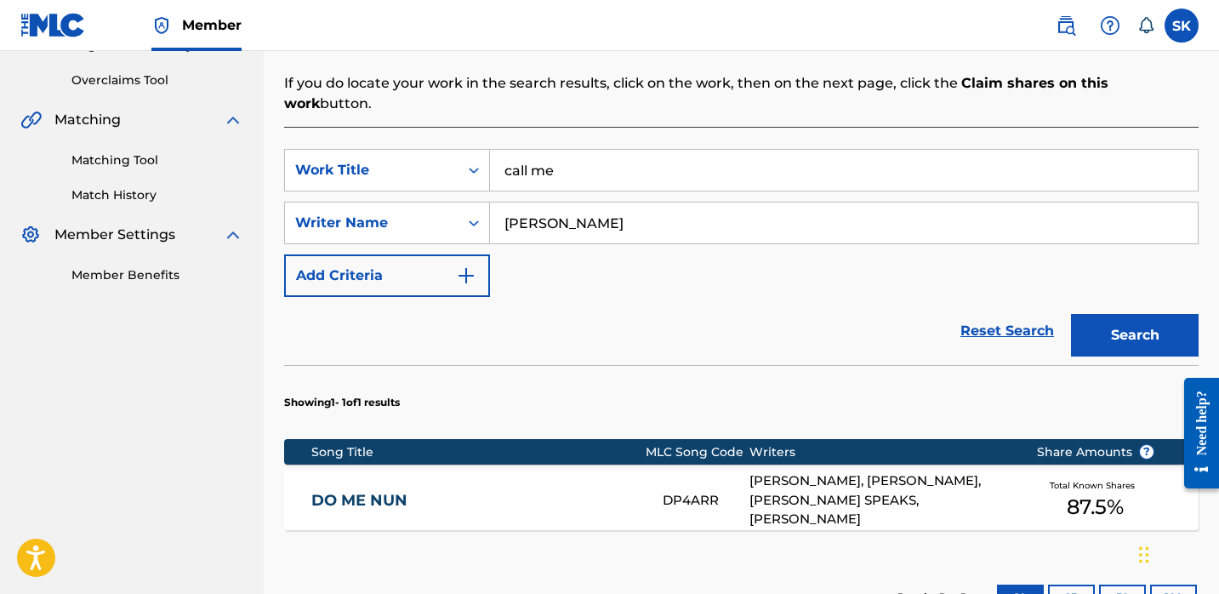
click at [598, 154] on input "call me" at bounding box center [844, 170] width 708 height 41
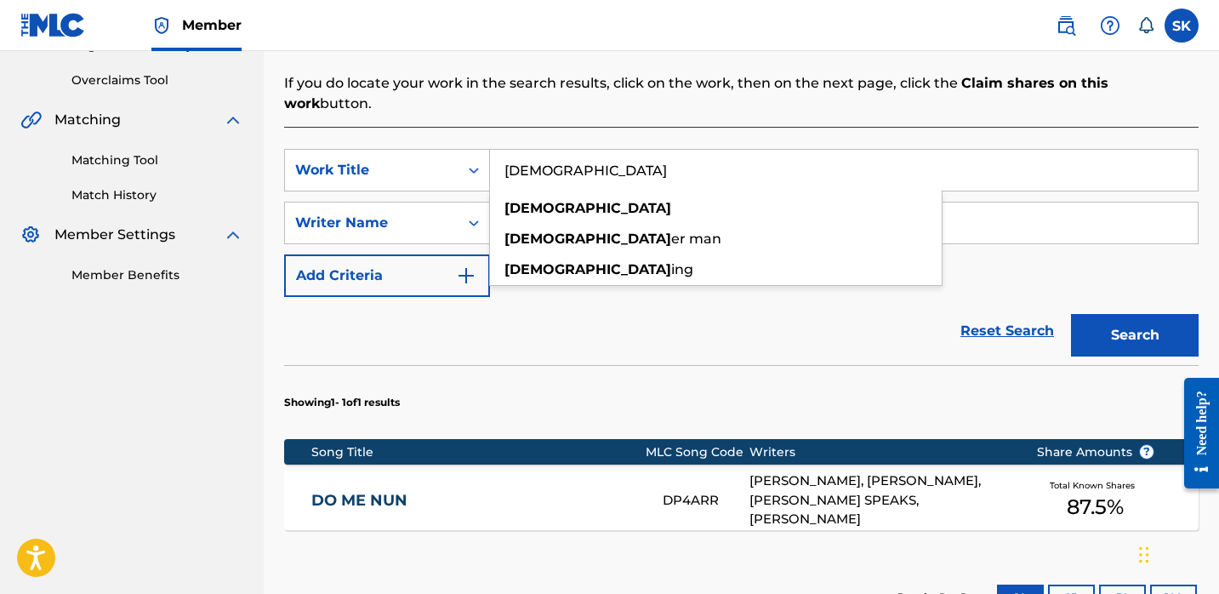
click at [1071, 314] on button "Search" at bounding box center [1135, 335] width 128 height 43
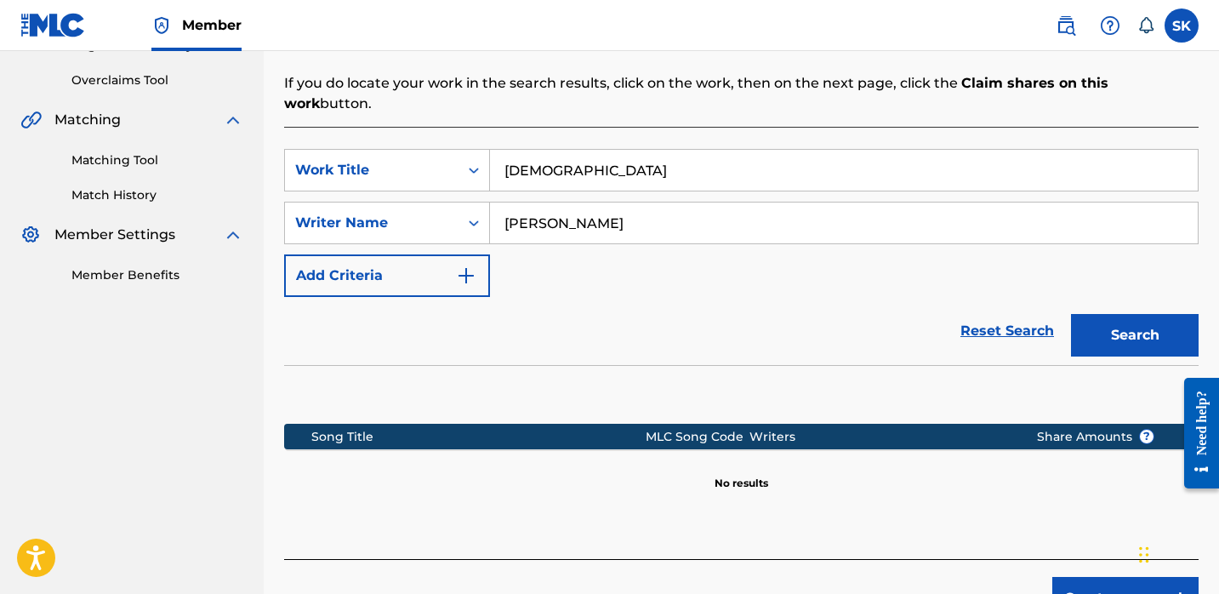
click at [1071, 314] on button "Search" at bounding box center [1135, 335] width 128 height 43
drag, startPoint x: 1122, startPoint y: 318, endPoint x: 1113, endPoint y: 324, distance: 10.4
click at [1122, 318] on button "Search" at bounding box center [1135, 335] width 128 height 43
click at [736, 320] on div "Reset Search Search" at bounding box center [741, 331] width 914 height 68
click at [641, 150] on input "[DEMOGRAPHIC_DATA]" at bounding box center [844, 170] width 708 height 41
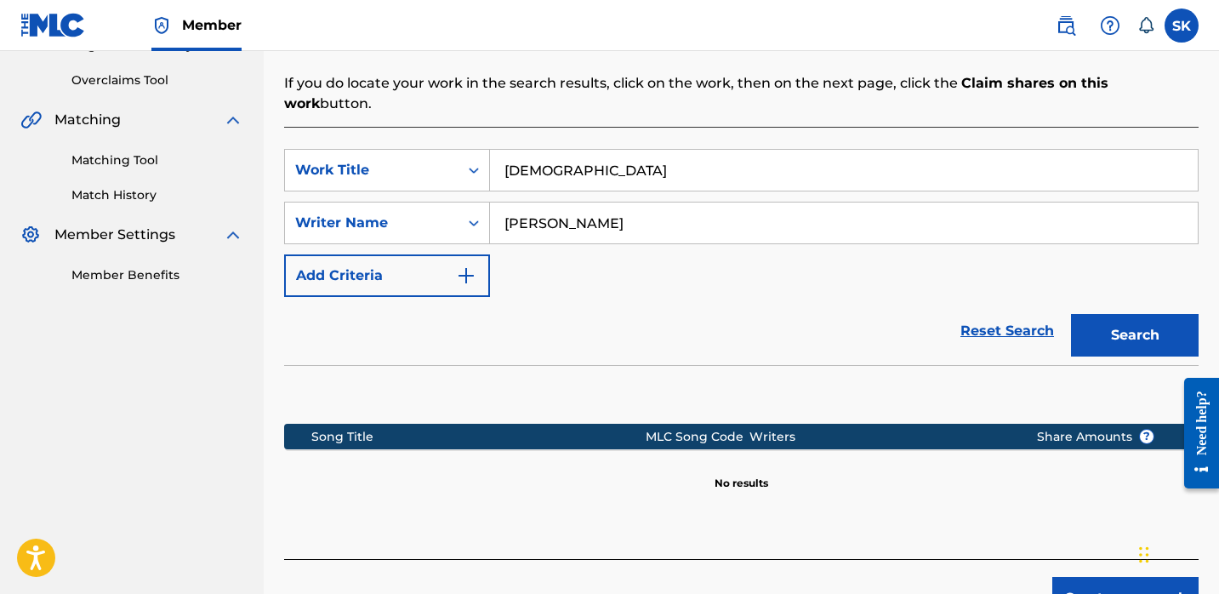
click at [640, 150] on input "[DEMOGRAPHIC_DATA]" at bounding box center [844, 170] width 708 height 41
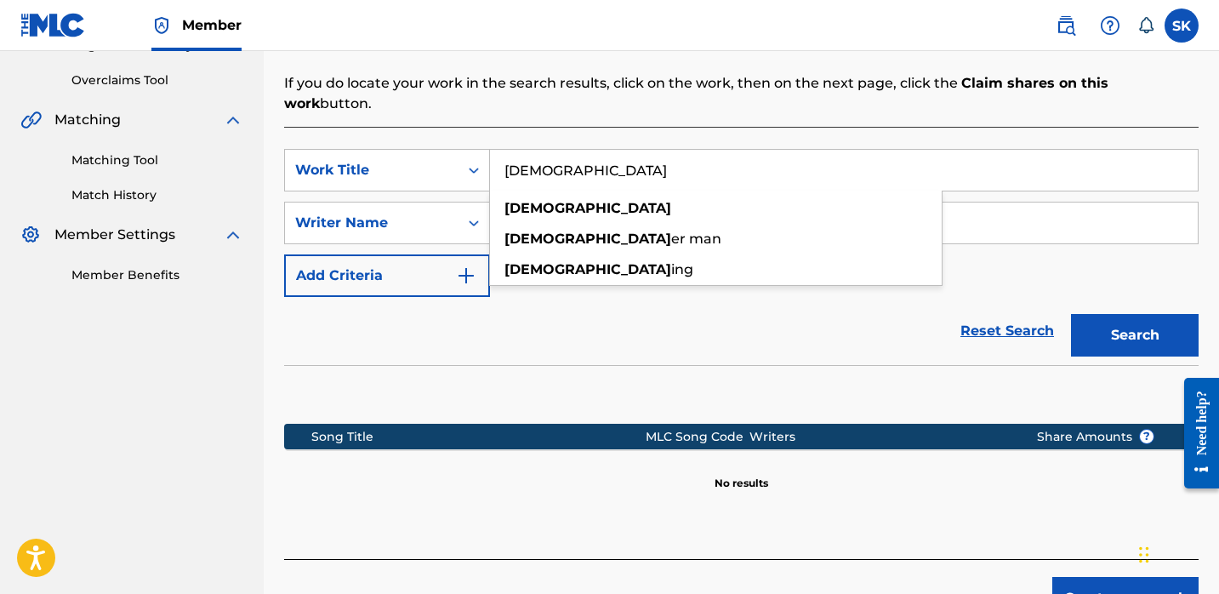
click at [640, 150] on input "[DEMOGRAPHIC_DATA]" at bounding box center [844, 170] width 708 height 41
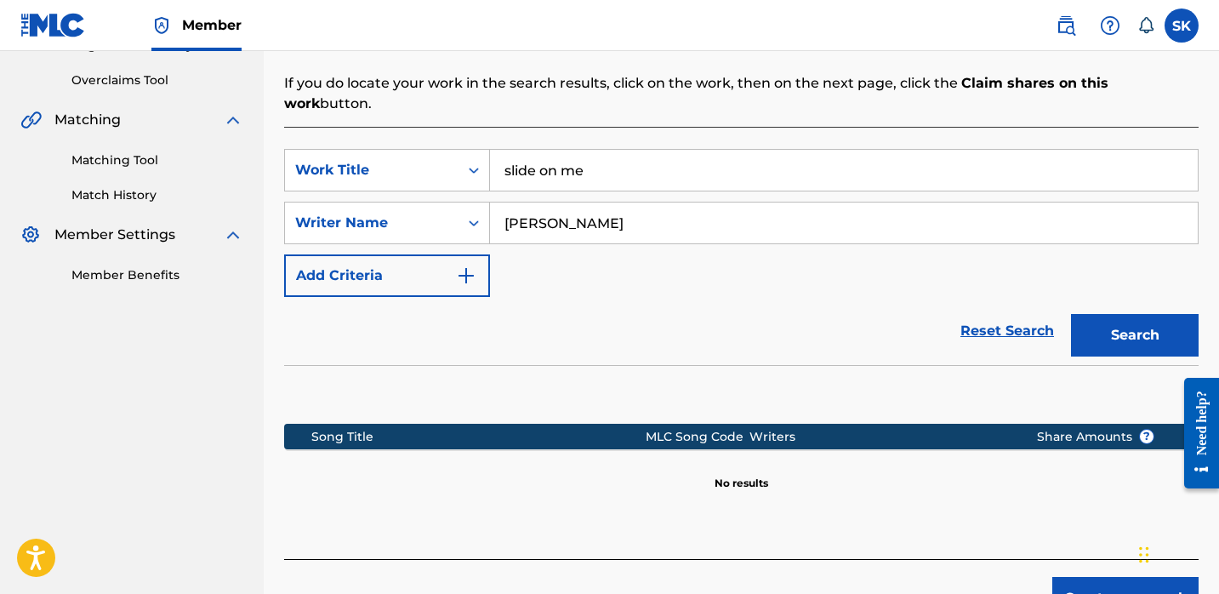
click at [1071, 314] on button "Search" at bounding box center [1135, 335] width 128 height 43
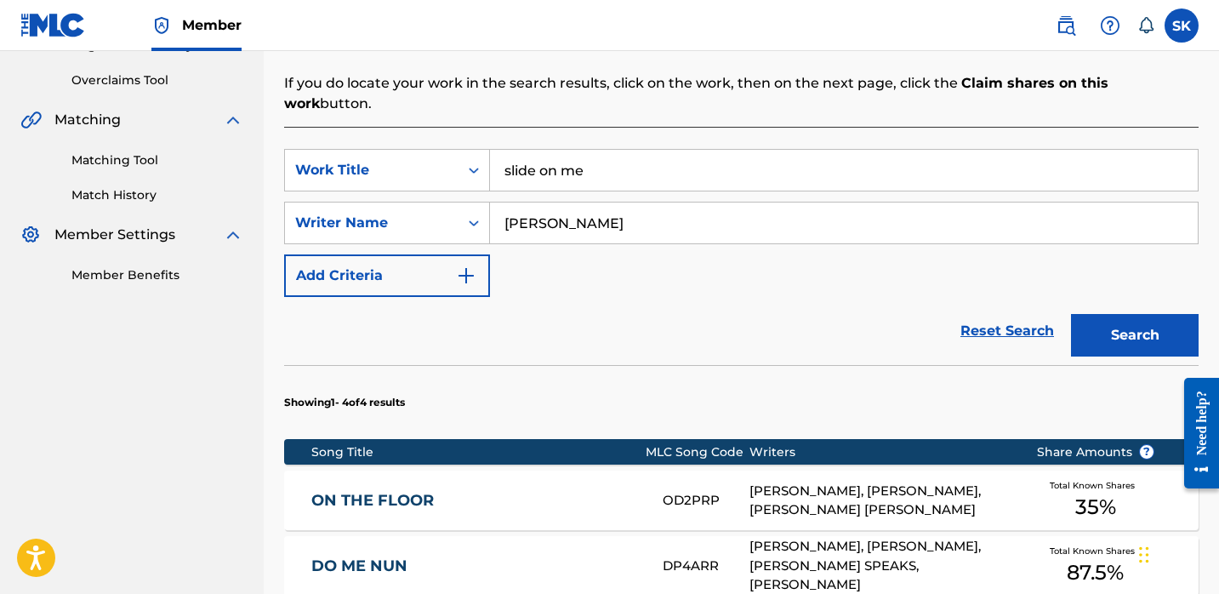
click at [604, 154] on input "slide on me" at bounding box center [844, 170] width 708 height 41
click at [1071, 314] on button "Search" at bounding box center [1135, 335] width 128 height 43
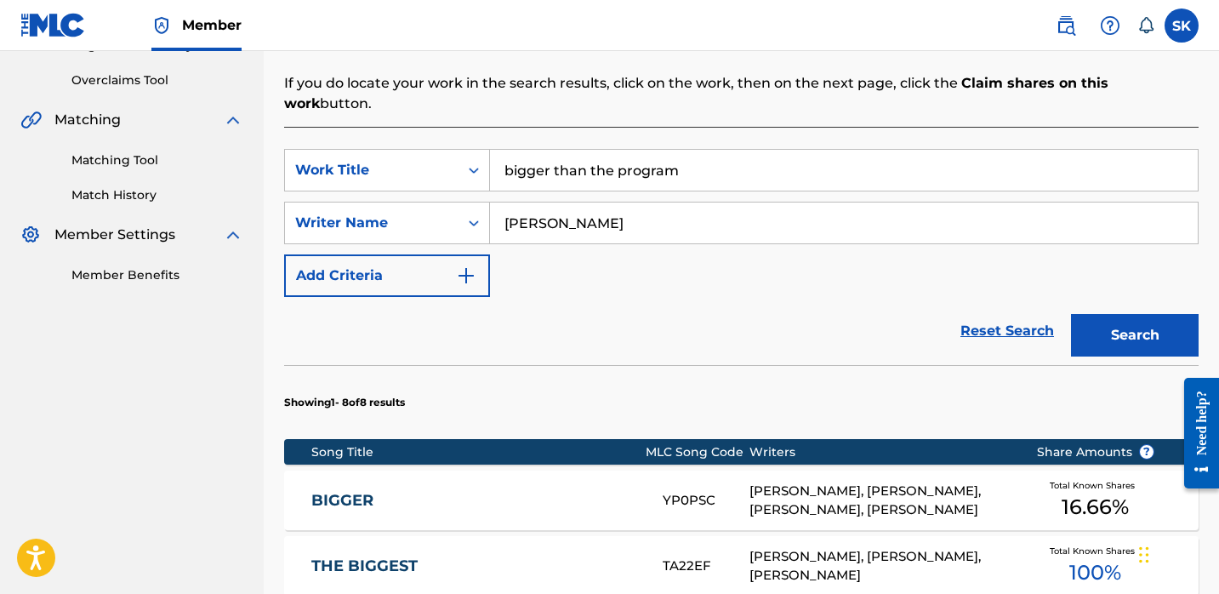
click at [562, 150] on input "bigger than the program" at bounding box center [844, 170] width 708 height 41
click at [1071, 314] on button "Search" at bounding box center [1135, 335] width 128 height 43
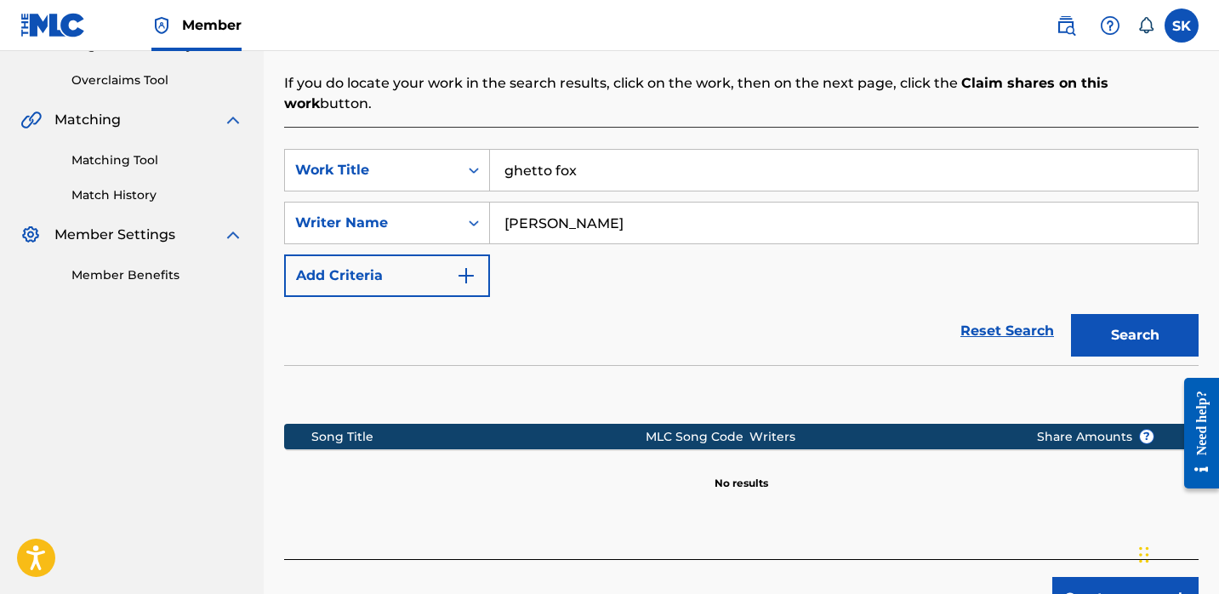
click at [1071, 314] on button "Search" at bounding box center [1135, 335] width 128 height 43
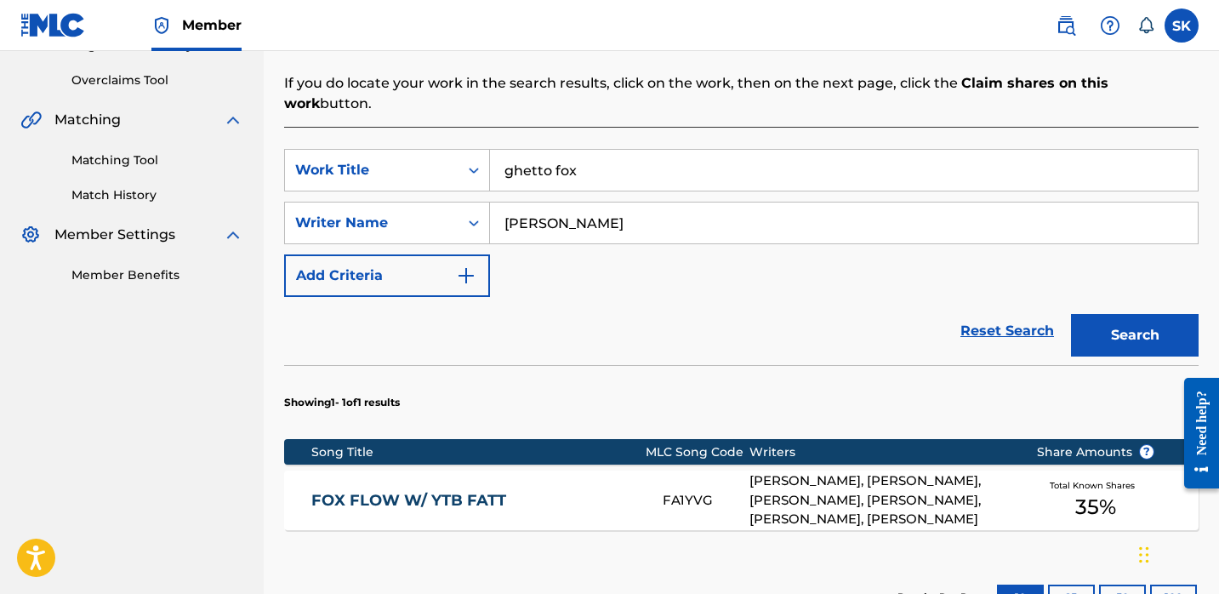
click at [567, 157] on input "ghetto fox" at bounding box center [844, 170] width 708 height 41
click at [1071, 314] on button "Search" at bounding box center [1135, 335] width 128 height 43
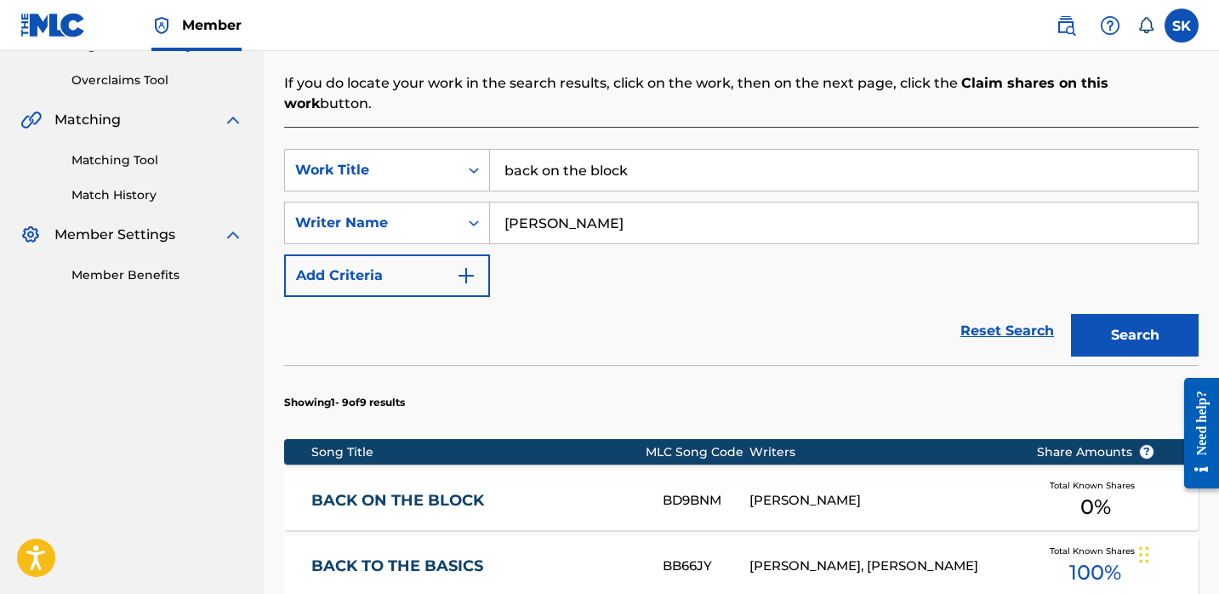
click at [619, 154] on input "back on the block" at bounding box center [844, 170] width 708 height 41
click at [1071, 314] on button "Search" at bounding box center [1135, 335] width 128 height 43
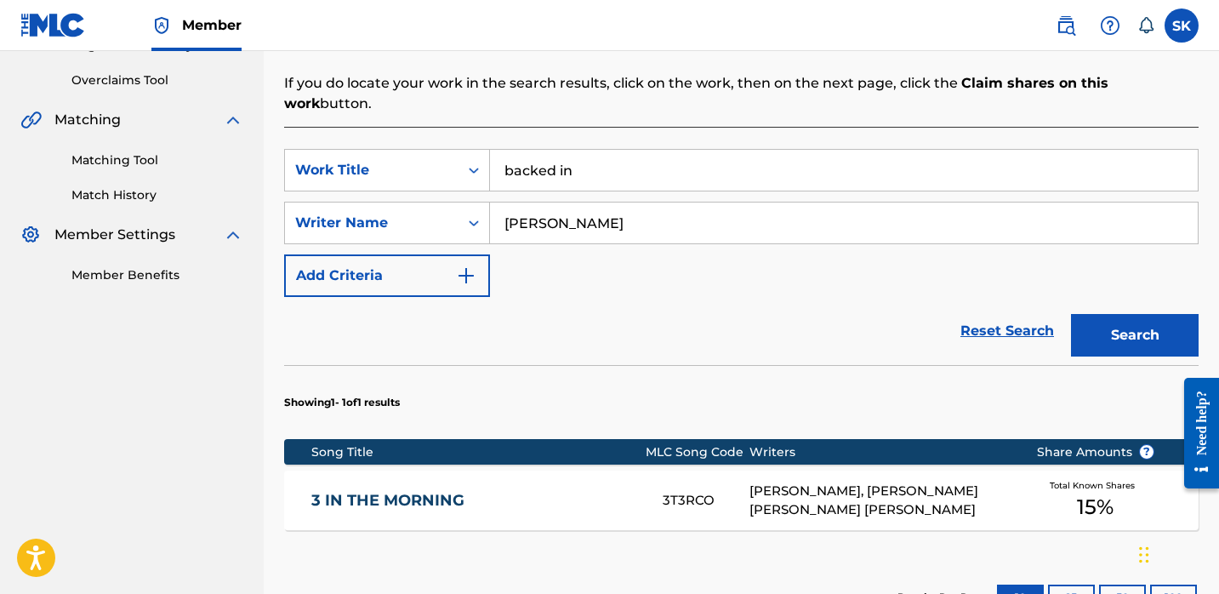
click at [538, 150] on input "backed in" at bounding box center [844, 170] width 708 height 41
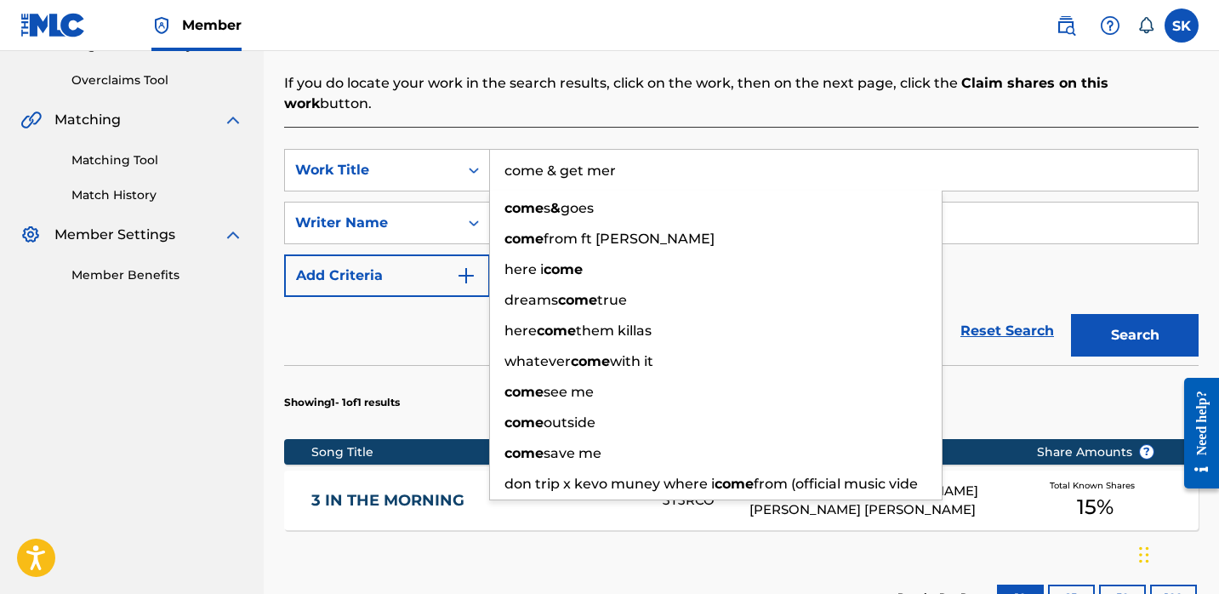
click at [1071, 314] on button "Search" at bounding box center [1135, 335] width 128 height 43
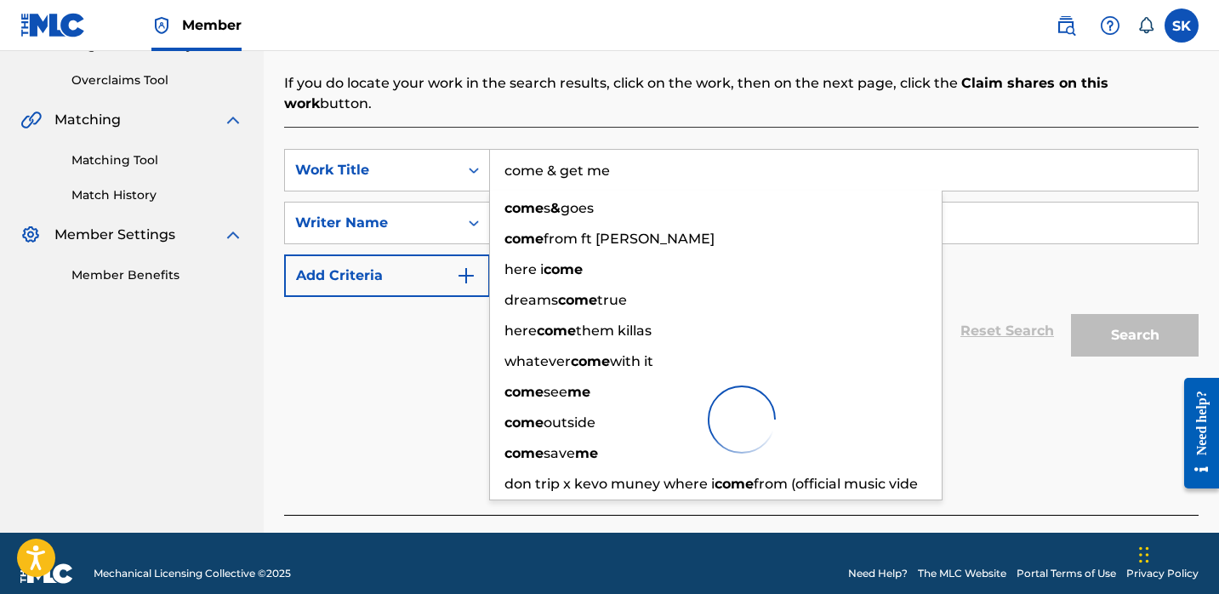
click at [1071, 314] on button "Search" at bounding box center [1135, 335] width 128 height 43
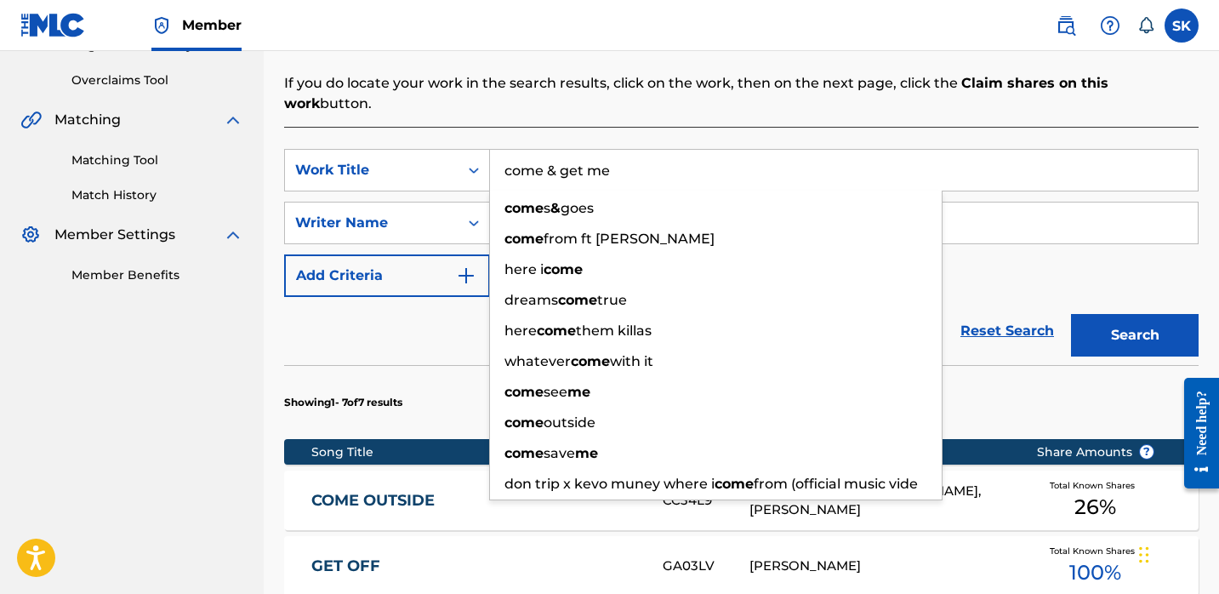
click at [635, 152] on input "come & get me" at bounding box center [844, 170] width 708 height 41
click at [634, 151] on input "come & get me" at bounding box center [844, 170] width 708 height 41
click at [635, 152] on input "come & get me" at bounding box center [844, 170] width 708 height 41
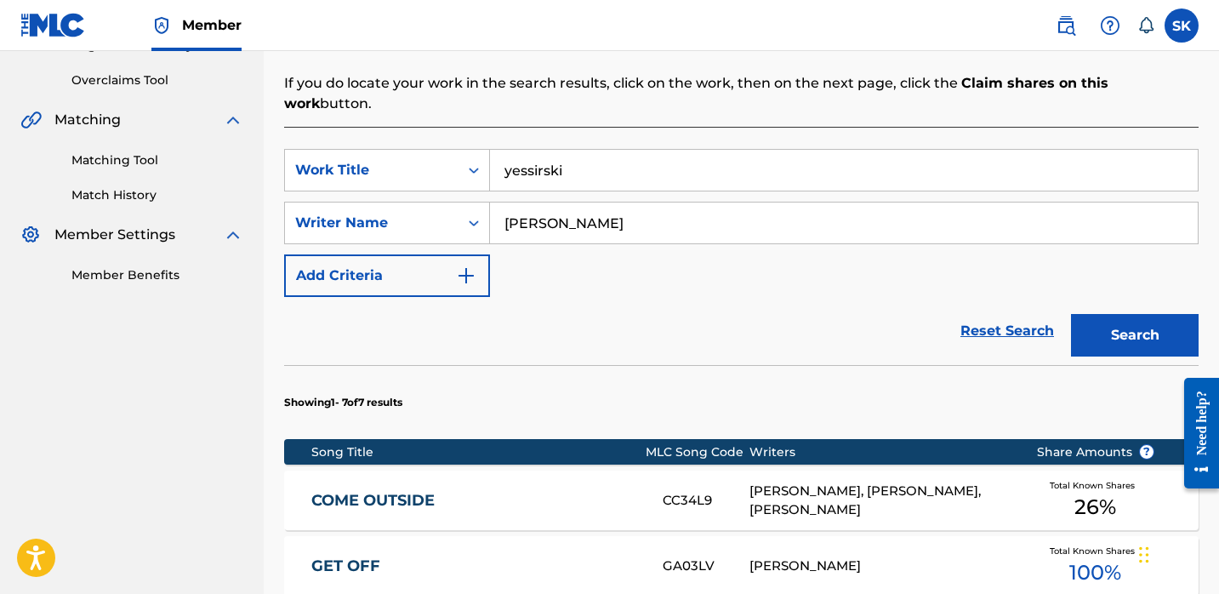
click at [1071, 314] on button "Search" at bounding box center [1135, 335] width 128 height 43
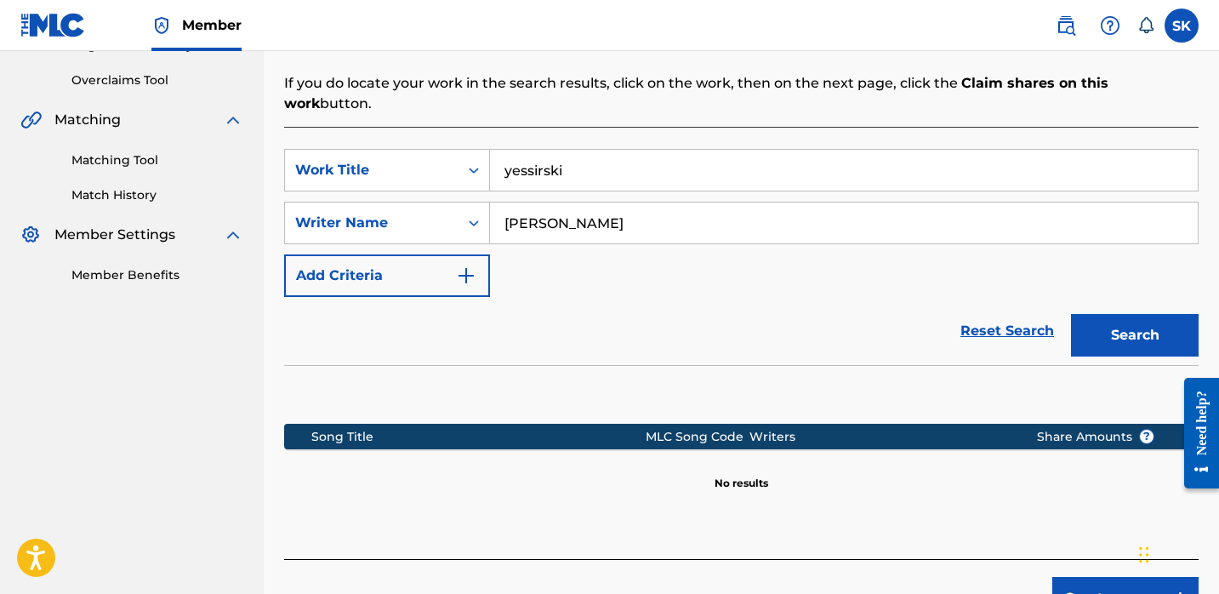
click at [558, 150] on input "yessirski" at bounding box center [844, 170] width 708 height 41
click at [1071, 314] on button "Search" at bounding box center [1135, 335] width 128 height 43
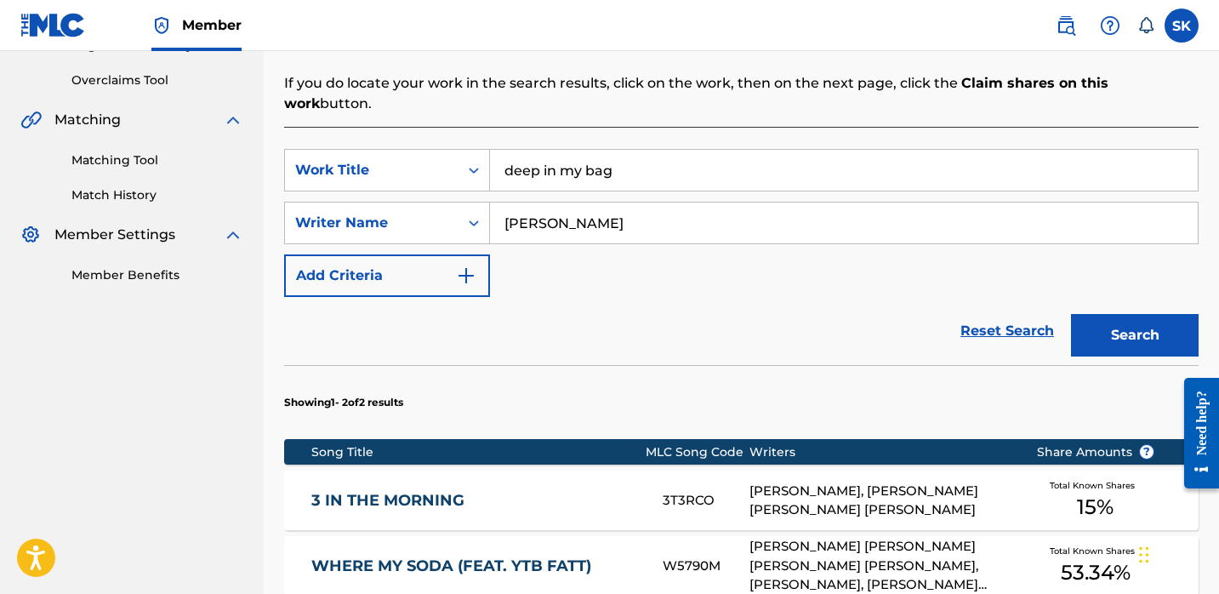
click at [579, 154] on input "deep in my bag" at bounding box center [844, 170] width 708 height 41
click at [1071, 314] on button "Search" at bounding box center [1135, 335] width 128 height 43
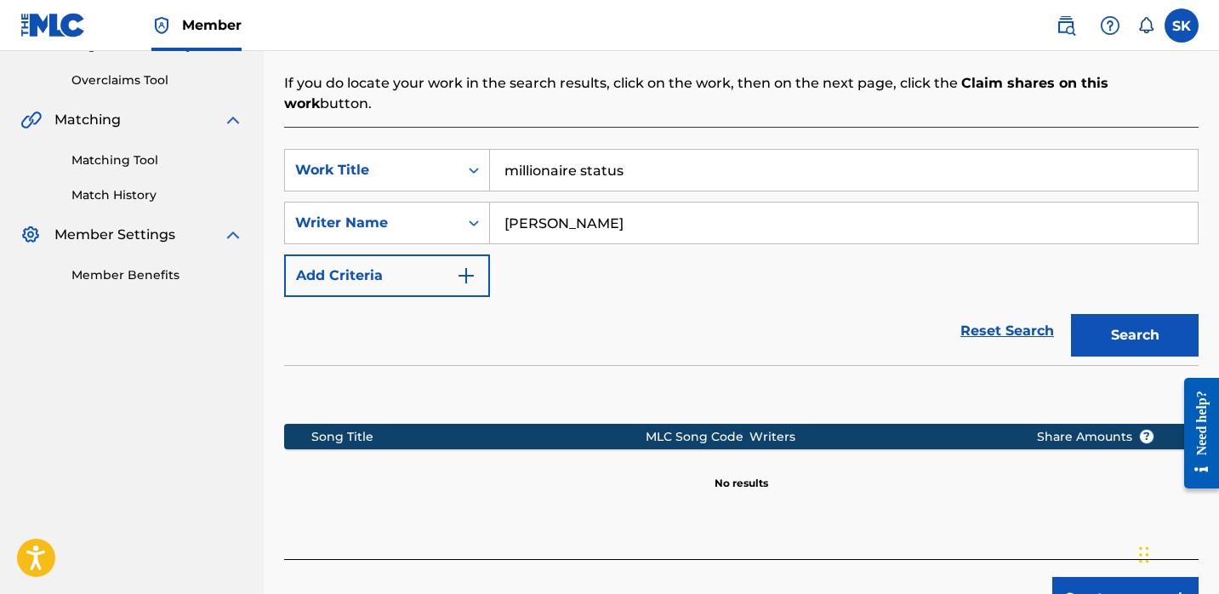
click at [618, 150] on input "millionaire status" at bounding box center [844, 170] width 708 height 41
click at [1071, 314] on button "Search" at bounding box center [1135, 335] width 128 height 43
click at [619, 150] on input "trials" at bounding box center [844, 170] width 708 height 41
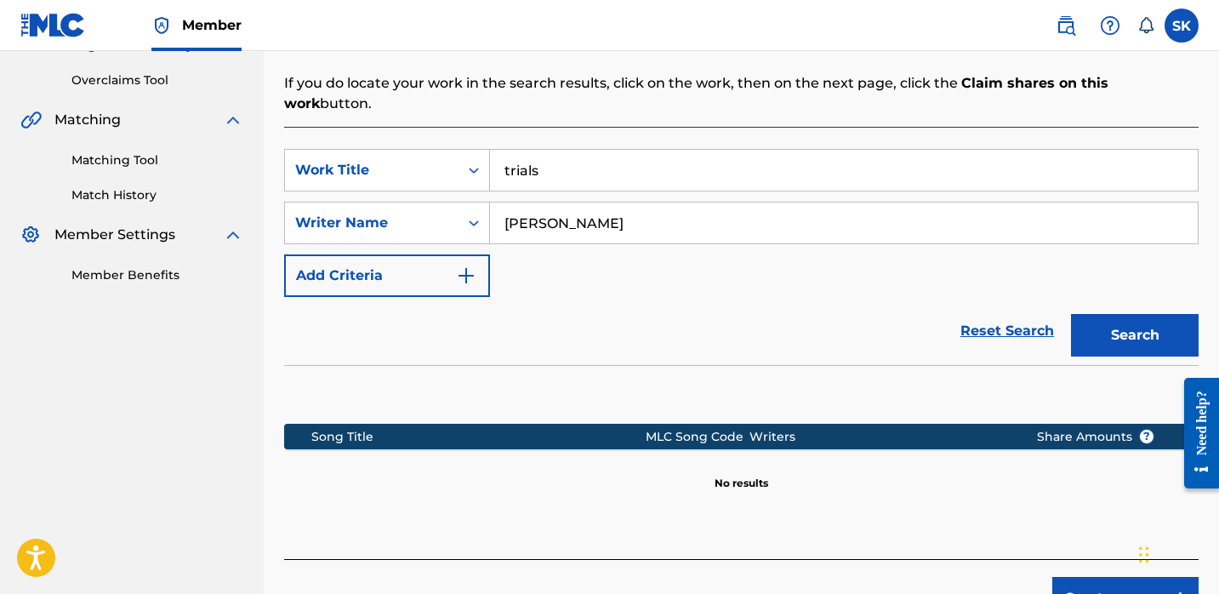
click at [619, 150] on input "trials" at bounding box center [844, 170] width 708 height 41
click at [1071, 314] on button "Search" at bounding box center [1135, 335] width 128 height 43
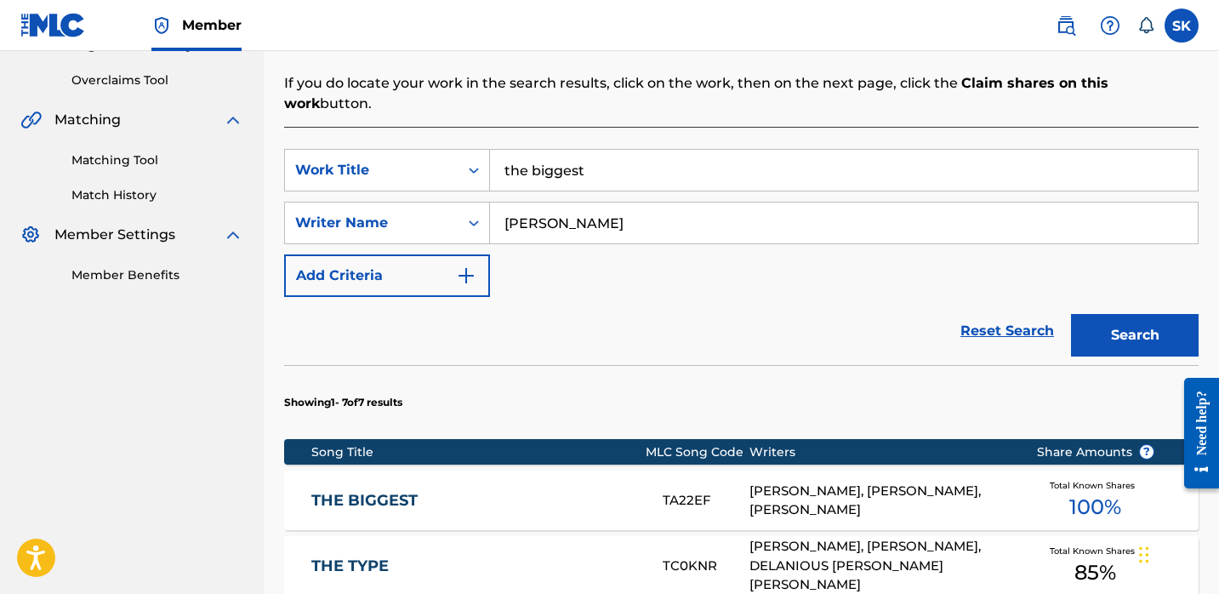
click at [587, 153] on input "the biggest" at bounding box center [844, 170] width 708 height 41
click at [1071, 314] on button "Search" at bounding box center [1135, 335] width 128 height 43
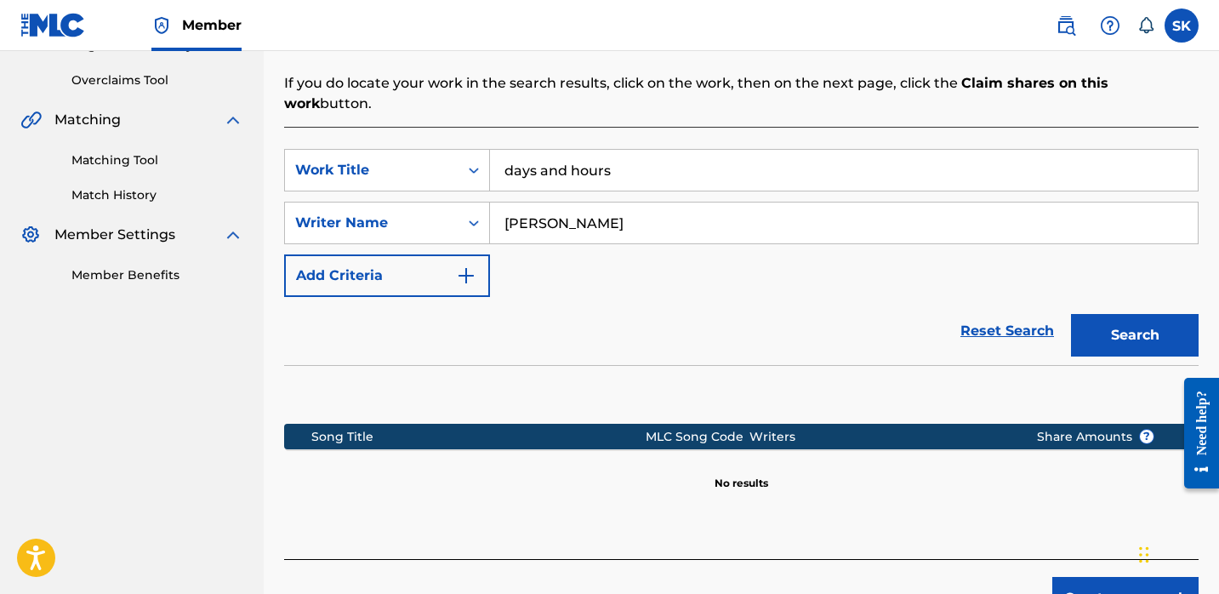
click at [574, 150] on input "days and hours" at bounding box center [844, 170] width 708 height 41
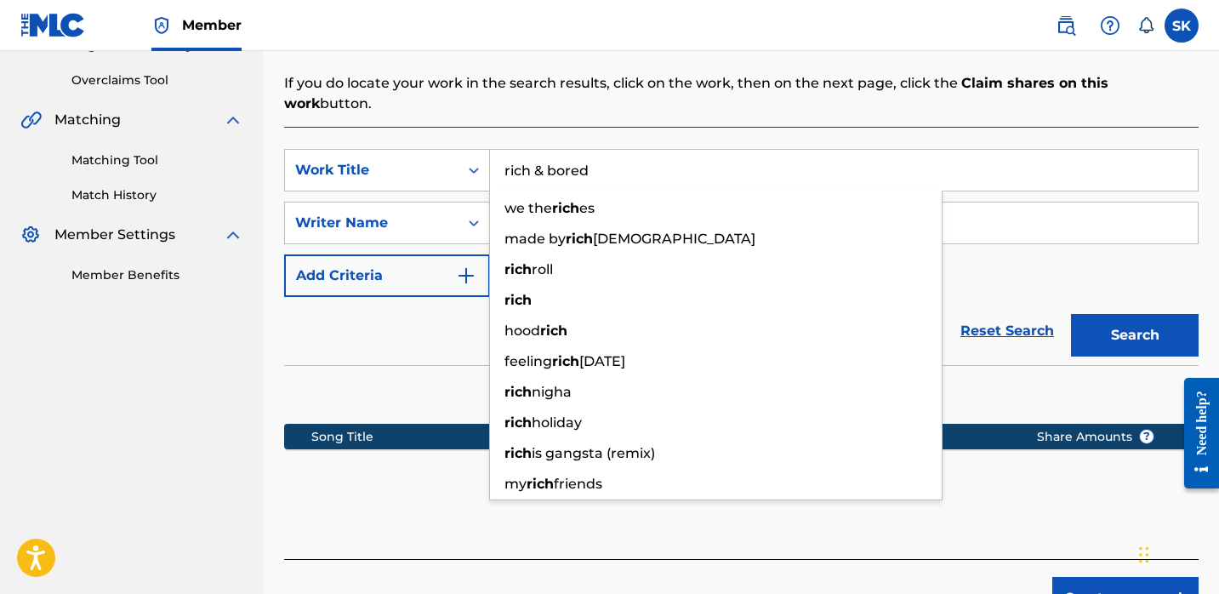
click at [1071, 314] on button "Search" at bounding box center [1135, 335] width 128 height 43
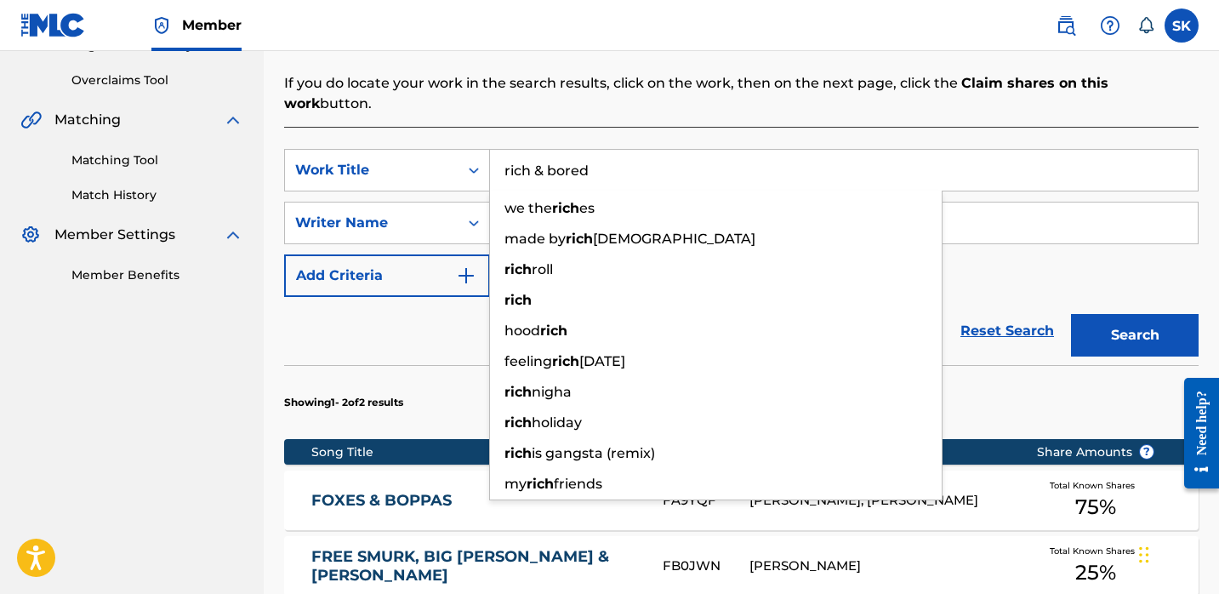
click at [1071, 314] on button "Search" at bounding box center [1135, 335] width 128 height 43
click at [531, 162] on input "rich & bored" at bounding box center [844, 170] width 708 height 41
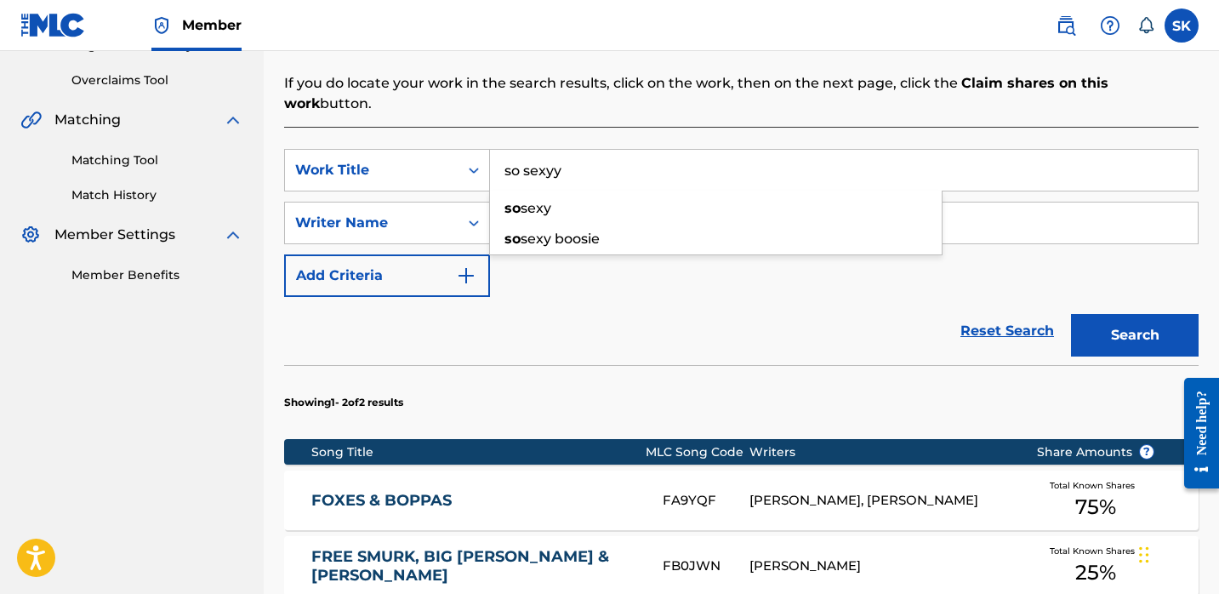
click at [1071, 314] on button "Search" at bounding box center [1135, 335] width 128 height 43
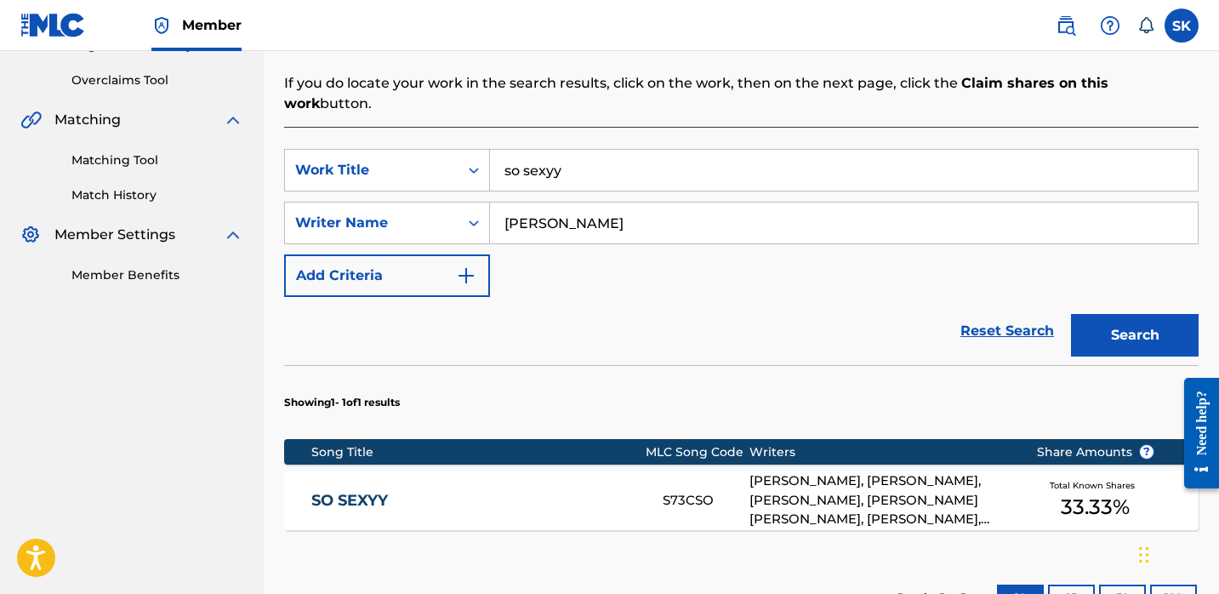
click at [530, 152] on input "so sexyy" at bounding box center [844, 170] width 708 height 41
click at [1071, 314] on button "Search" at bounding box center [1135, 335] width 128 height 43
click at [649, 155] on input "pink [PERSON_NAME]" at bounding box center [844, 170] width 708 height 41
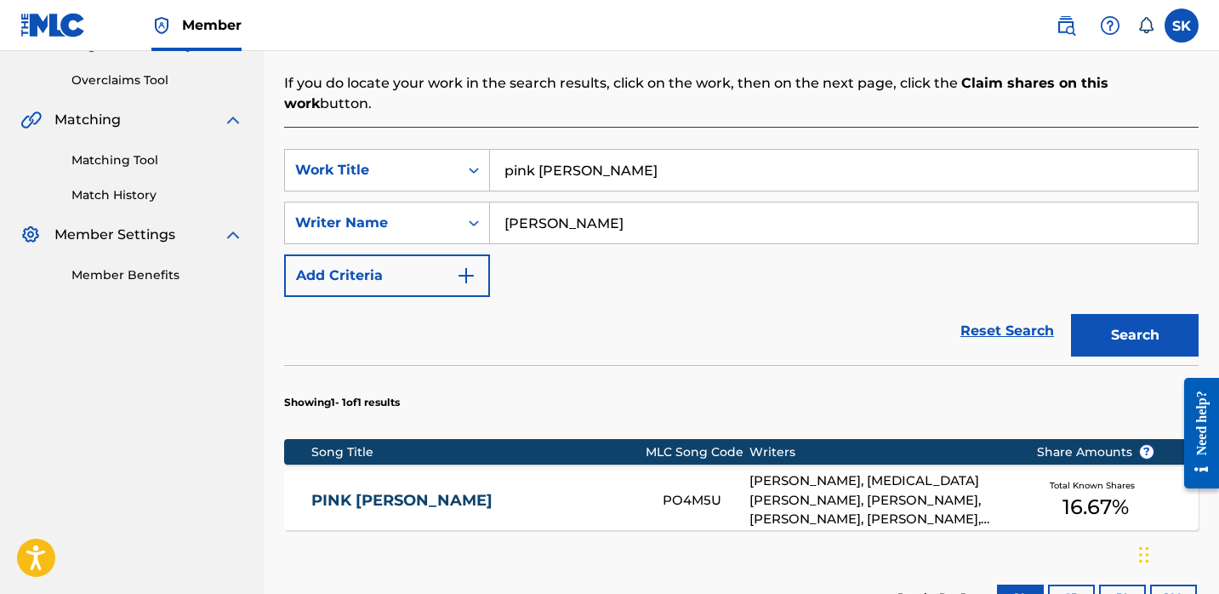
click at [648, 155] on input "pink [PERSON_NAME]" at bounding box center [844, 170] width 708 height 41
type input "two faced"
click at [1071, 314] on button "Search" at bounding box center [1135, 335] width 128 height 43
